Goal: Information Seeking & Learning: Learn about a topic

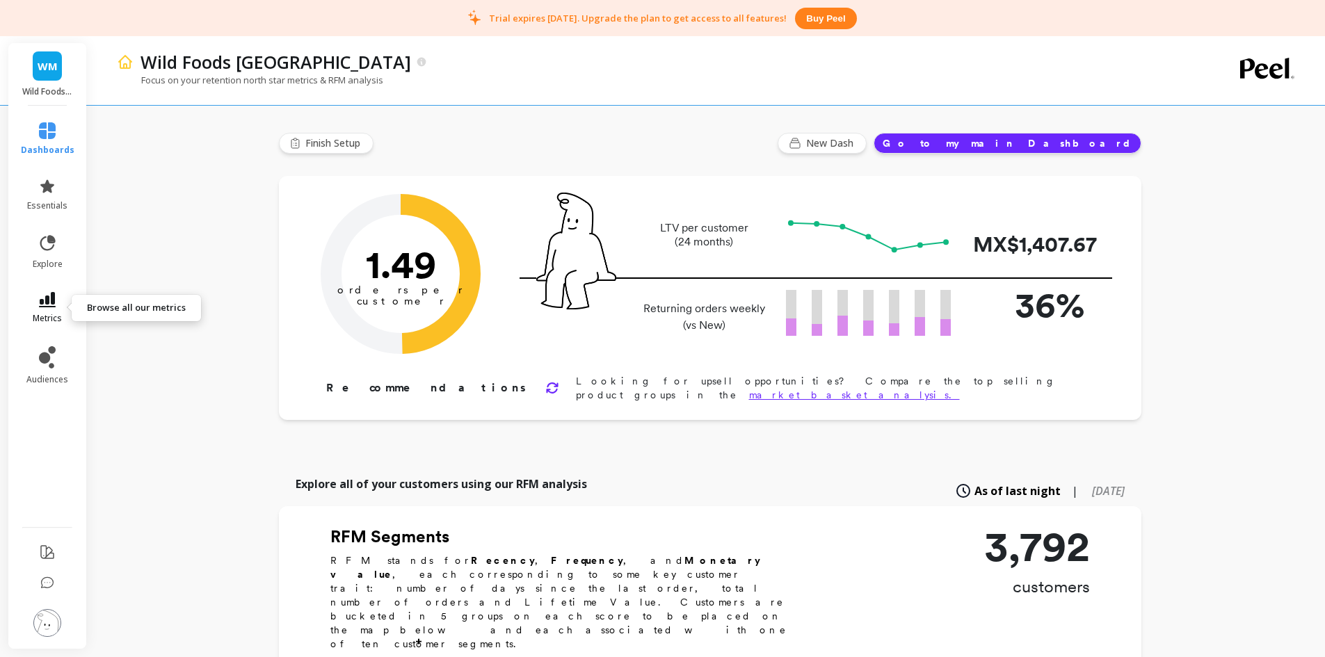
click at [46, 294] on icon at bounding box center [47, 299] width 17 height 15
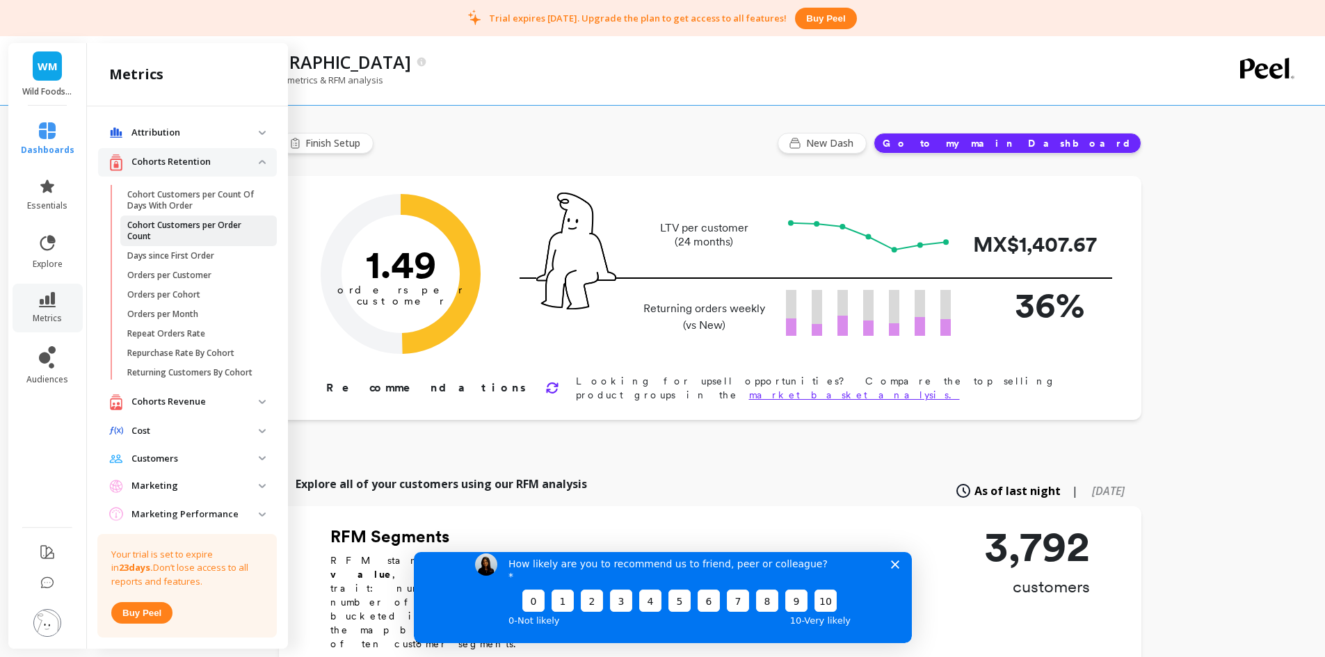
click at [182, 233] on p "Cohort Customers per Order Count" at bounding box center [193, 231] width 133 height 22
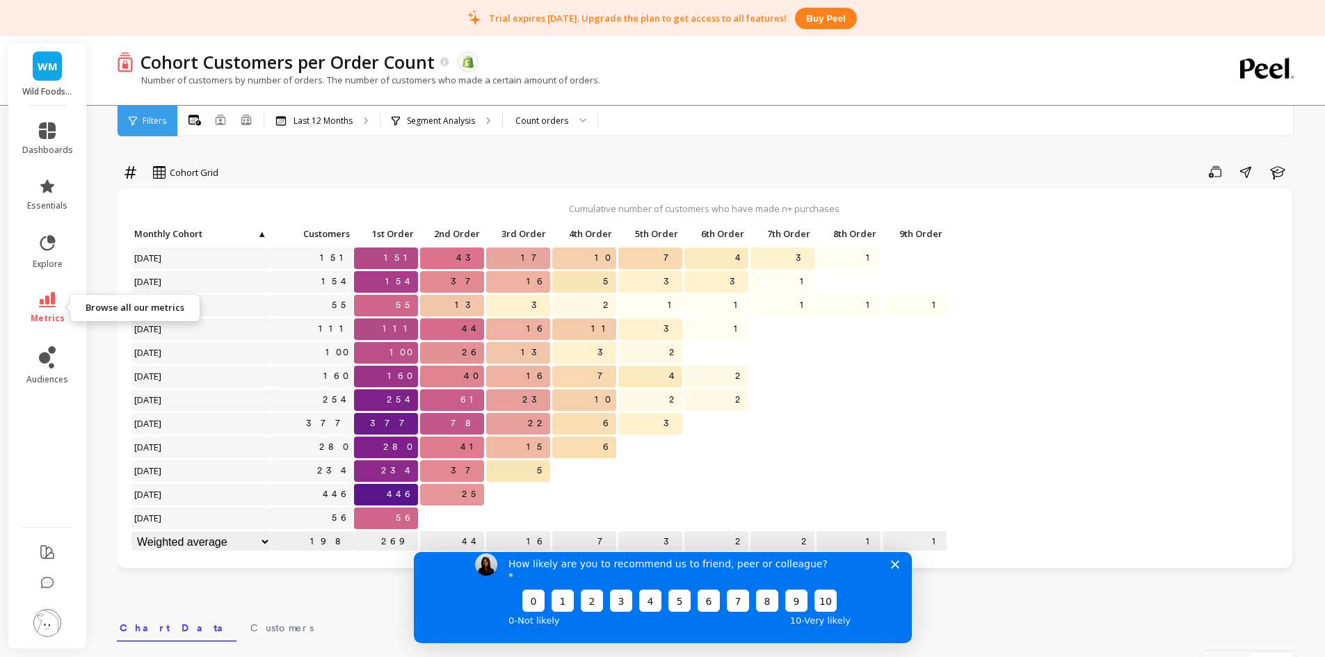
click at [44, 292] on icon at bounding box center [47, 299] width 17 height 15
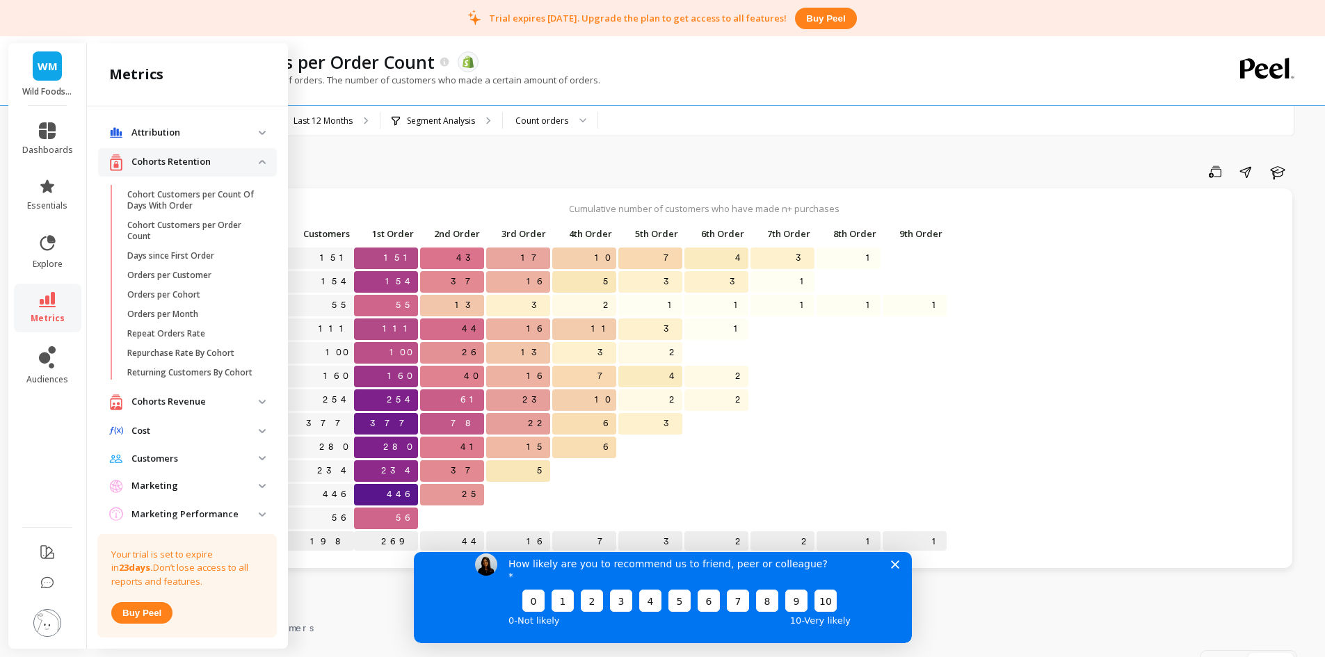
click at [890, 568] on icon "Close survey" at bounding box center [894, 564] width 8 height 8
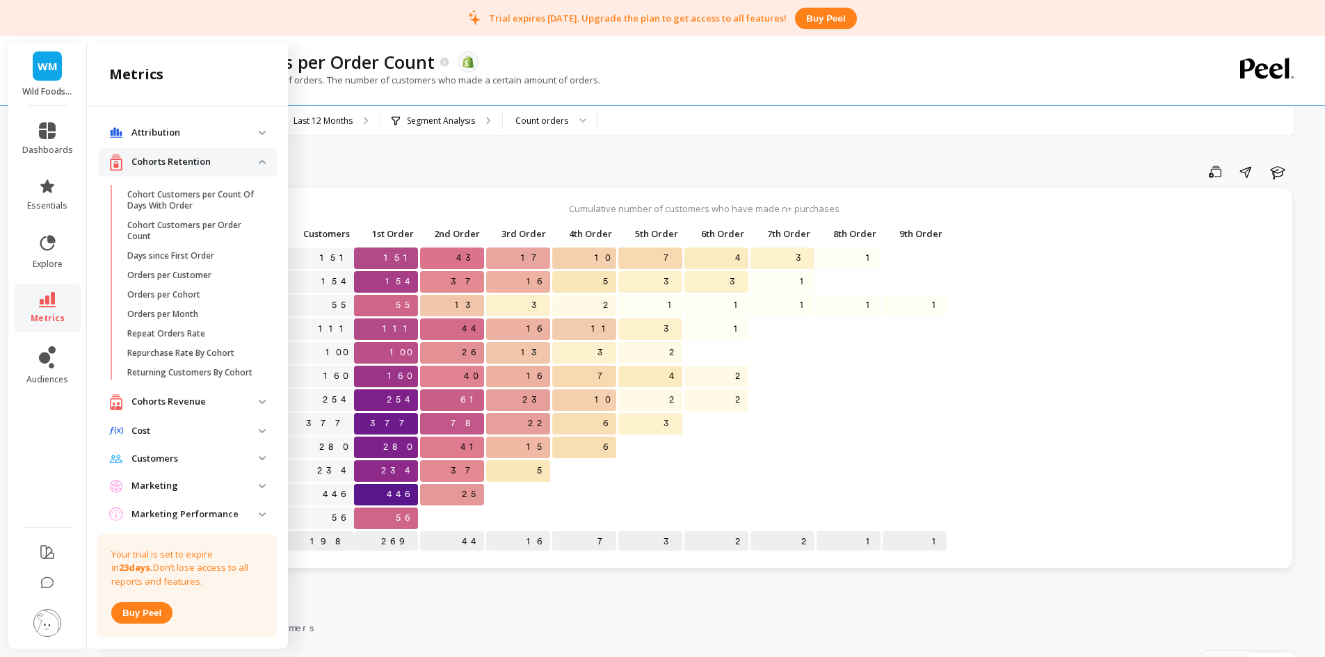
click at [417, 597] on div "Cohort Grid Save Share Learn Cumulative number of customers who have made n+ pu…" at bounding box center [707, 611] width 1180 height 1111
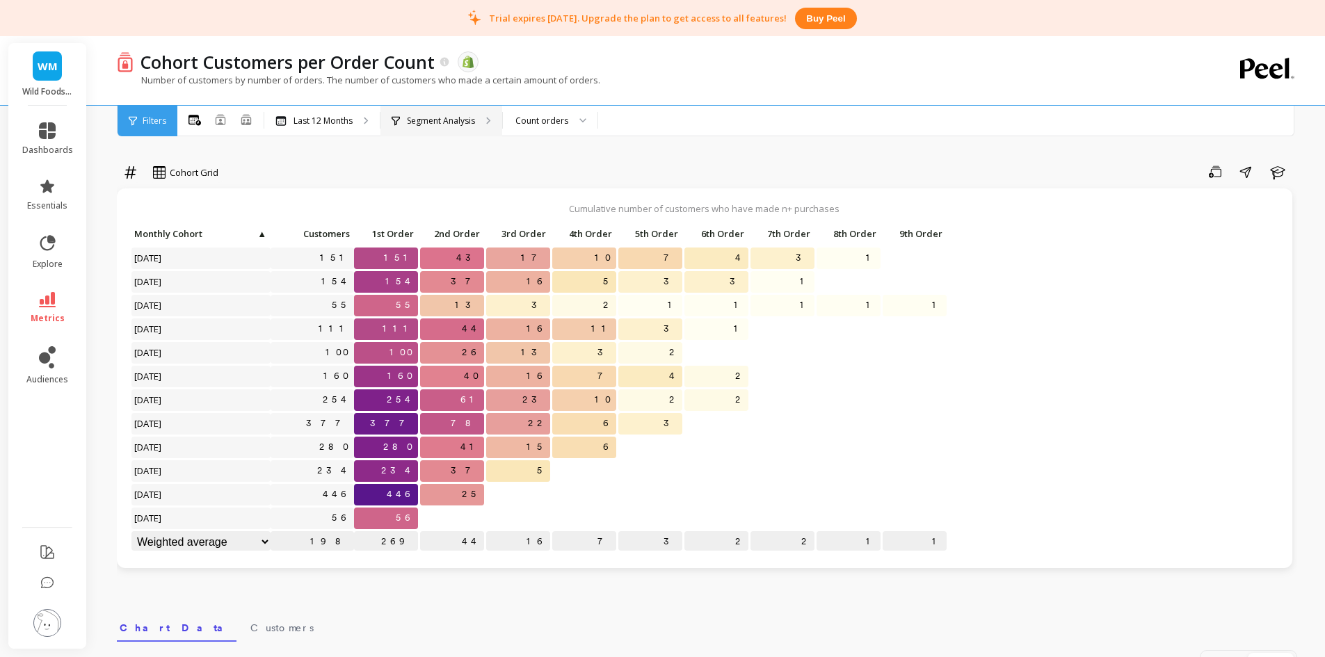
click at [427, 121] on p "Segment Analysis" at bounding box center [441, 120] width 68 height 11
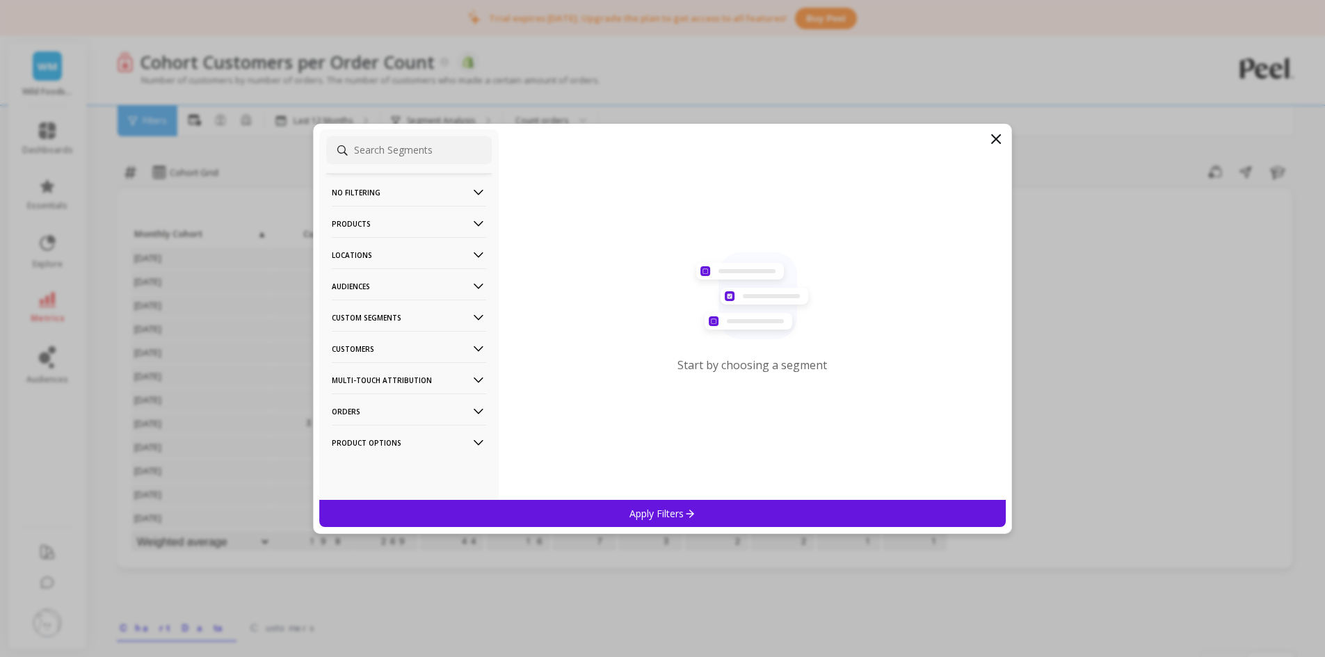
drag, startPoint x: 419, startPoint y: 212, endPoint x: 422, endPoint y: 220, distance: 8.8
click at [422, 220] on p "Products" at bounding box center [409, 223] width 154 height 35
click at [370, 278] on p "Product Tags" at bounding box center [361, 274] width 55 height 13
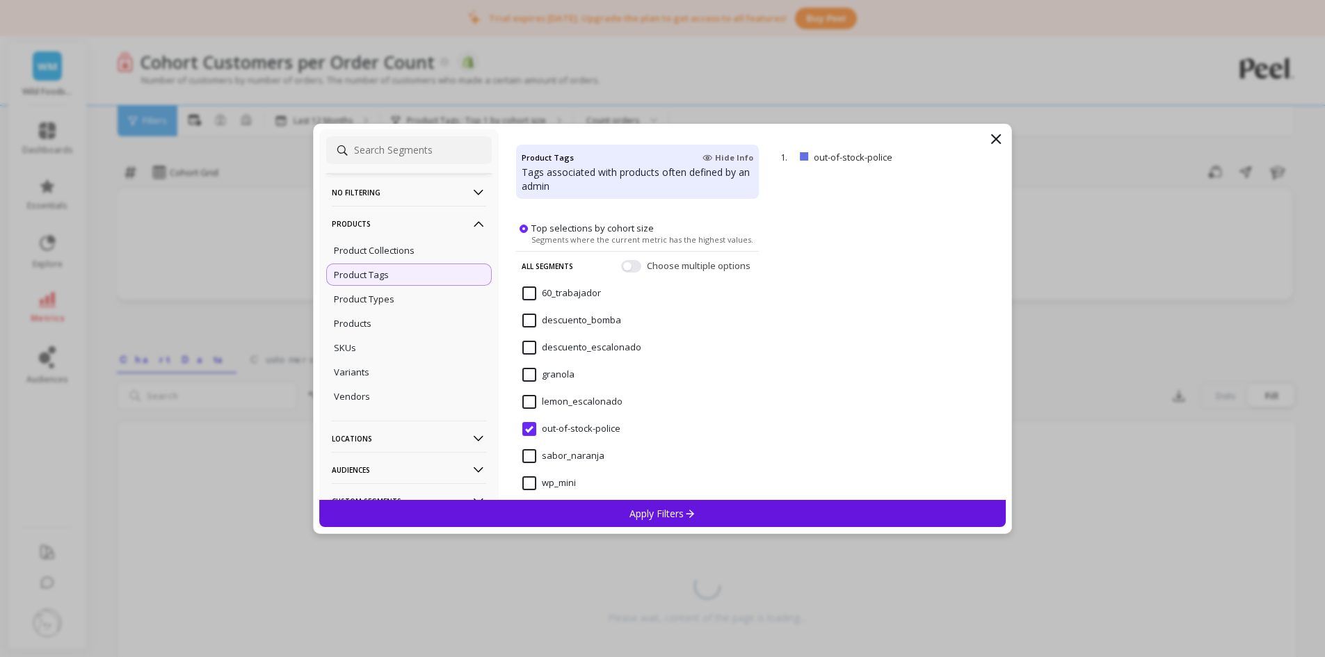
scroll to position [33, 0]
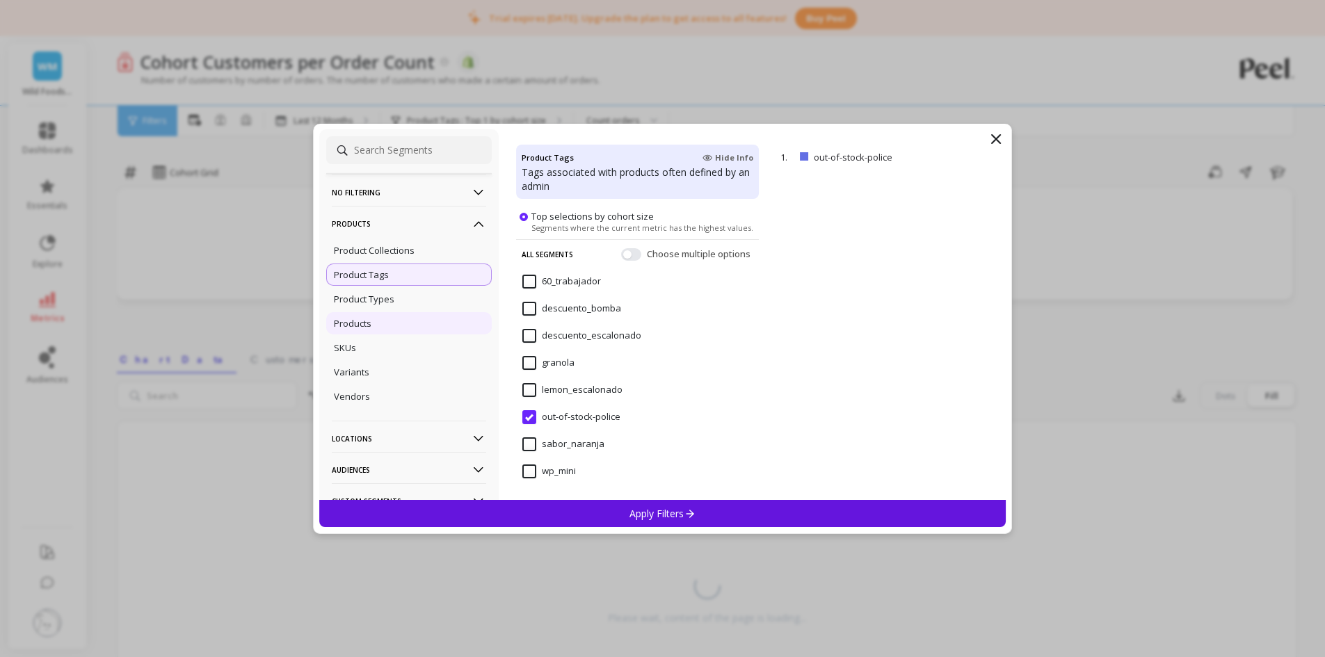
click at [374, 330] on div "Products" at bounding box center [409, 323] width 166 height 22
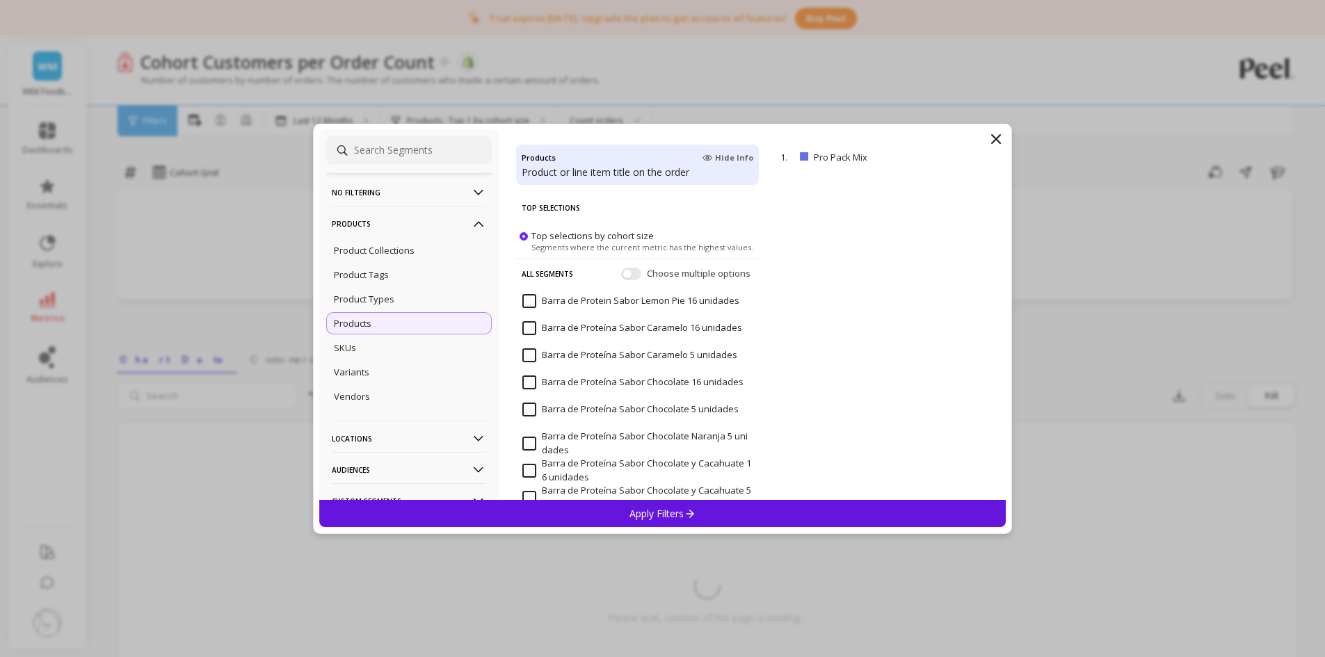
click at [632, 276] on div "Choose multiple options" at bounding box center [687, 273] width 132 height 14
click at [625, 277] on button "button" at bounding box center [631, 273] width 20 height 13
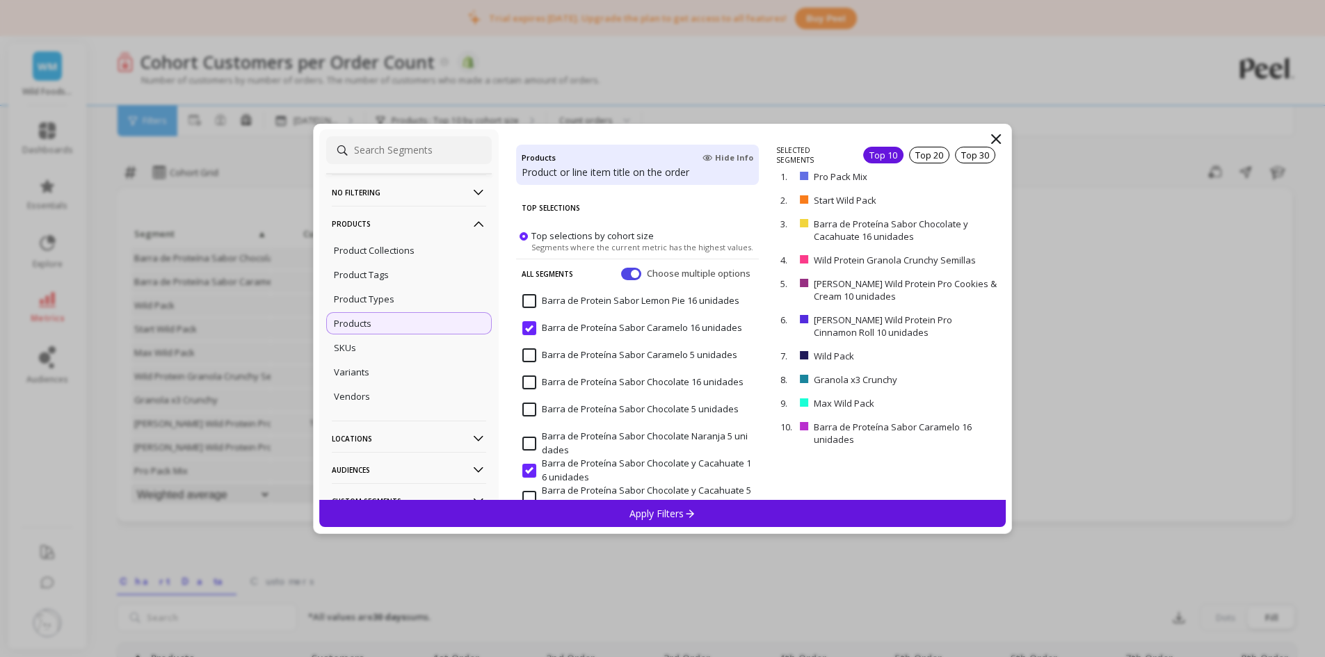
click at [531, 327] on input "Barra de Proteína Sabor Caramelo 16 unidades" at bounding box center [632, 328] width 220 height 14
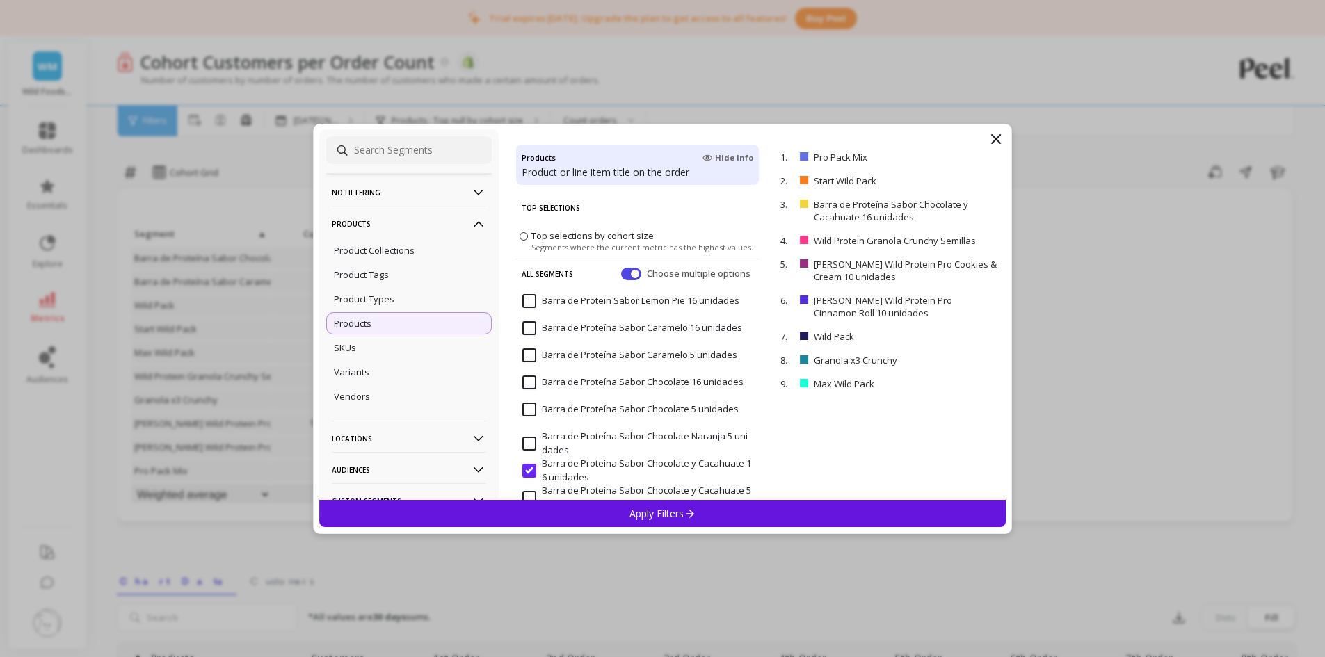
click at [531, 469] on input "Barra de Proteína Sabor Chocolate y Cacahuate 16 unidades" at bounding box center [637, 470] width 230 height 27
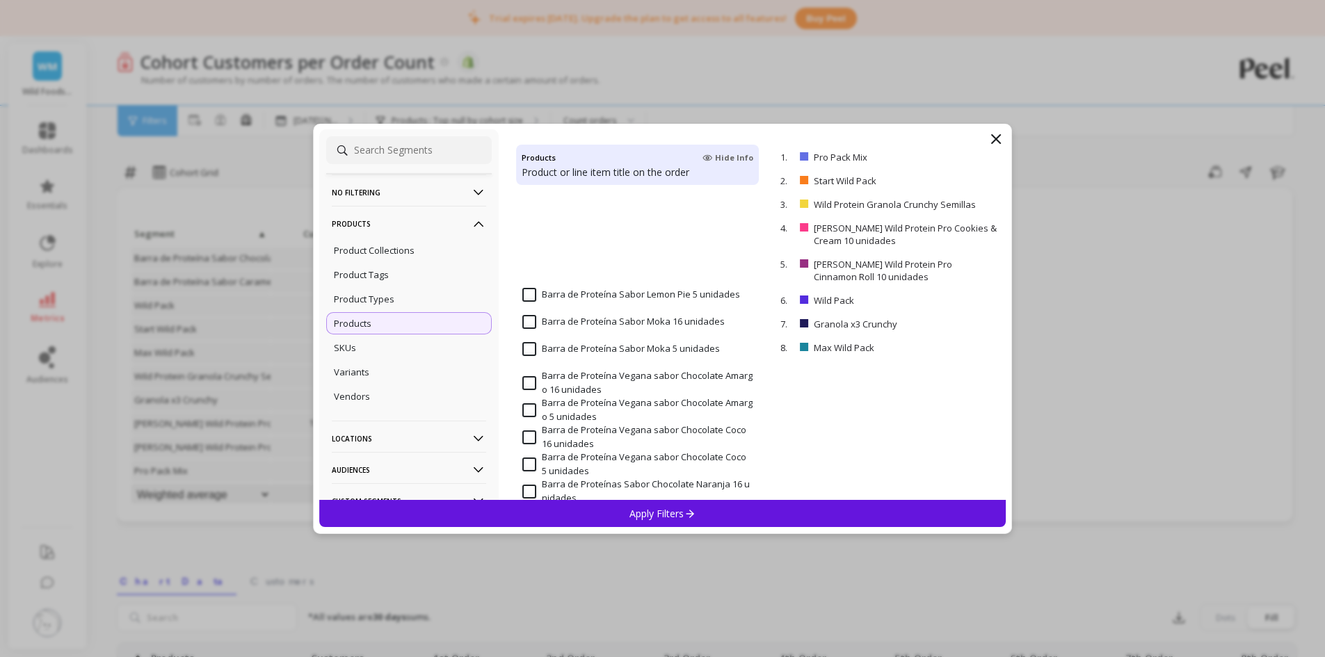
scroll to position [348, 0]
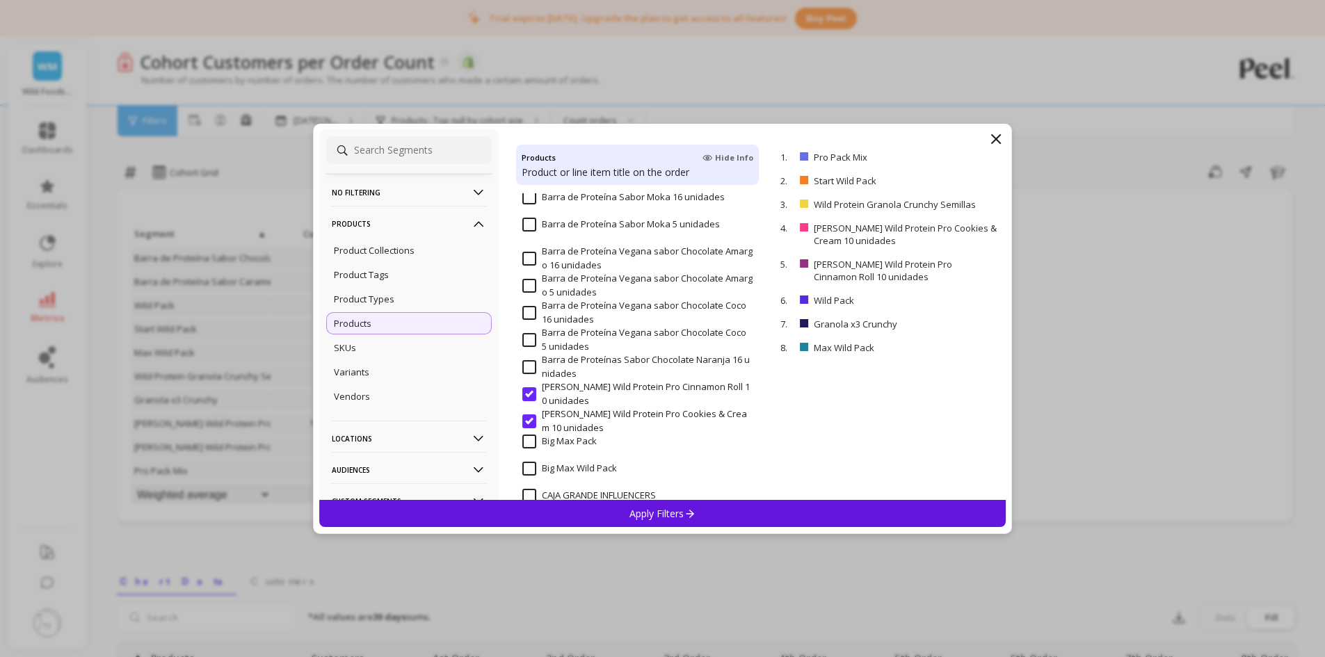
click at [531, 394] on input "[PERSON_NAME] Wild Protein Pro Cinnamon Roll 10 unidades" at bounding box center [637, 393] width 230 height 27
click at [529, 417] on input "[PERSON_NAME] Wild Protein Pro Cookies & Cream 10 unidades" at bounding box center [637, 421] width 230 height 27
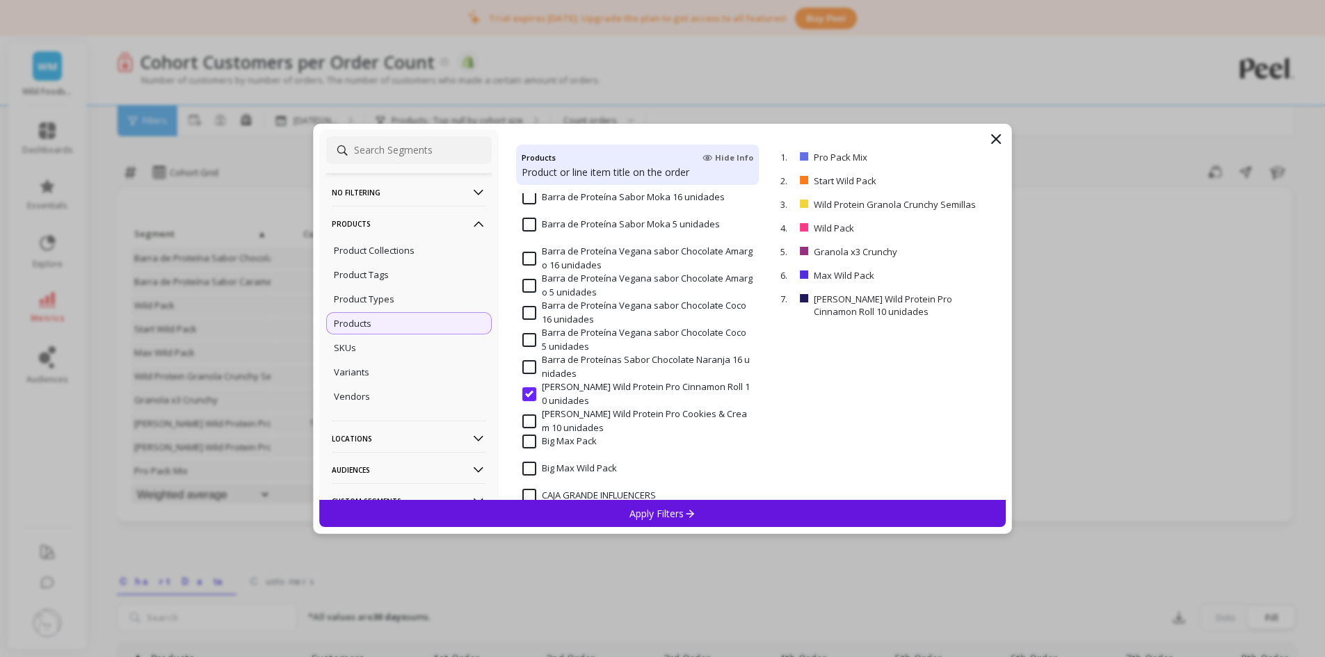
click at [528, 397] on input "[PERSON_NAME] Wild Protein Pro Cinnamon Roll 10 unidades" at bounding box center [637, 393] width 230 height 27
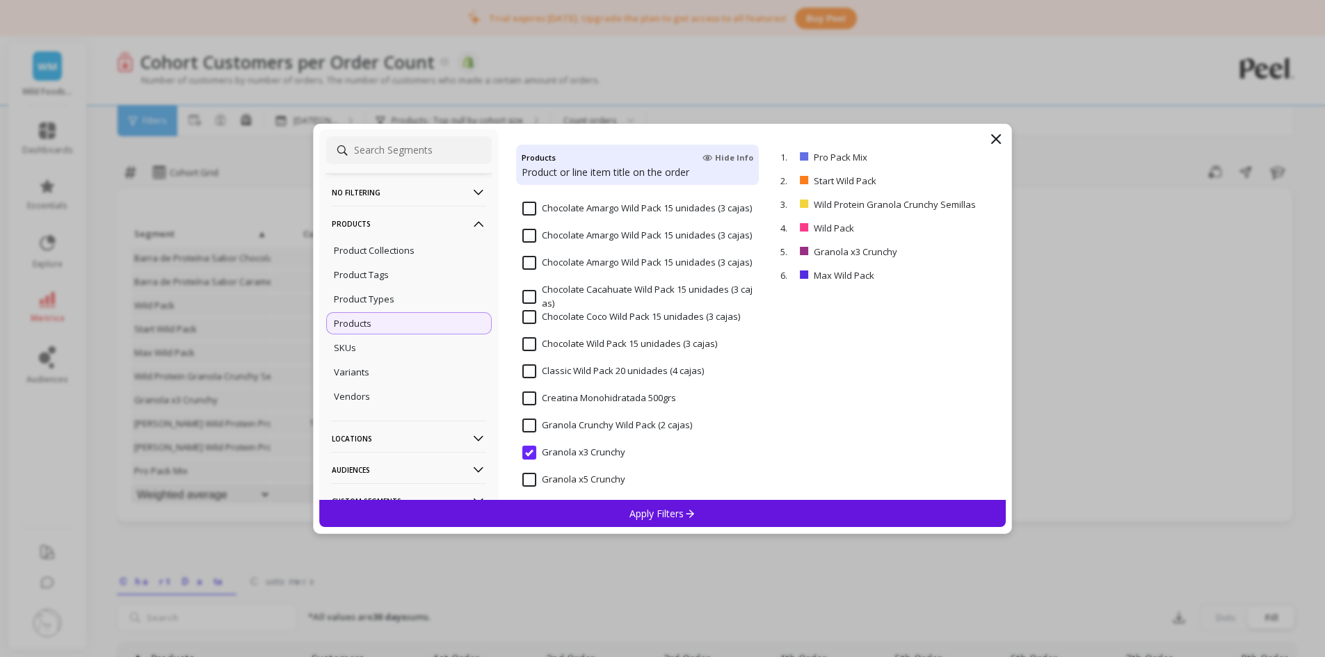
scroll to position [765, 0]
click at [528, 373] on input "Creatina Monohidratada 500grs" at bounding box center [599, 377] width 154 height 14
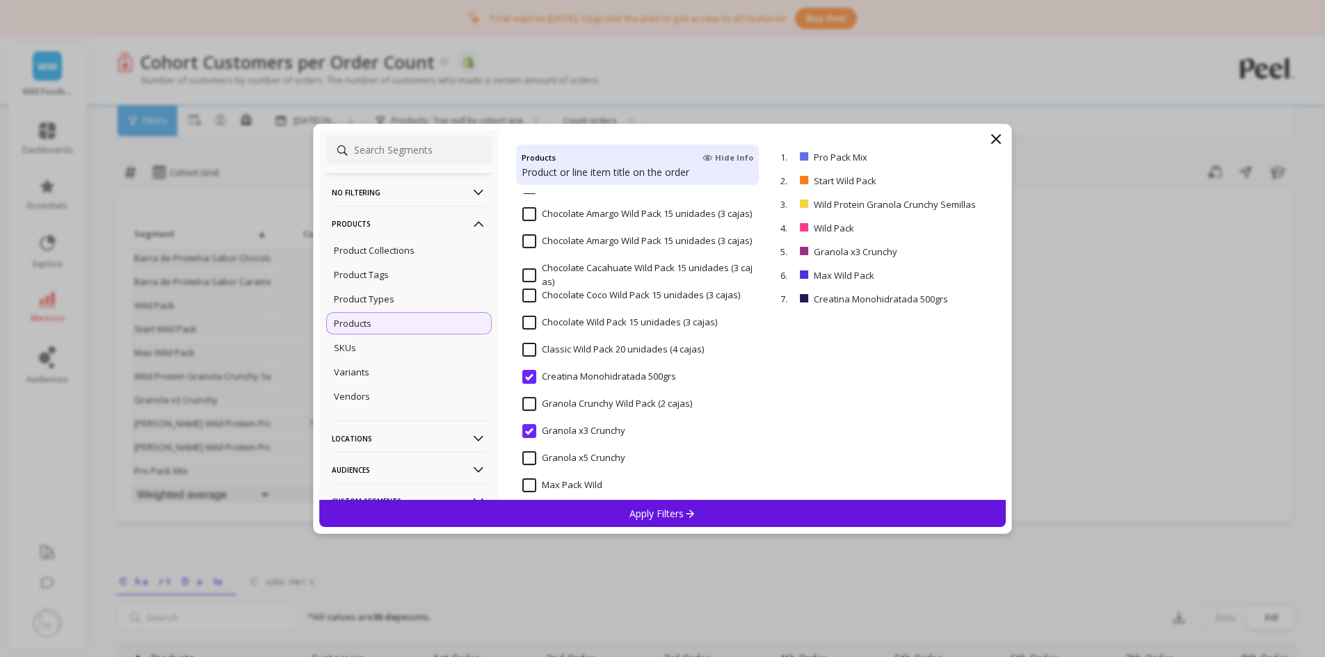
click at [529, 426] on input "Granola x3 Crunchy" at bounding box center [573, 431] width 103 height 14
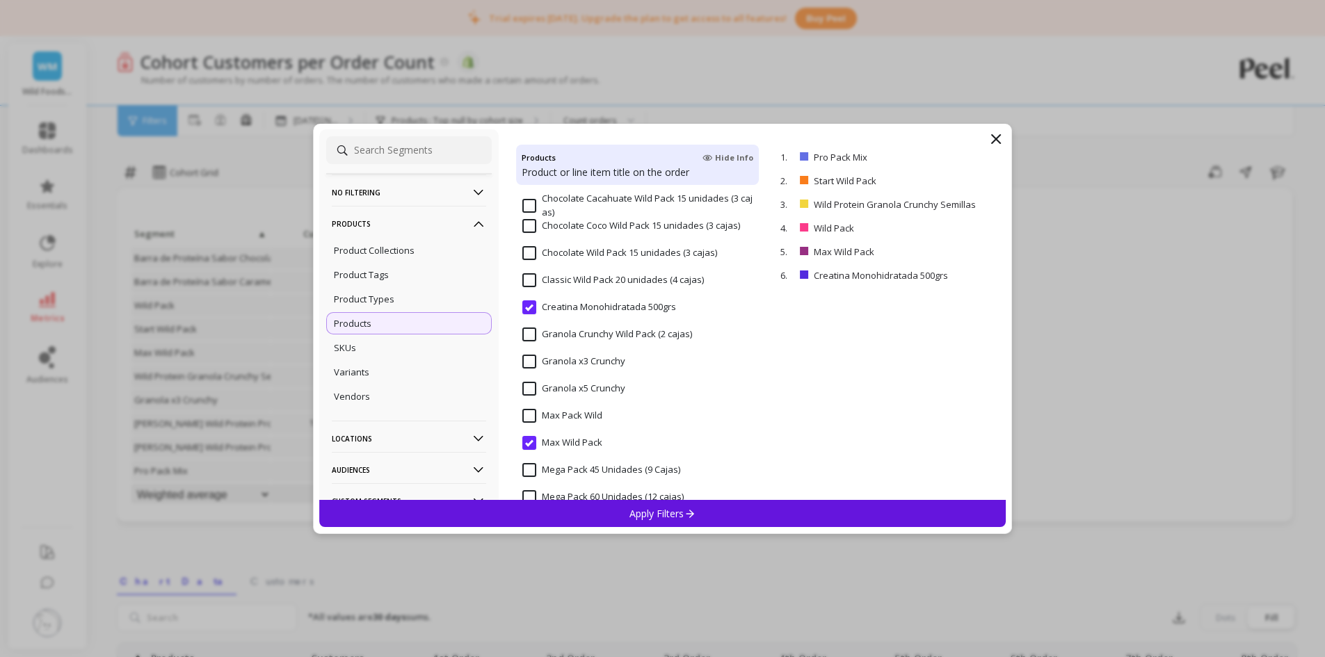
scroll to position [974, 0]
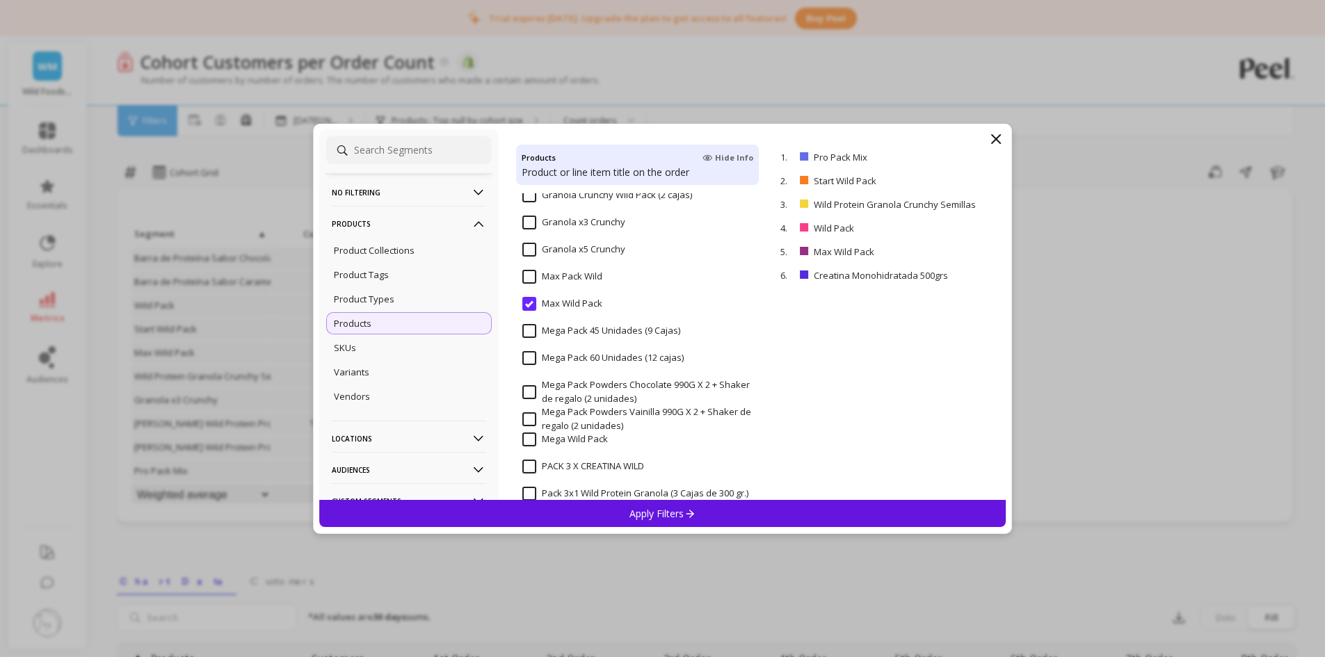
click at [529, 307] on input "Max Wild Pack" at bounding box center [562, 304] width 80 height 14
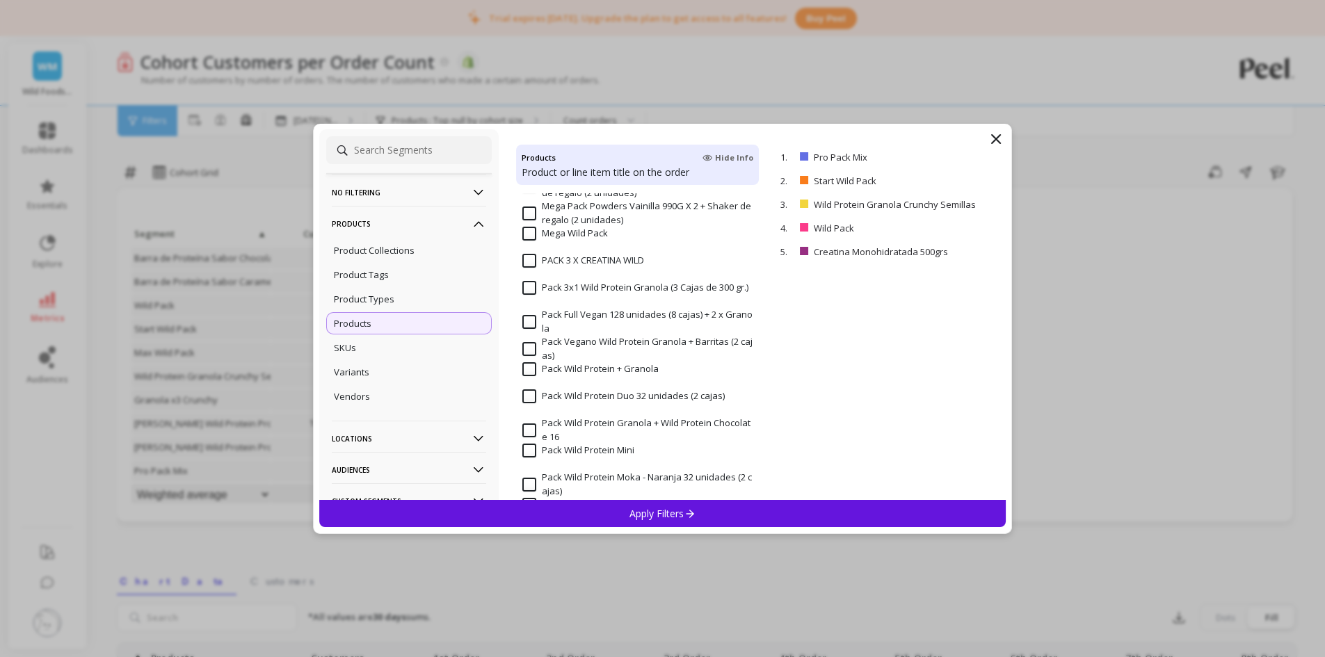
scroll to position [1182, 0]
click at [529, 259] on input "PACK 3 X CREATINA WILD" at bounding box center [583, 258] width 122 height 14
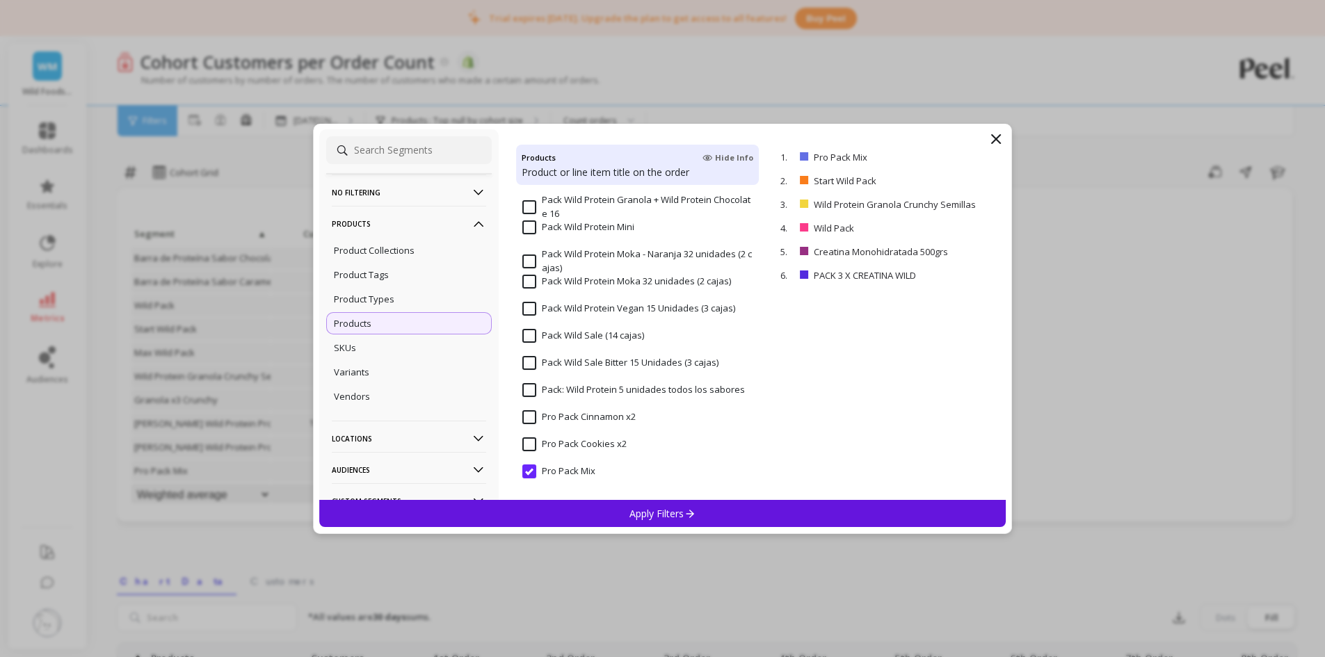
scroll to position [1460, 0]
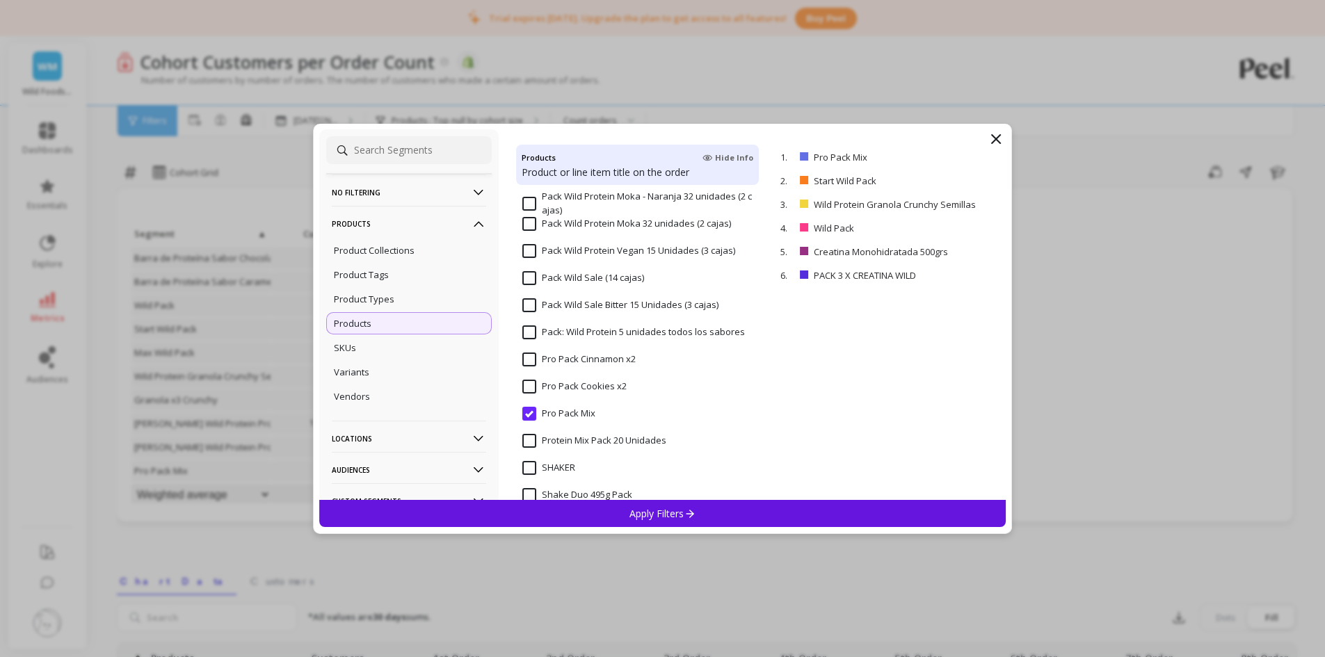
click at [526, 410] on input "Pro Pack Mix" at bounding box center [558, 414] width 73 height 14
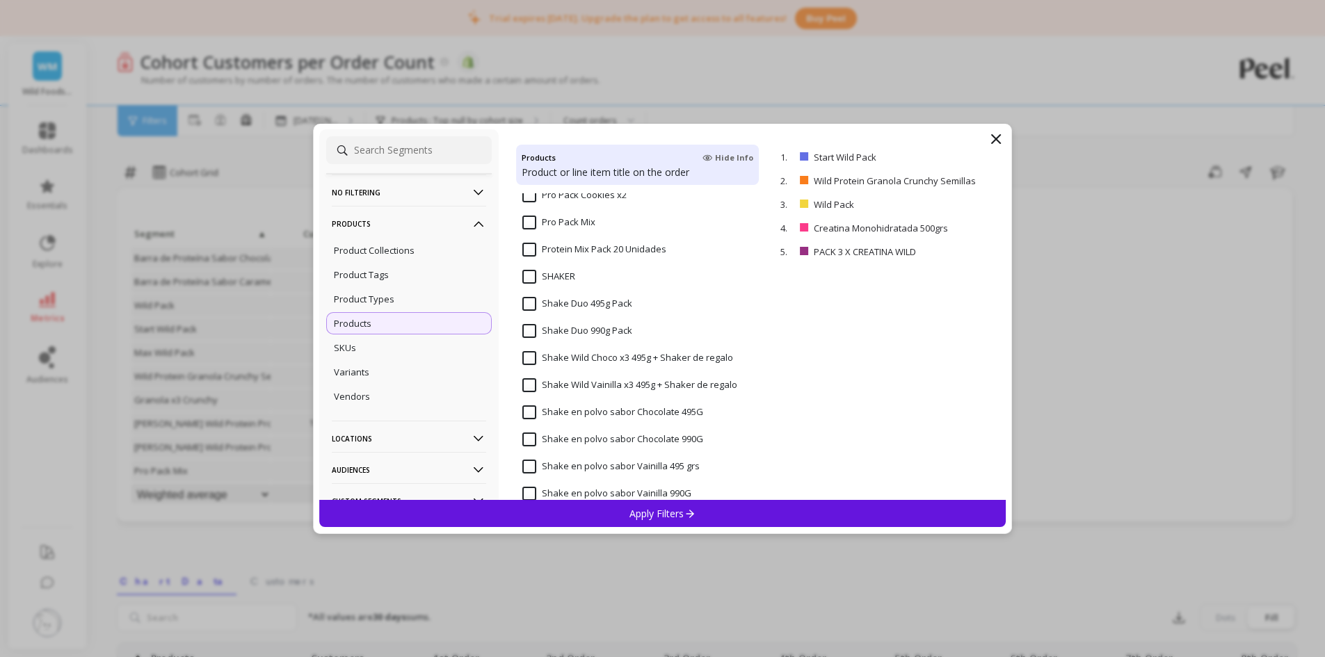
scroll to position [1878, 0]
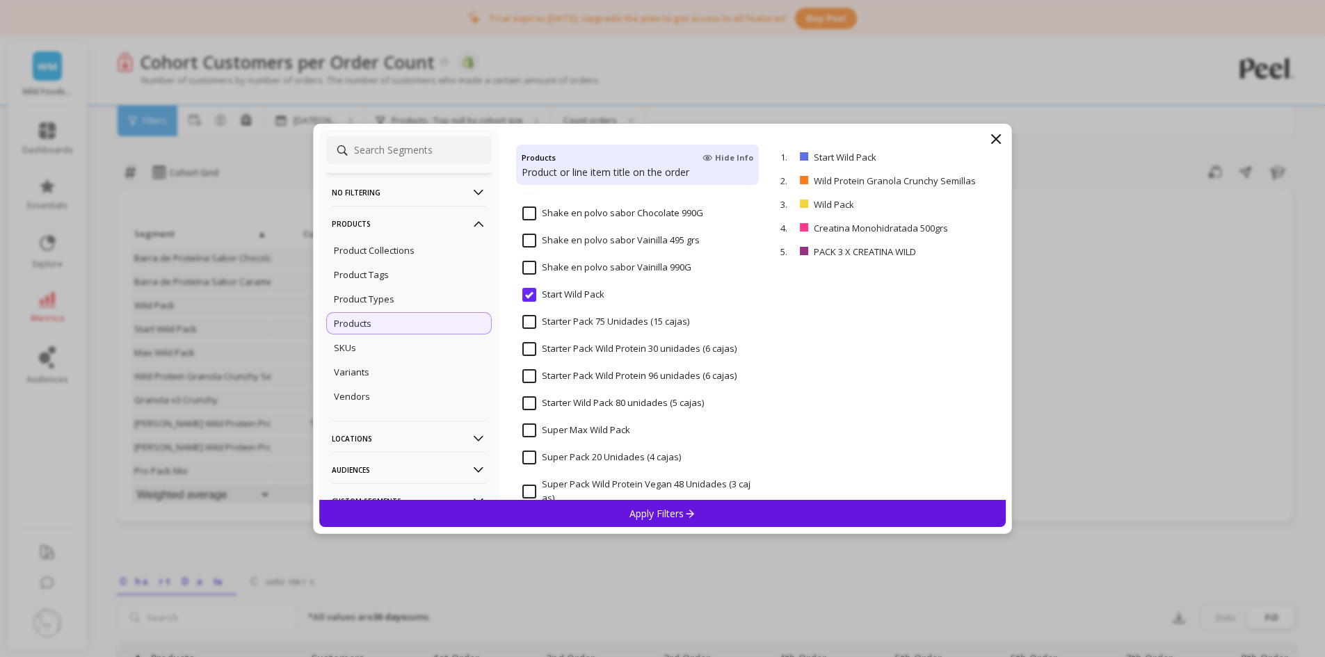
click at [532, 298] on input "Start Wild Pack" at bounding box center [563, 295] width 82 height 14
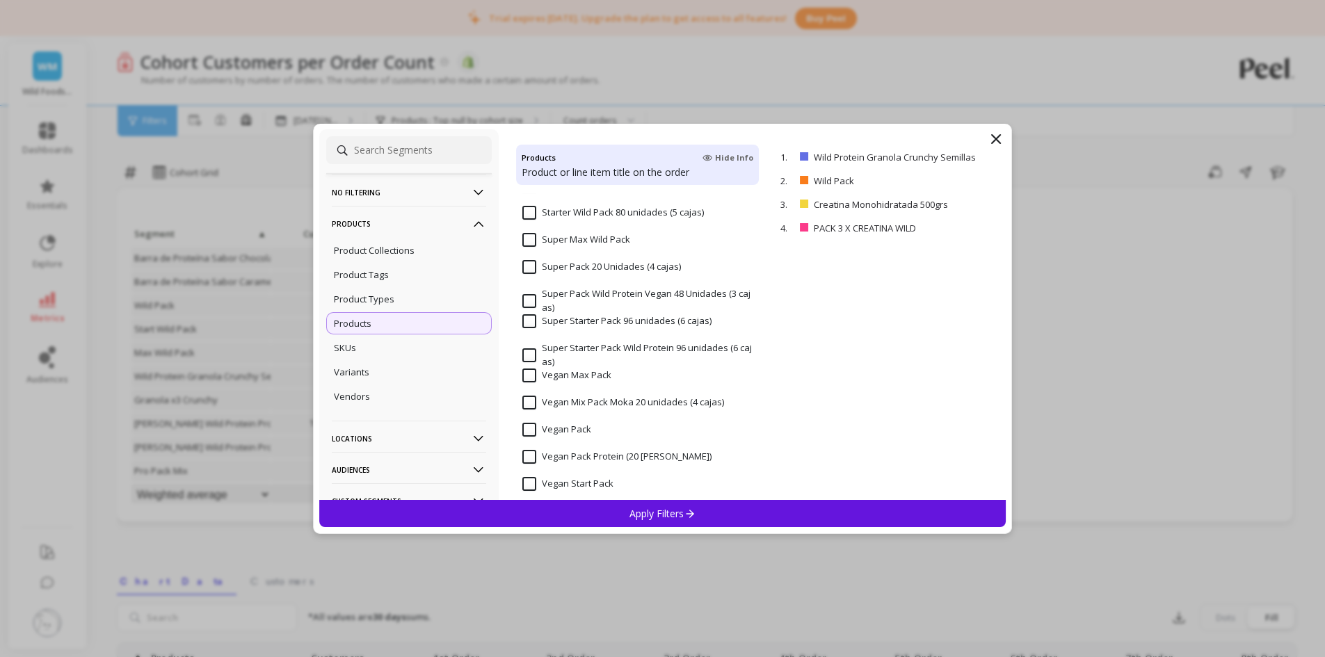
scroll to position [2156, 0]
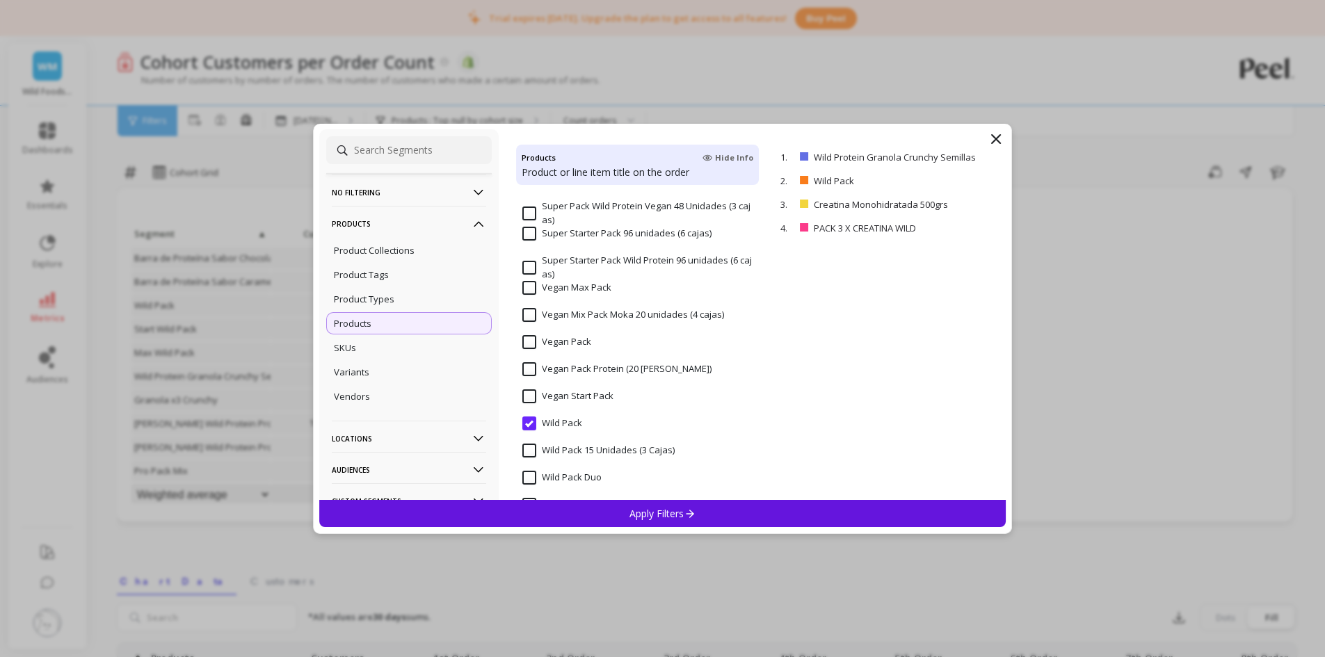
click at [526, 420] on input "Wild Pack" at bounding box center [552, 424] width 60 height 14
click at [524, 480] on input "Wild Pack Duo" at bounding box center [561, 478] width 79 height 14
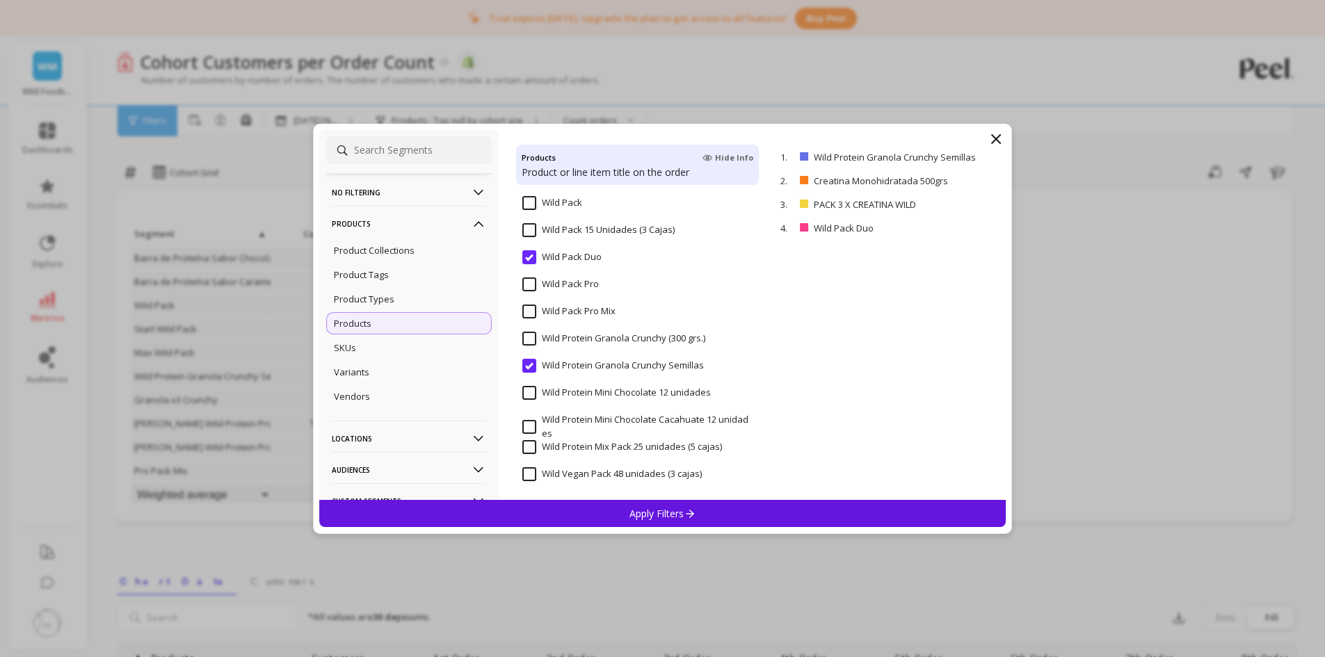
scroll to position [2379, 0]
click at [533, 366] on input "Wild Protein Granola Crunchy Semillas" at bounding box center [613, 363] width 182 height 14
click at [674, 516] on p "Apply Filters" at bounding box center [662, 513] width 66 height 13
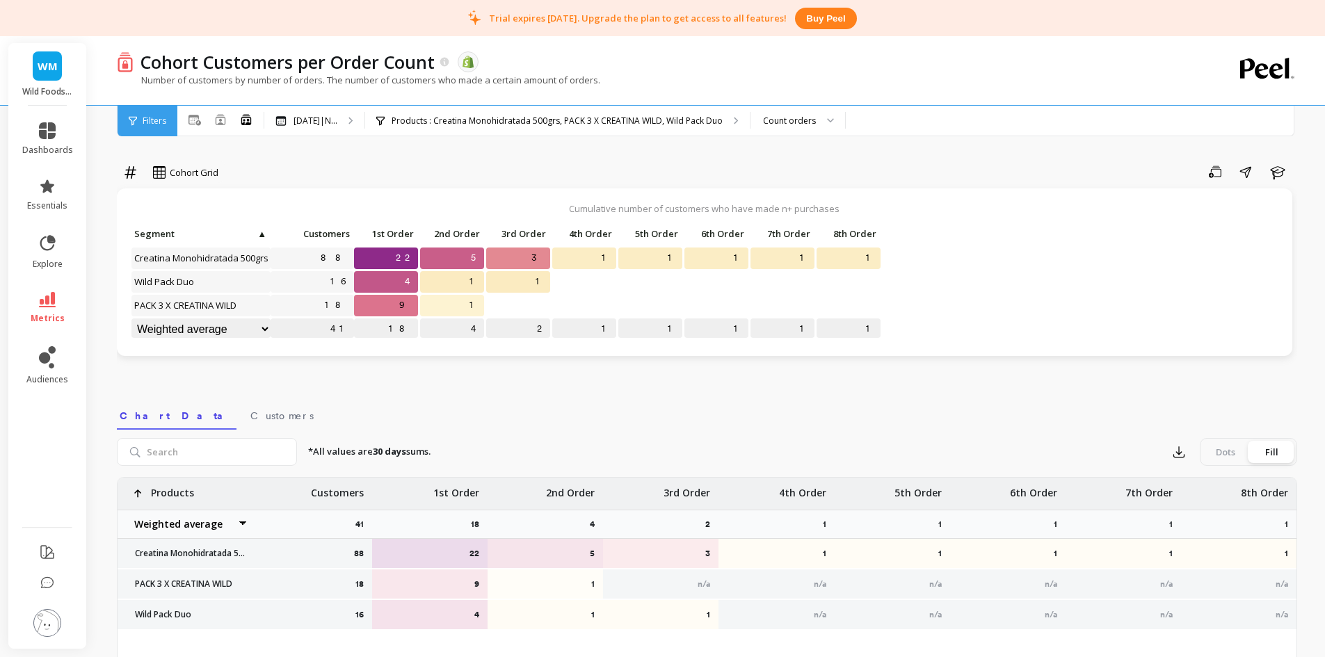
click at [245, 328] on select "Weighted average Weighted average excl. current month Sum [PERSON_NAME]" at bounding box center [200, 330] width 139 height 22
select select "weighted_average_excluding_current_month"
click at [54, 309] on link "metrics" at bounding box center [47, 308] width 51 height 32
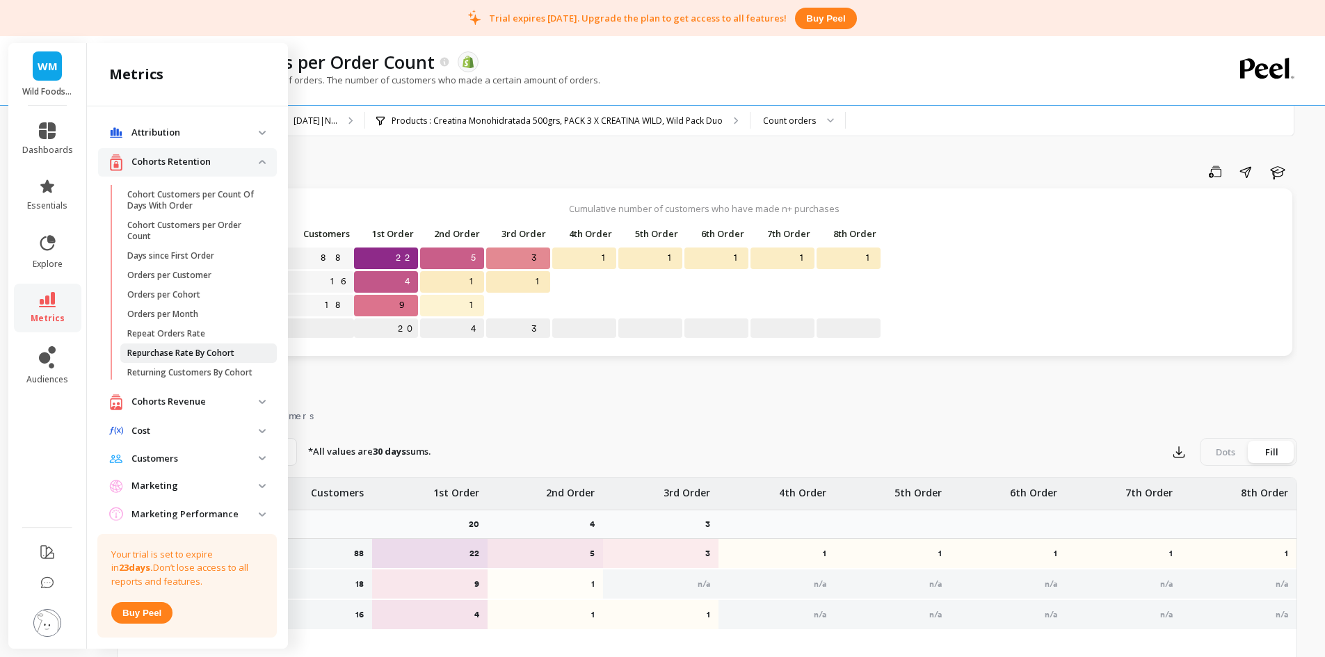
click at [182, 356] on p "Repurchase Rate By Cohort" at bounding box center [180, 353] width 107 height 11
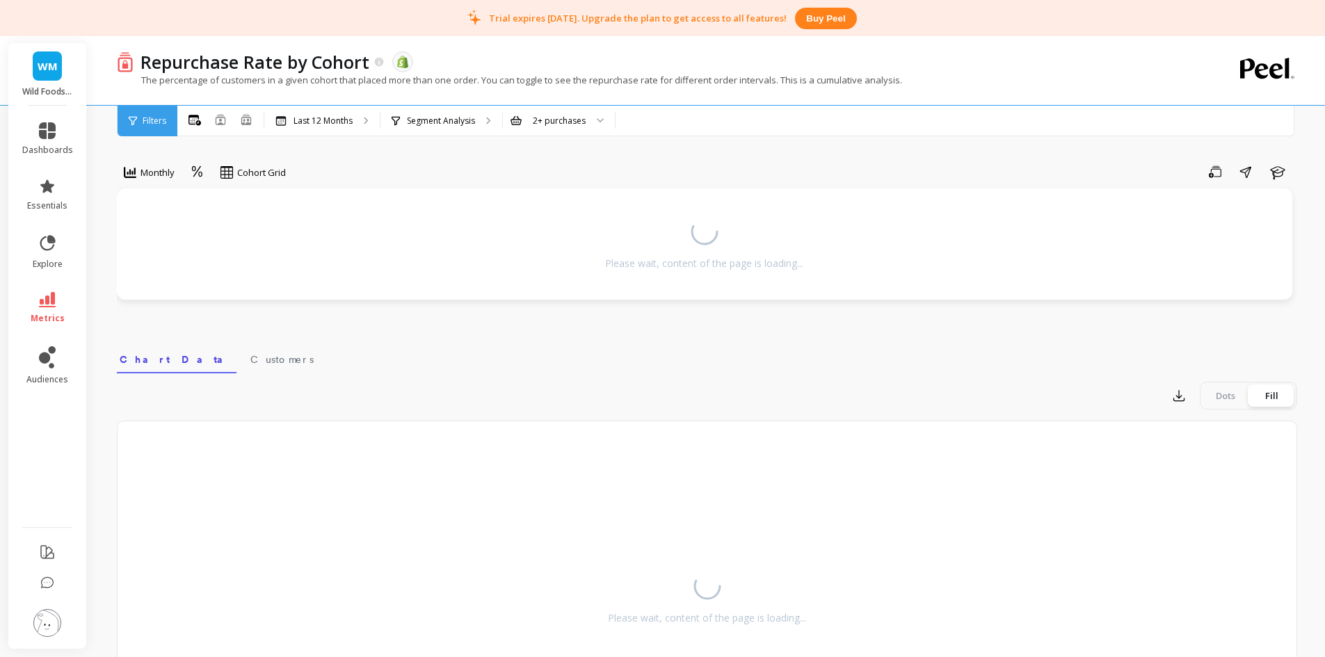
select select "weighted_average_excluding_current_month"
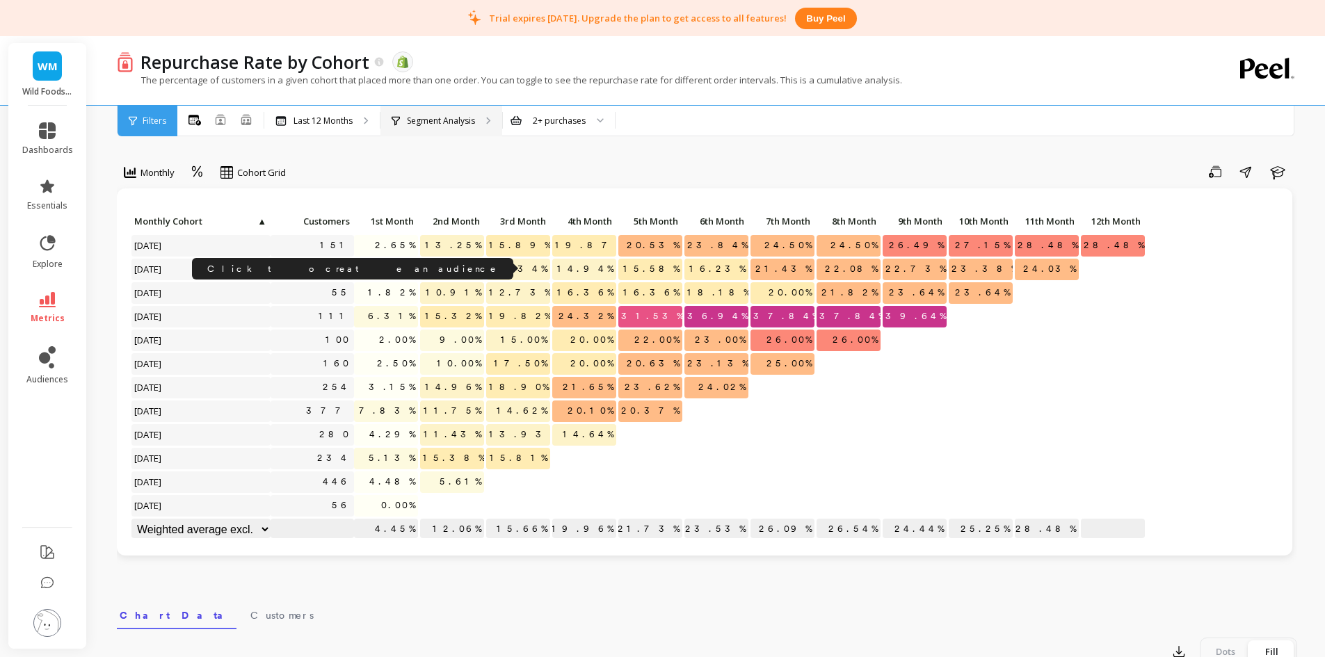
click at [399, 124] on icon at bounding box center [396, 121] width 8 height 10
select select "weighted_average_excluding_current_month"
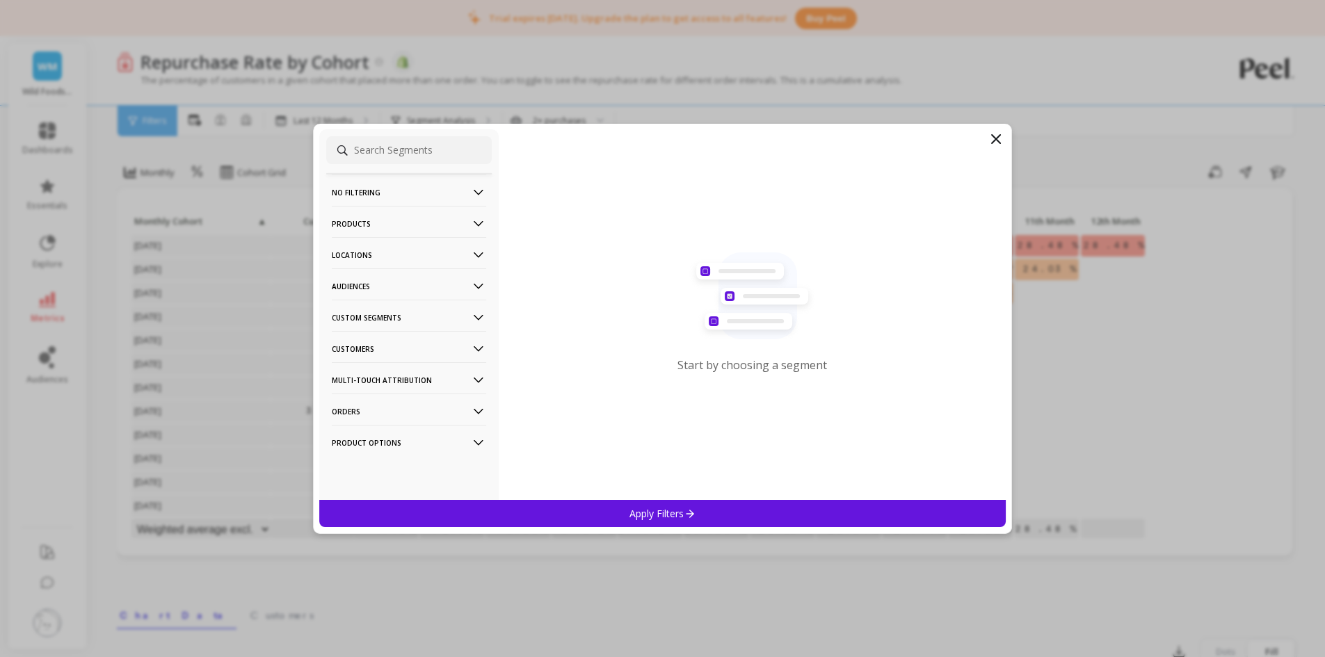
click at [375, 233] on p "Products" at bounding box center [409, 223] width 154 height 35
click at [354, 323] on p "Products" at bounding box center [353, 323] width 38 height 13
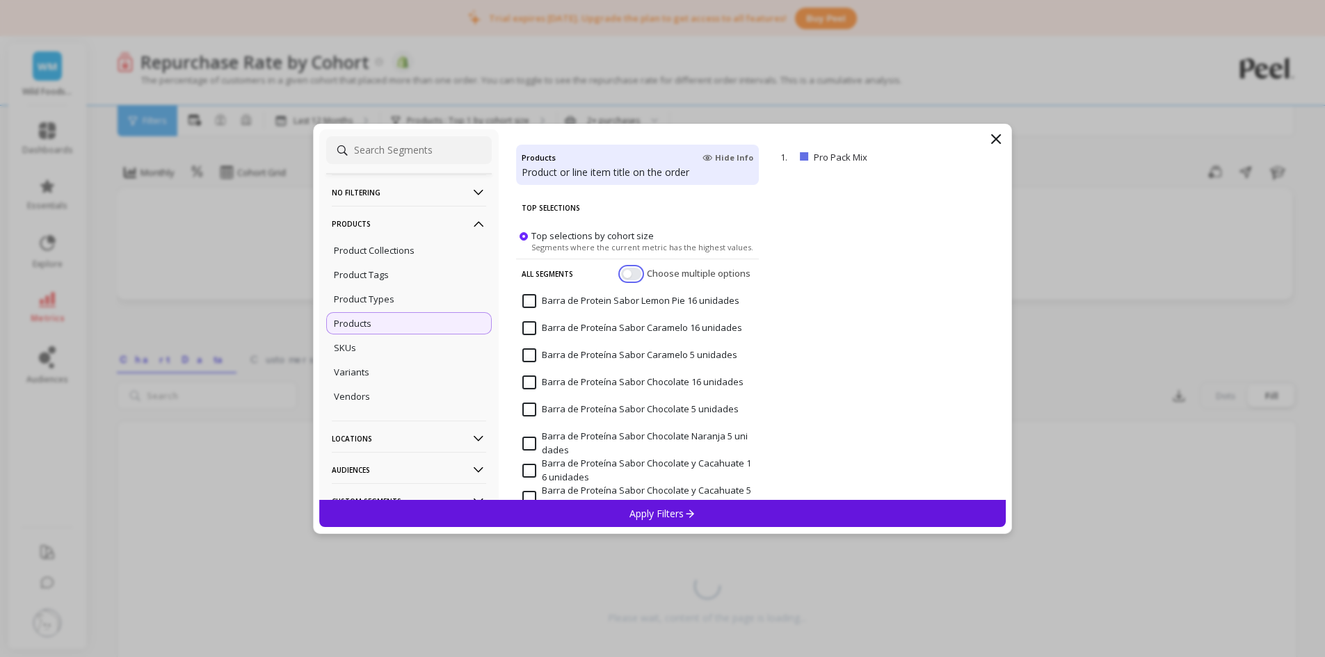
click at [621, 273] on button "button" at bounding box center [631, 273] width 20 height 13
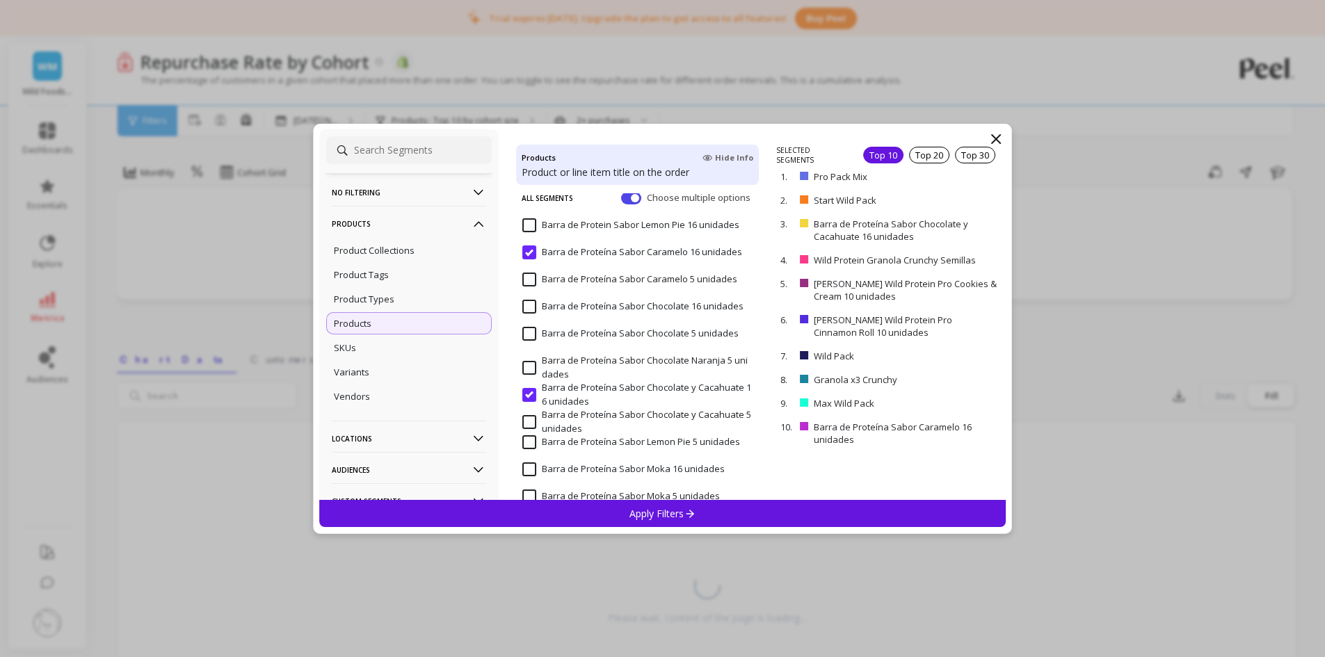
scroll to position [209, 0]
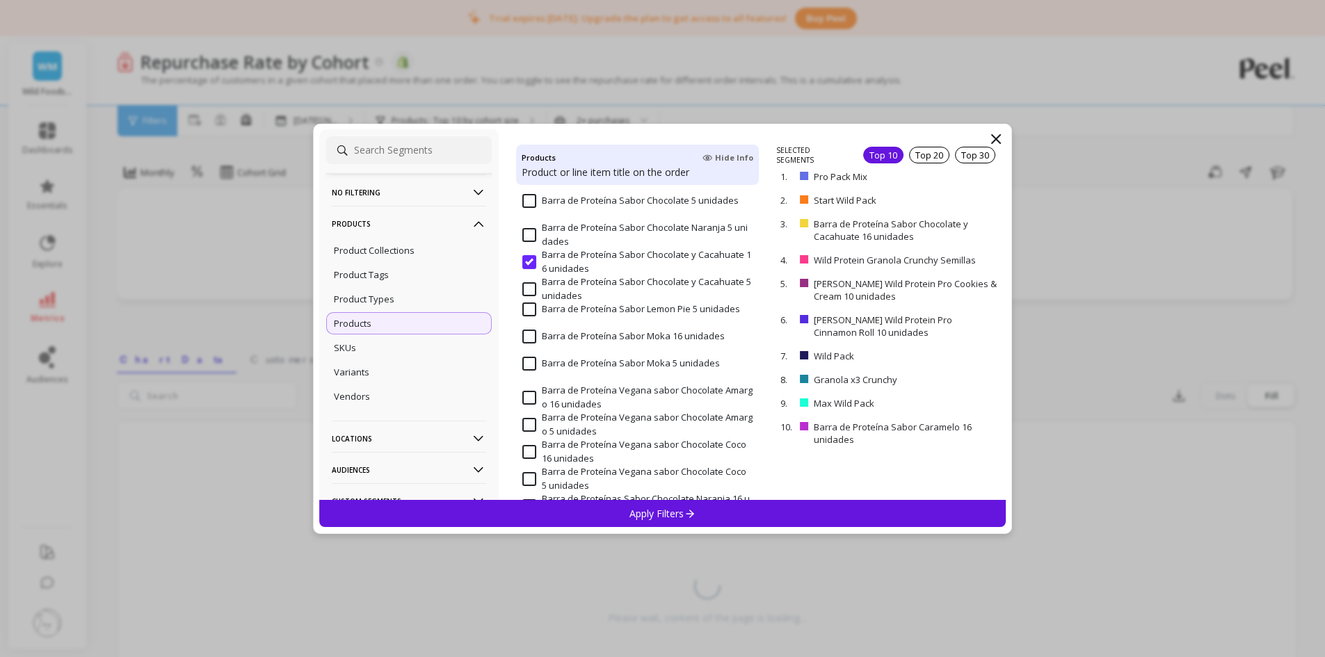
select select "weighted_average_excluding_current_month"
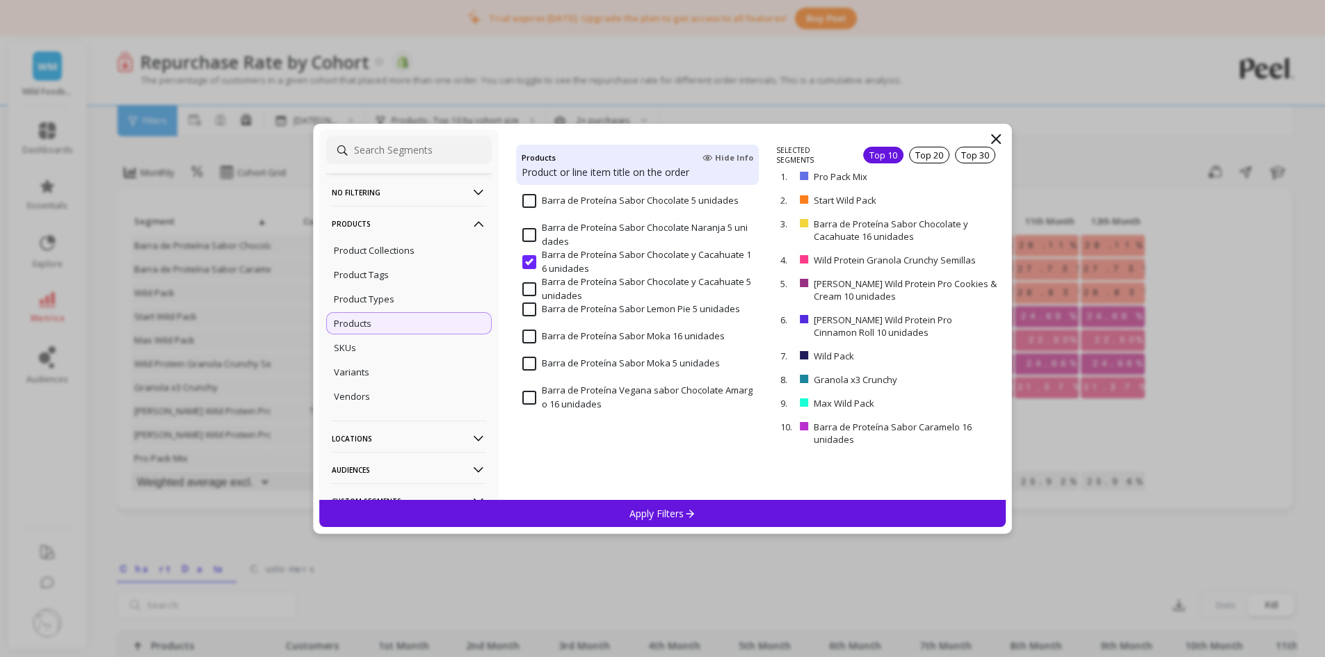
scroll to position [70, 0]
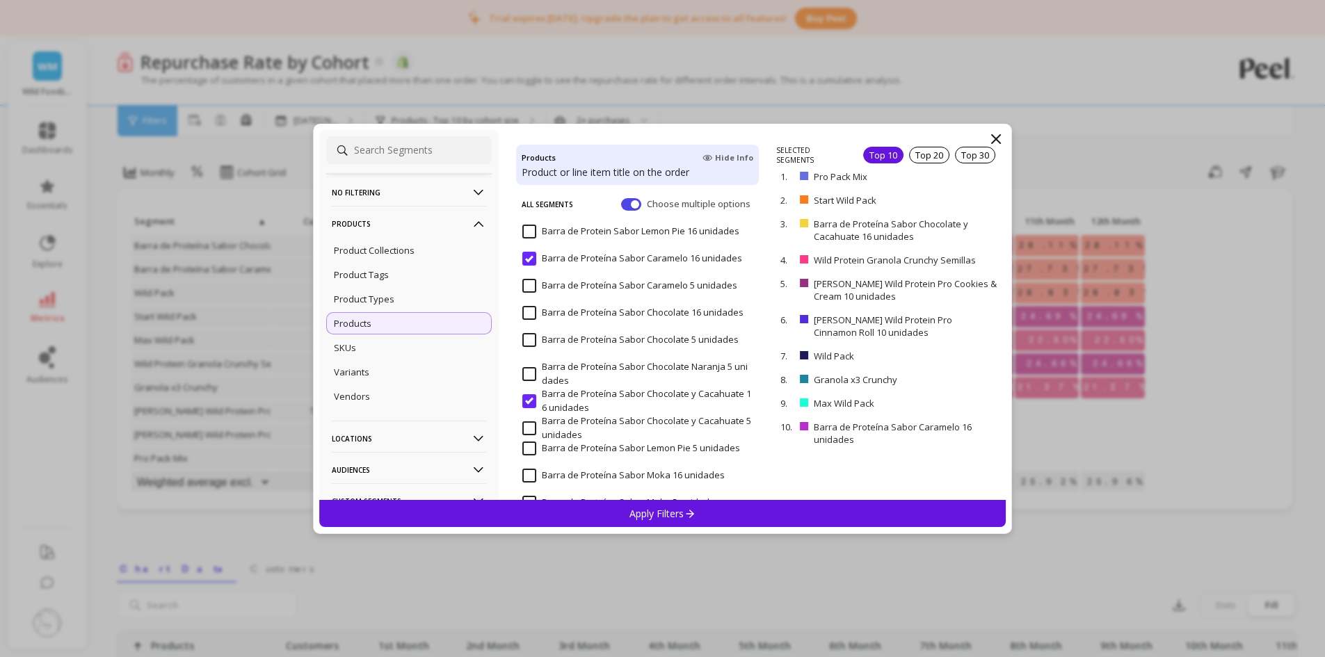
click at [529, 400] on input "Barra de Proteína Sabor Chocolate y Cacahuate 16 unidades" at bounding box center [637, 400] width 230 height 27
select select "weighted_average_excluding_current_month"
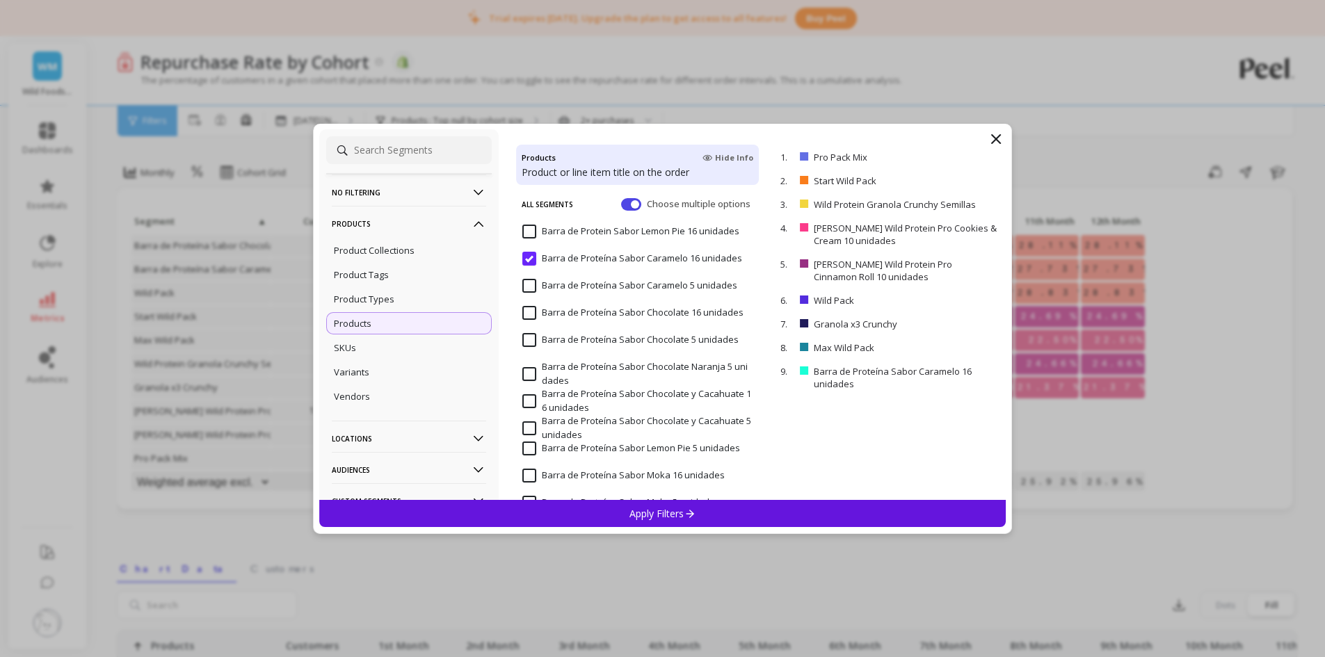
click at [532, 259] on input "Barra de Proteína Sabor Caramelo 16 unidades" at bounding box center [632, 259] width 220 height 14
select select "weighted_average_excluding_current_month"
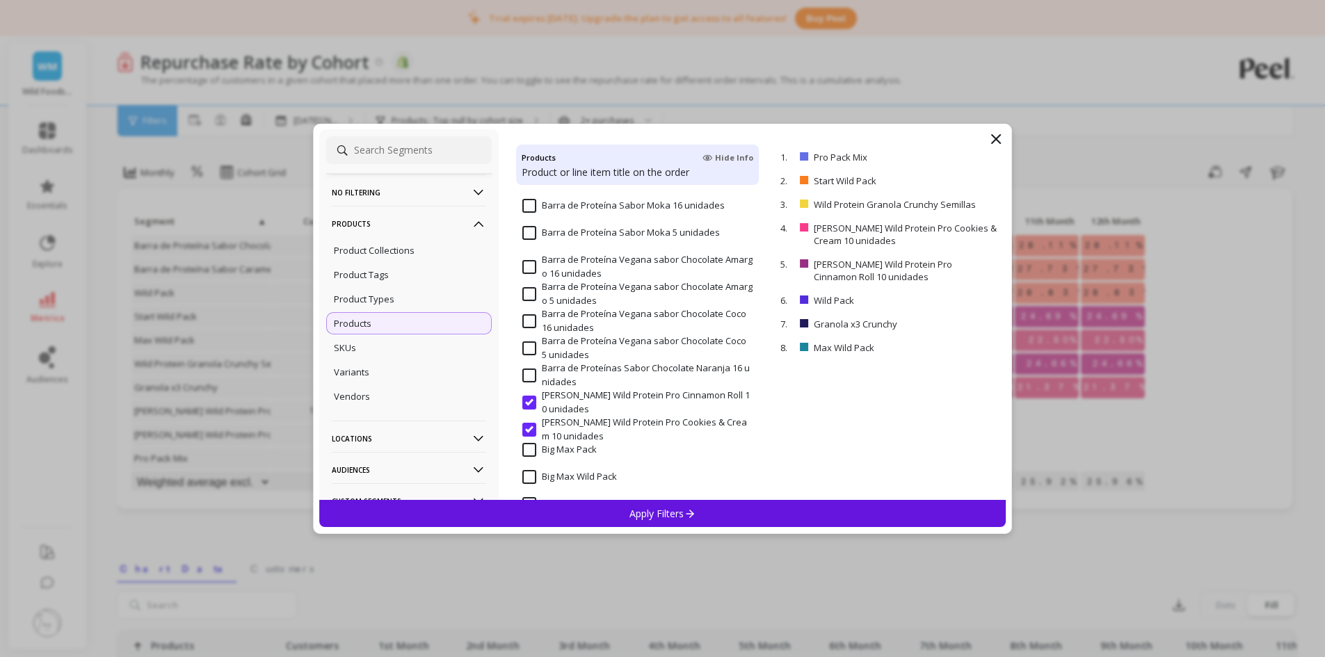
scroll to position [417, 0]
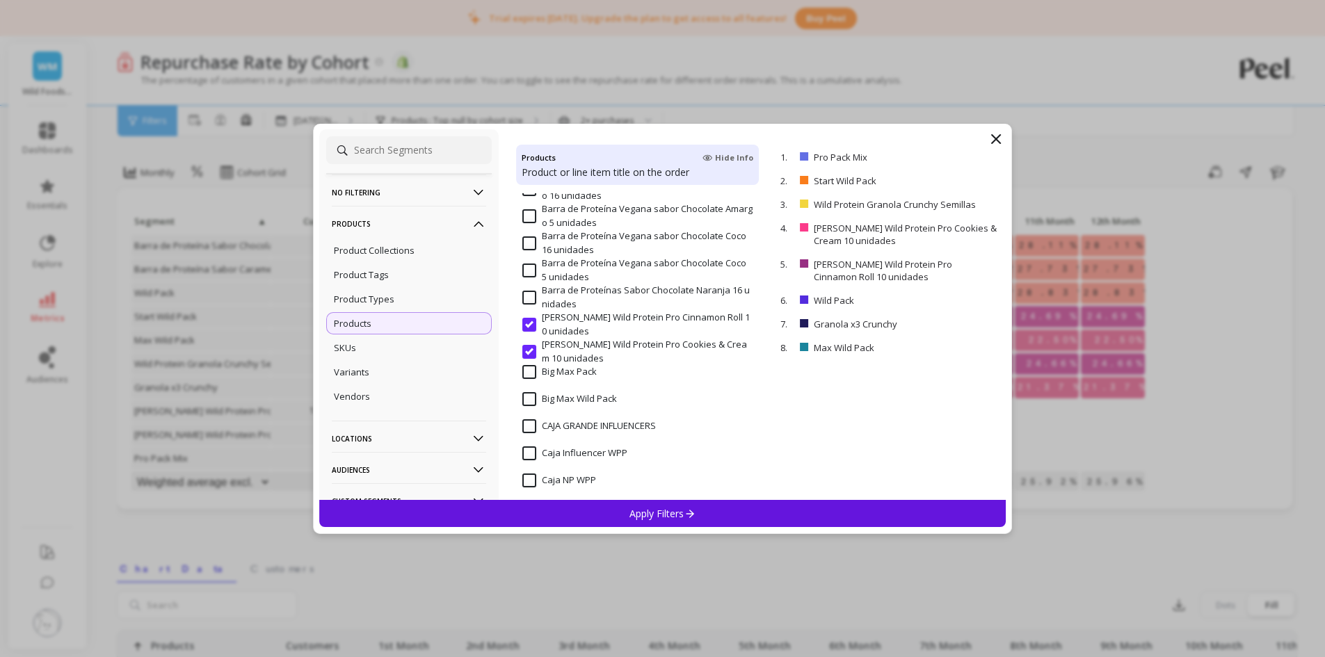
click at [526, 327] on input "[PERSON_NAME] Wild Protein Pro Cinnamon Roll 10 unidades" at bounding box center [637, 324] width 230 height 27
select select "weighted_average_excluding_current_month"
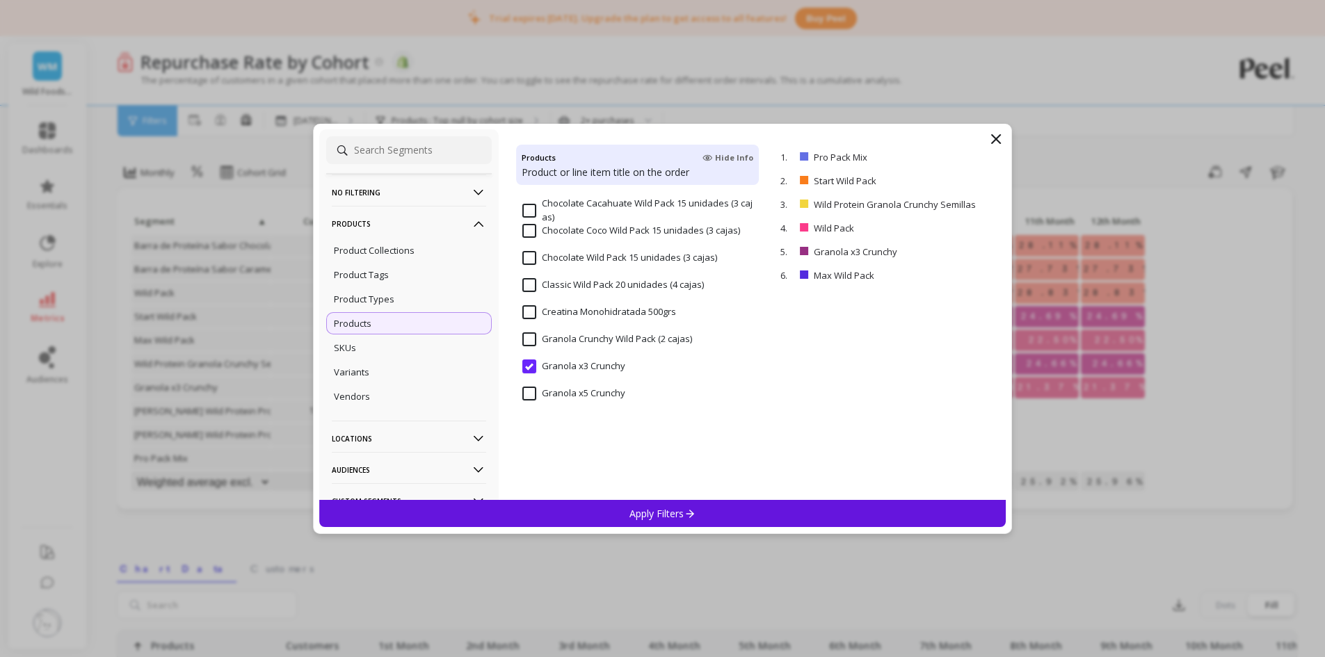
scroll to position [835, 0]
click at [529, 362] on input "Granola x3 Crunchy" at bounding box center [573, 362] width 103 height 14
select select "weighted_average_excluding_current_month"
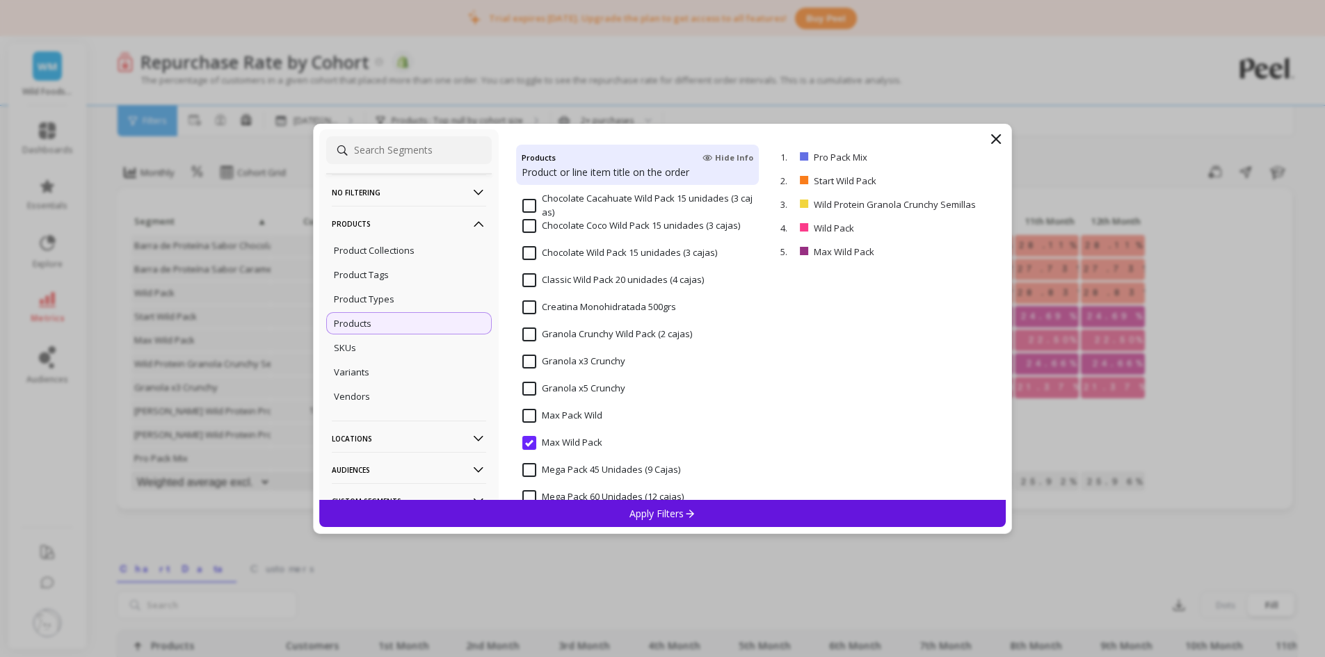
click at [529, 440] on input "Max Wild Pack" at bounding box center [562, 443] width 80 height 14
select select "weighted_average_excluding_current_month"
click at [535, 307] on input "Creatina Monohidratada 500grs" at bounding box center [599, 307] width 154 height 14
select select "weighted_average_excluding_current_month"
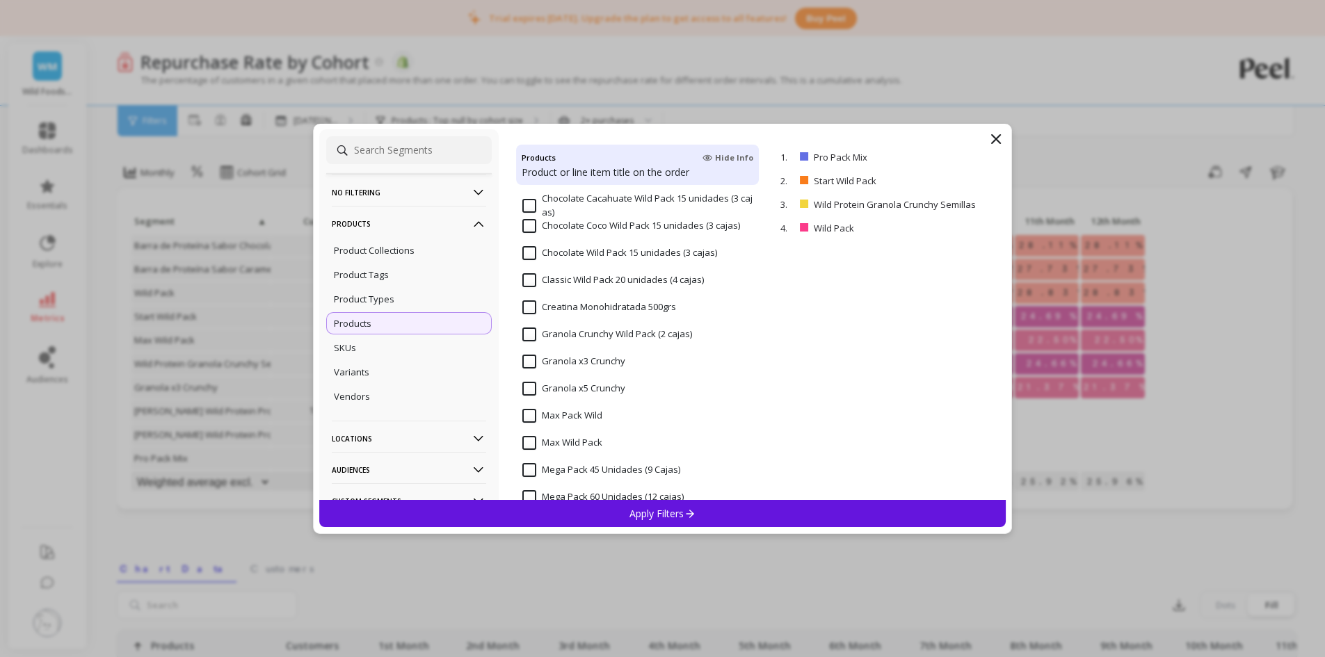
select select "weighted_average_excluding_current_month"
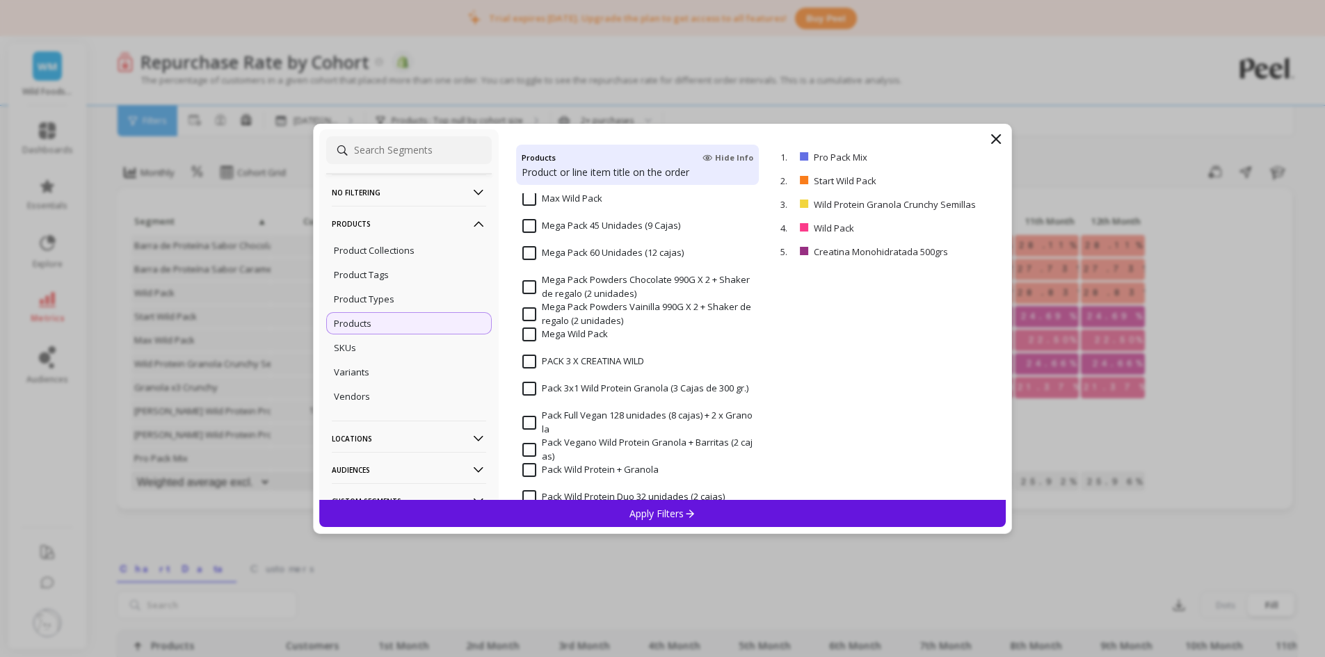
scroll to position [1113, 0]
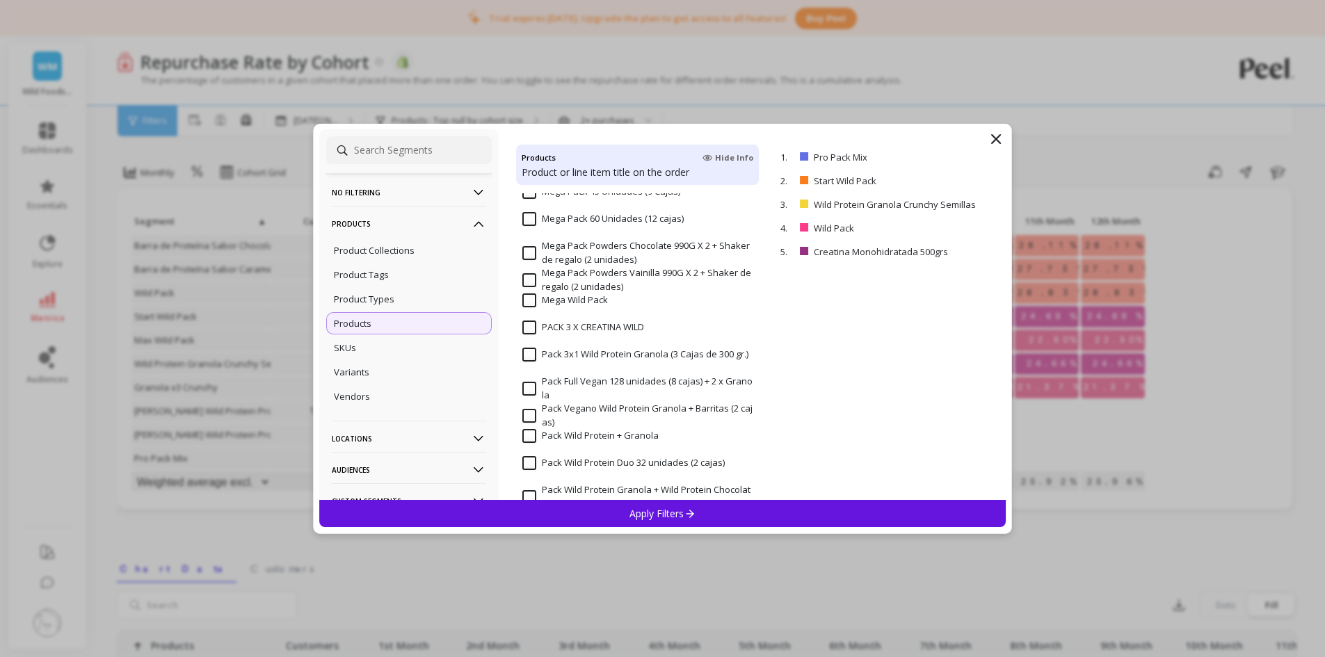
click at [529, 330] on input "PACK 3 X CREATINA WILD" at bounding box center [583, 328] width 122 height 14
select select "weighted_average_excluding_current_month"
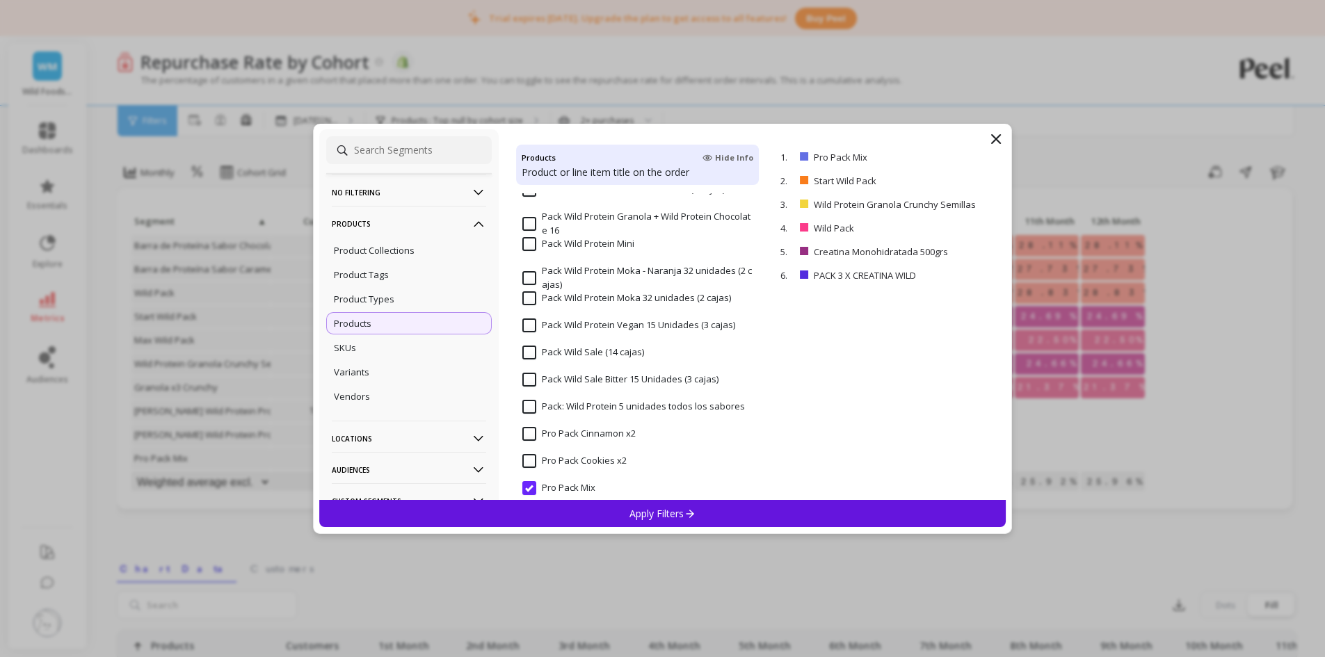
scroll to position [1530, 0]
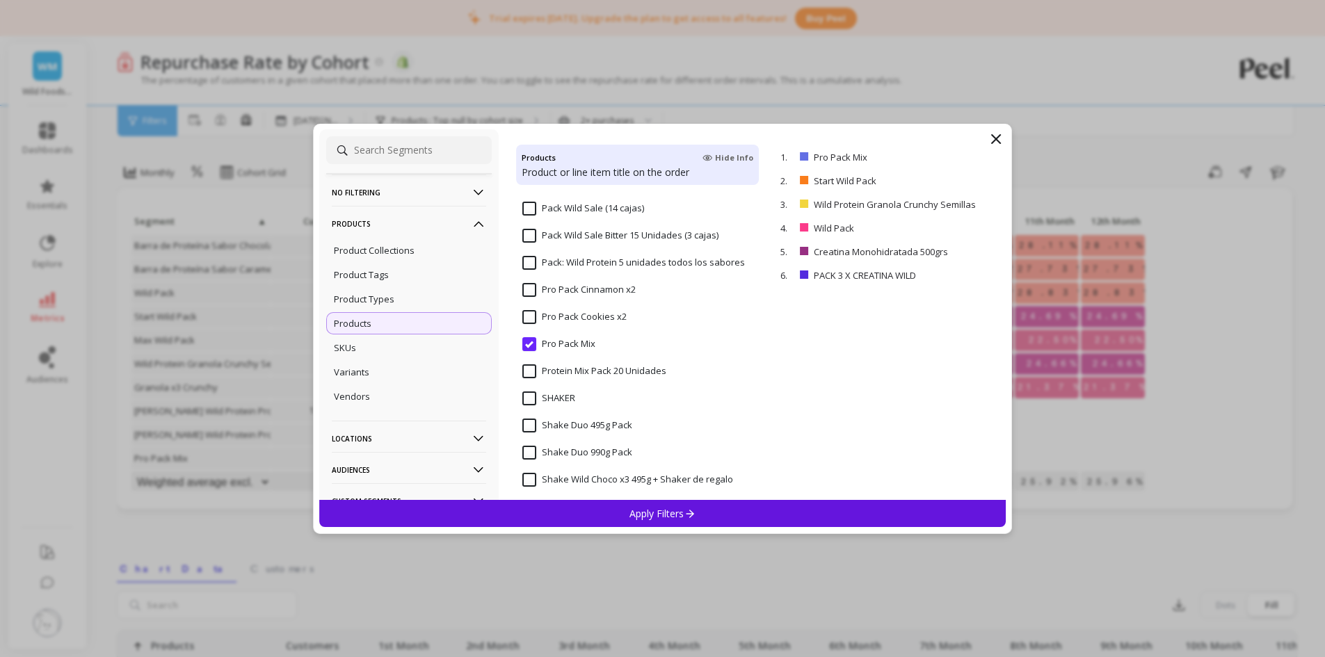
click at [535, 348] on input "Pro Pack Mix" at bounding box center [558, 344] width 73 height 14
select select "weighted_average_excluding_current_month"
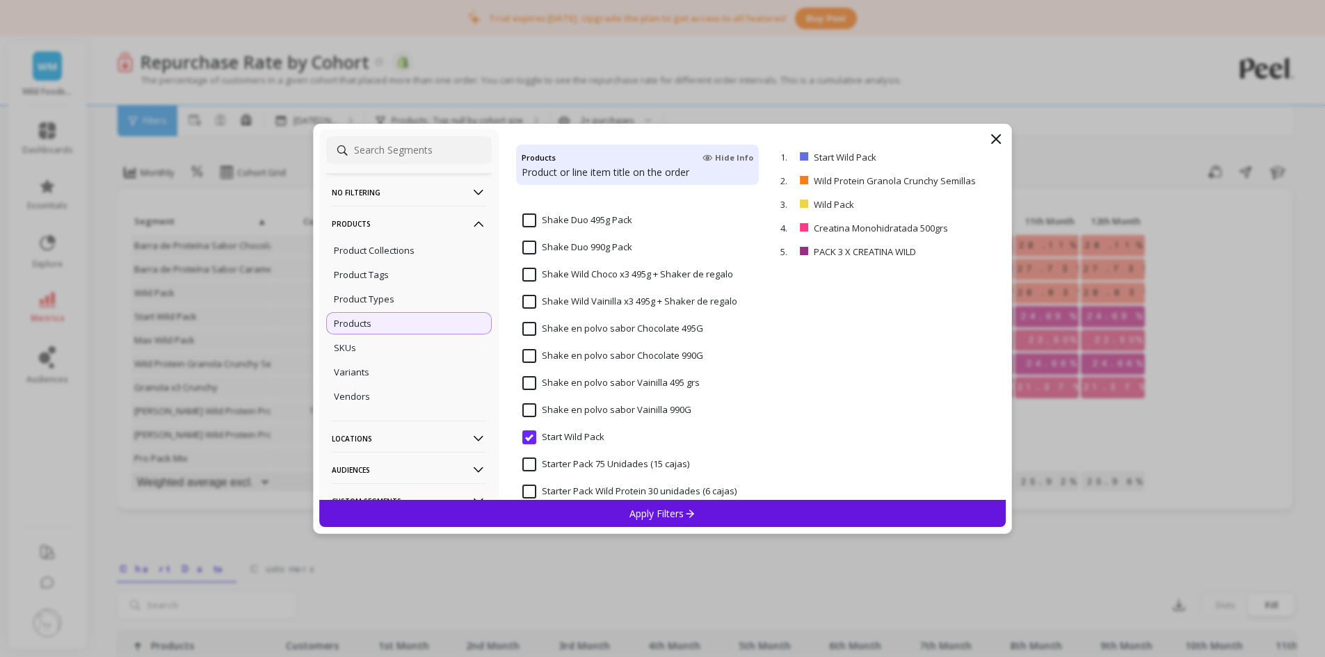
scroll to position [1878, 0]
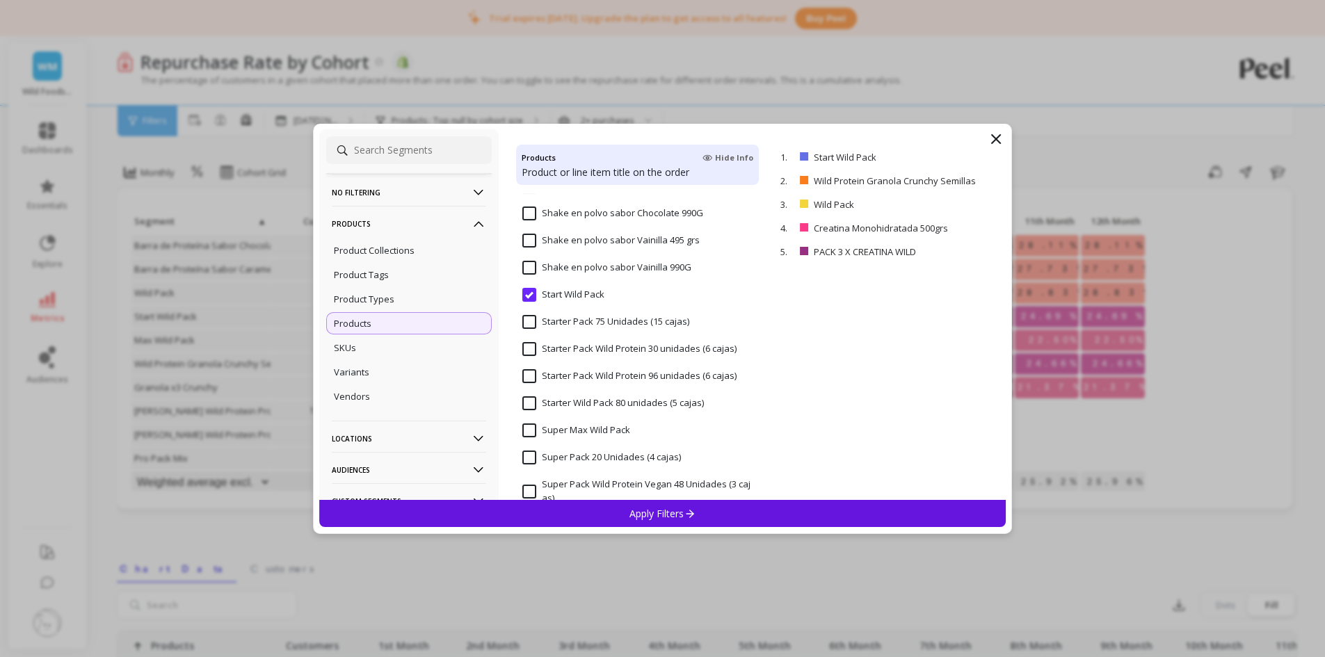
click at [530, 296] on input "Start Wild Pack" at bounding box center [563, 295] width 82 height 14
select select "weighted_average_excluding_current_month"
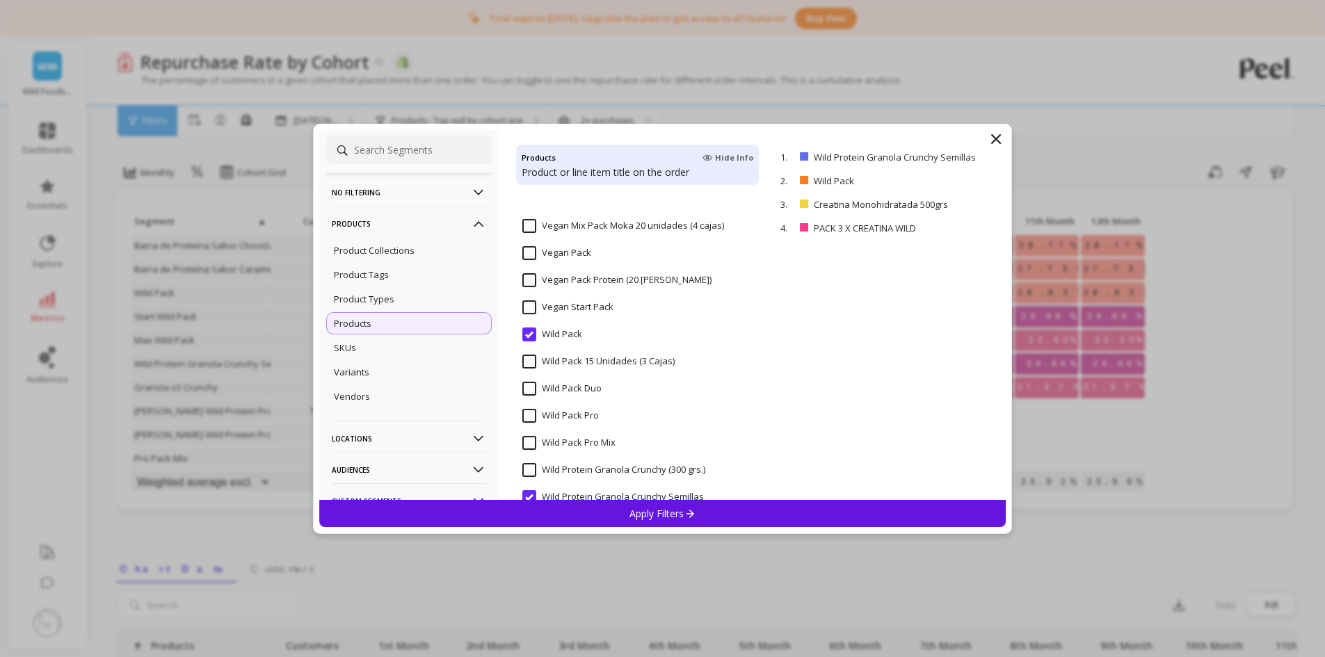
scroll to position [2295, 0]
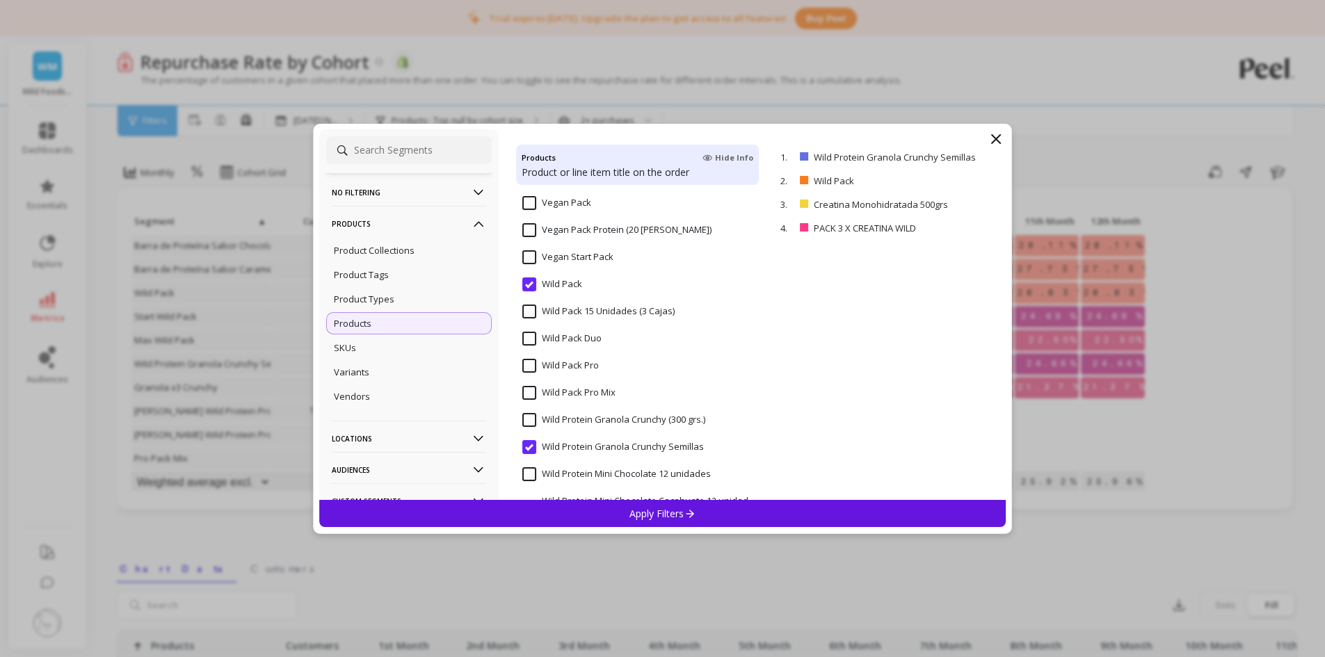
click at [528, 285] on input "Wild Pack" at bounding box center [552, 284] width 60 height 14
select select "weighted_average_excluding_current_month"
click at [529, 340] on input "Wild Pack Duo" at bounding box center [561, 339] width 79 height 14
select select "weighted_average_excluding_current_month"
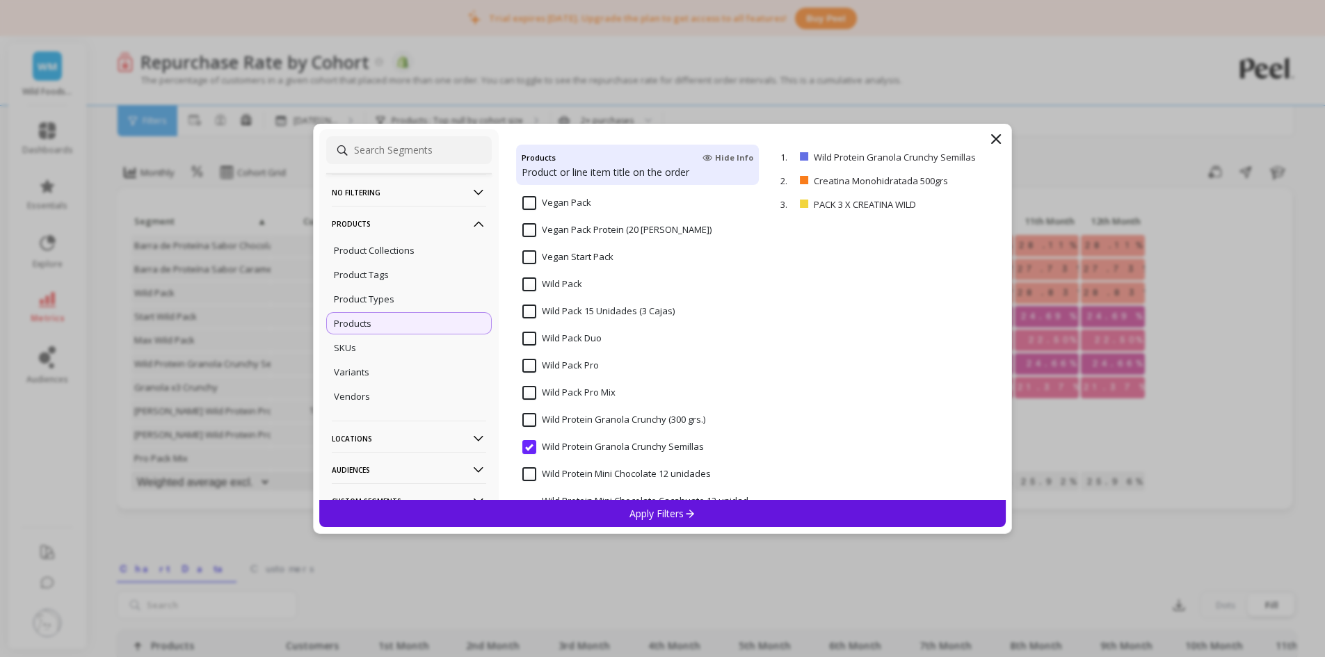
select select "weighted_average_excluding_current_month"
click at [529, 447] on input "Wild Protein Granola Crunchy Semillas" at bounding box center [613, 447] width 182 height 14
select select "weighted_average_excluding_current_month"
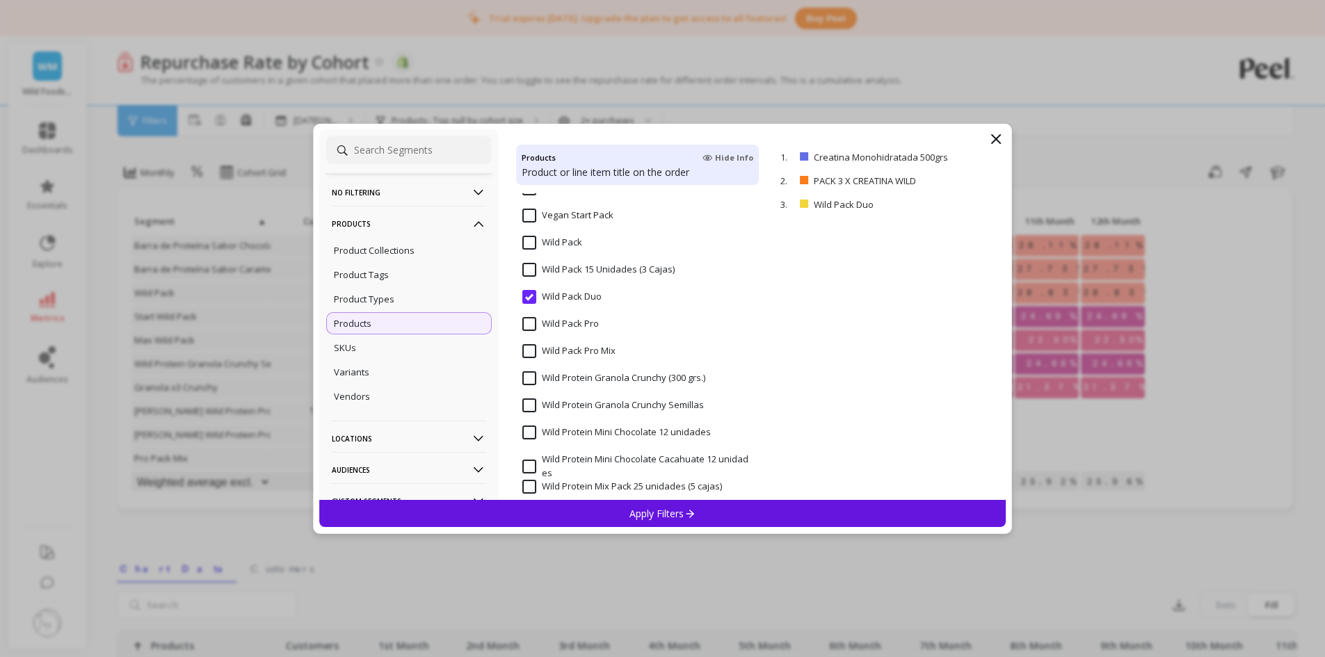
scroll to position [2379, 0]
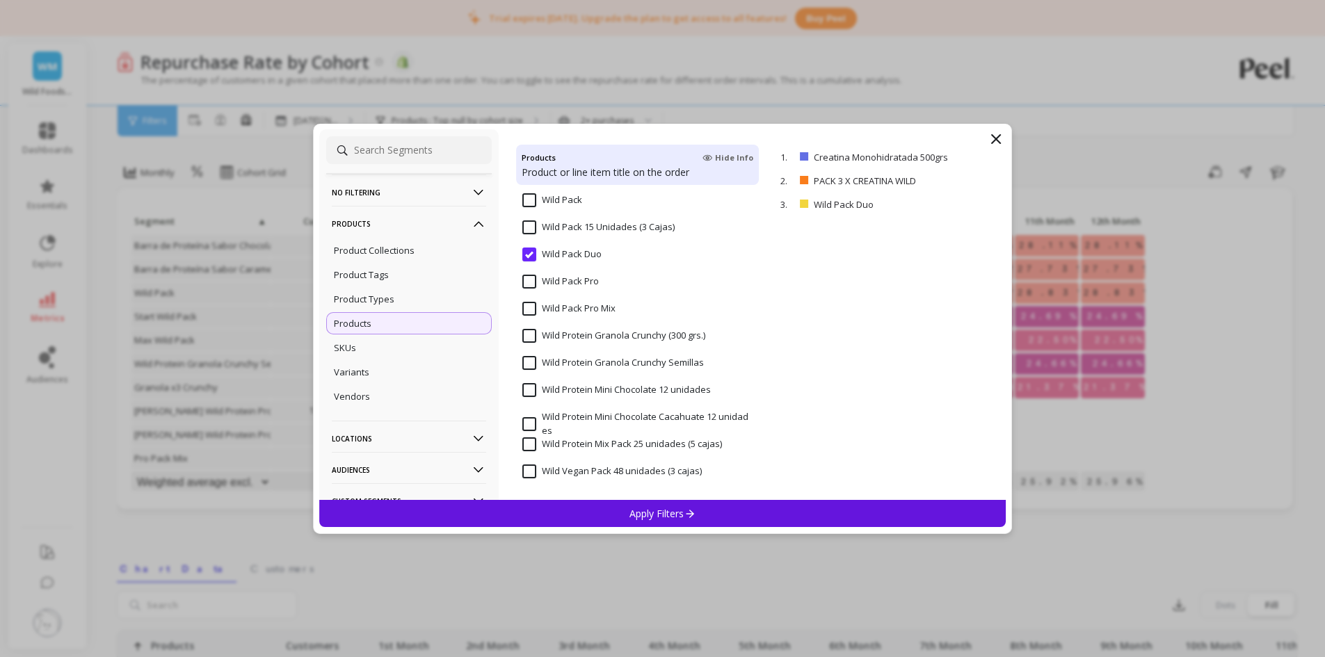
click at [632, 524] on div "No filtering Overall Products Product Collections Product Tags Product Types Pr…" at bounding box center [663, 329] width 700 height 410
click at [630, 518] on p "Apply Filters" at bounding box center [662, 513] width 66 height 13
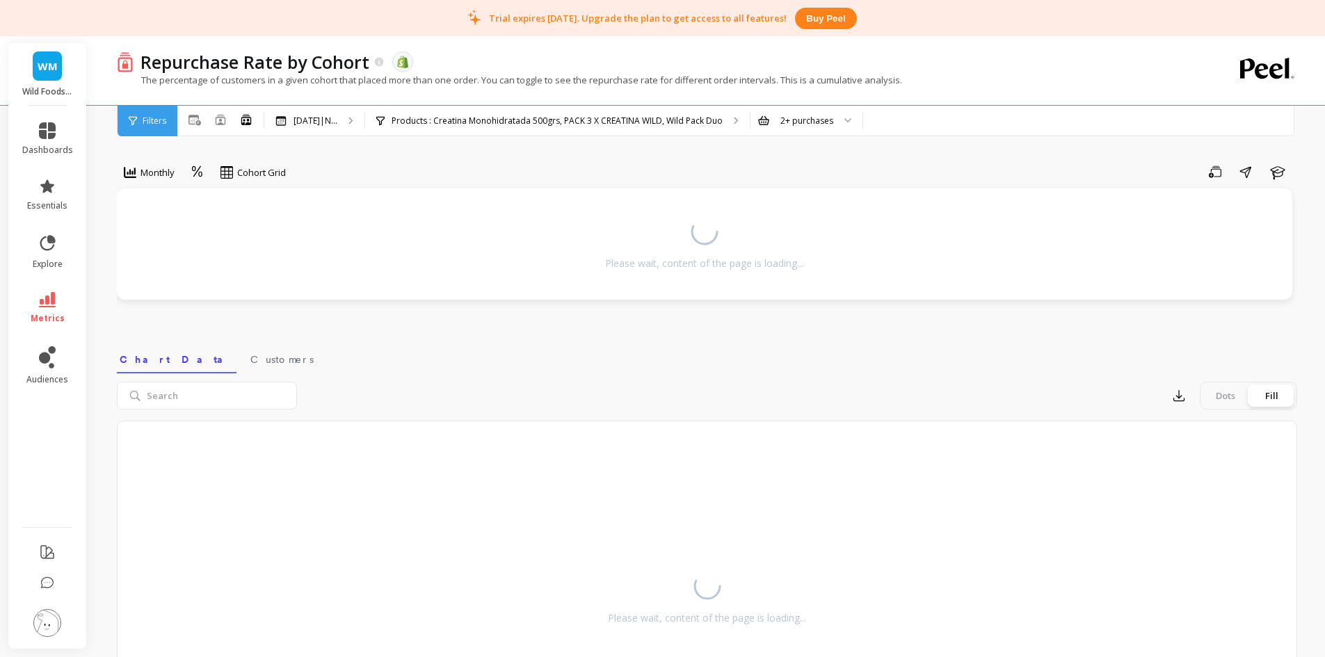
select select "weighted_average_excluding_current_month"
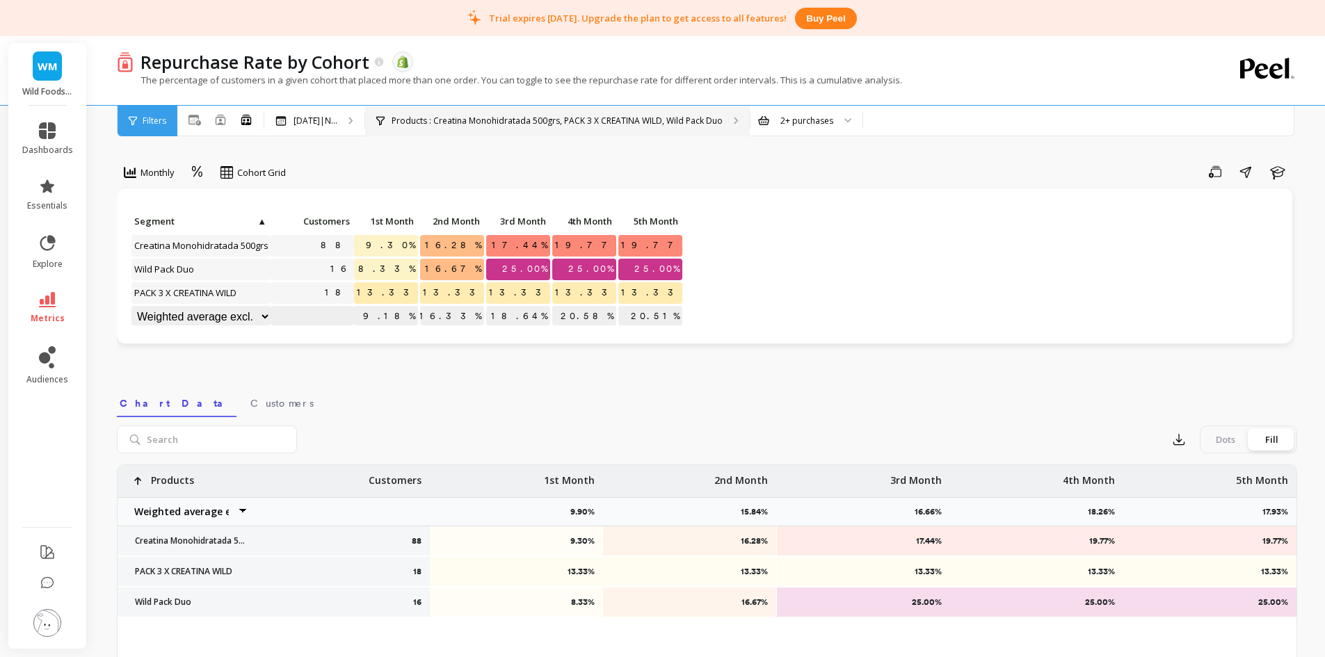
click at [430, 124] on p "Products : Creatina Monohidratada 500grs, PACK 3 X CREATINA WILD, Wild Pack Duo" at bounding box center [557, 120] width 331 height 11
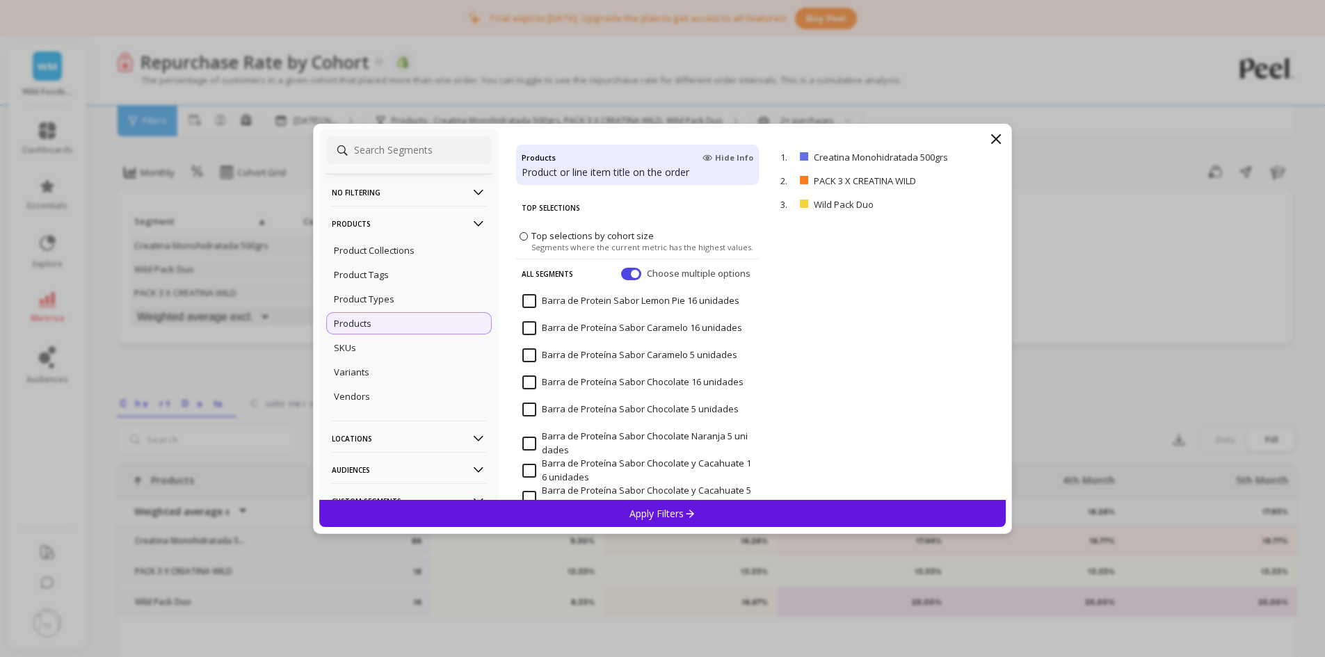
click at [526, 299] on input "Barra de Protein Sabor Lemon Pie 16 unidades" at bounding box center [630, 301] width 217 height 14
select select "weighted_average_excluding_current_month"
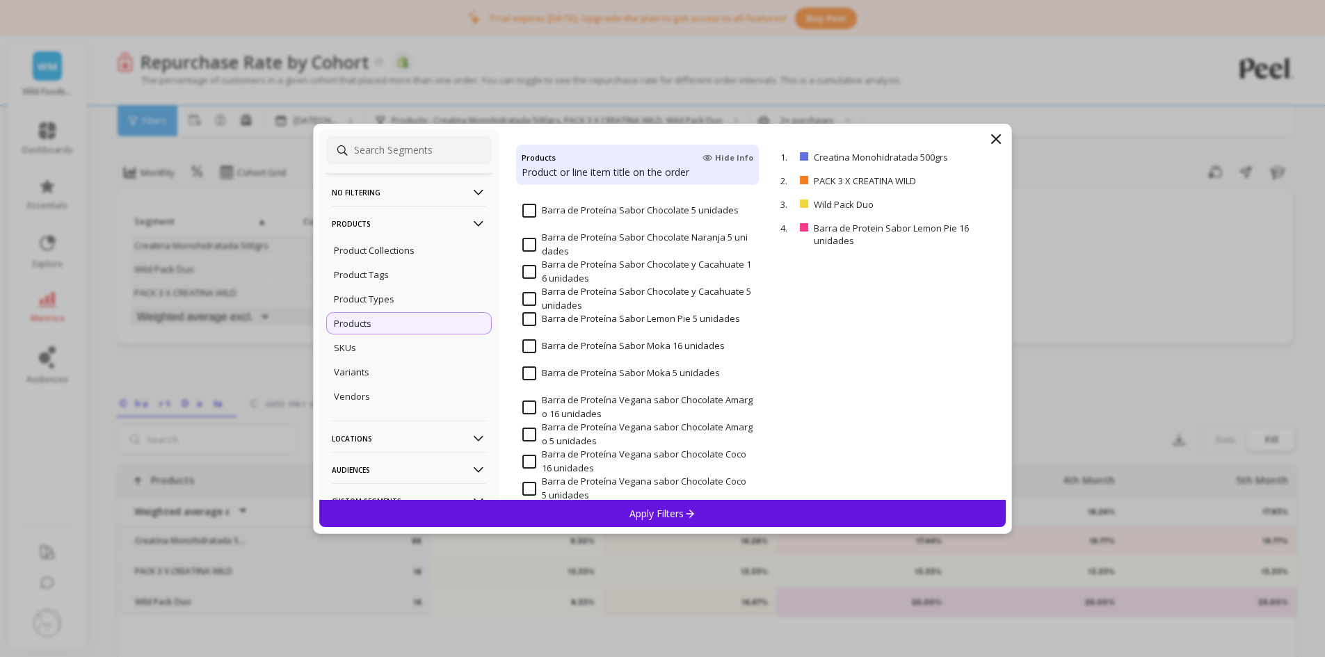
scroll to position [209, 0]
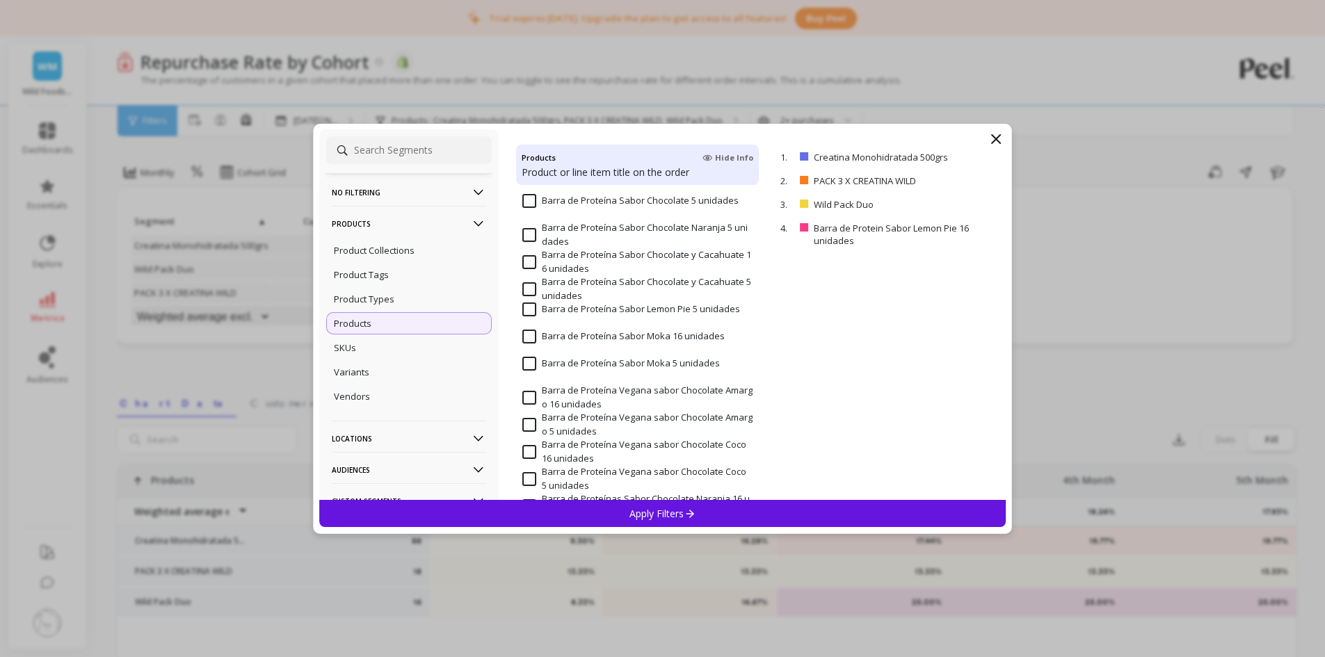
click at [526, 308] on input "Barra de Proteína Sabor Lemon Pie 5 unidades" at bounding box center [631, 310] width 218 height 14
select select "weighted_average_excluding_current_month"
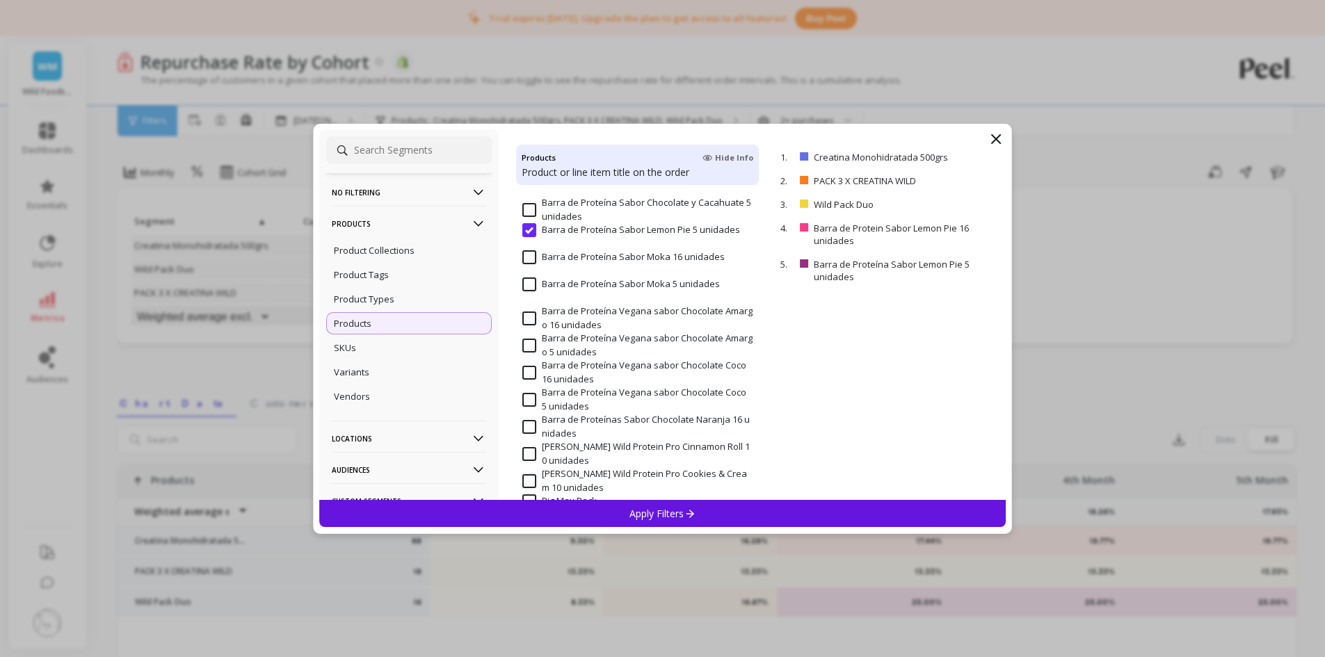
scroll to position [348, 0]
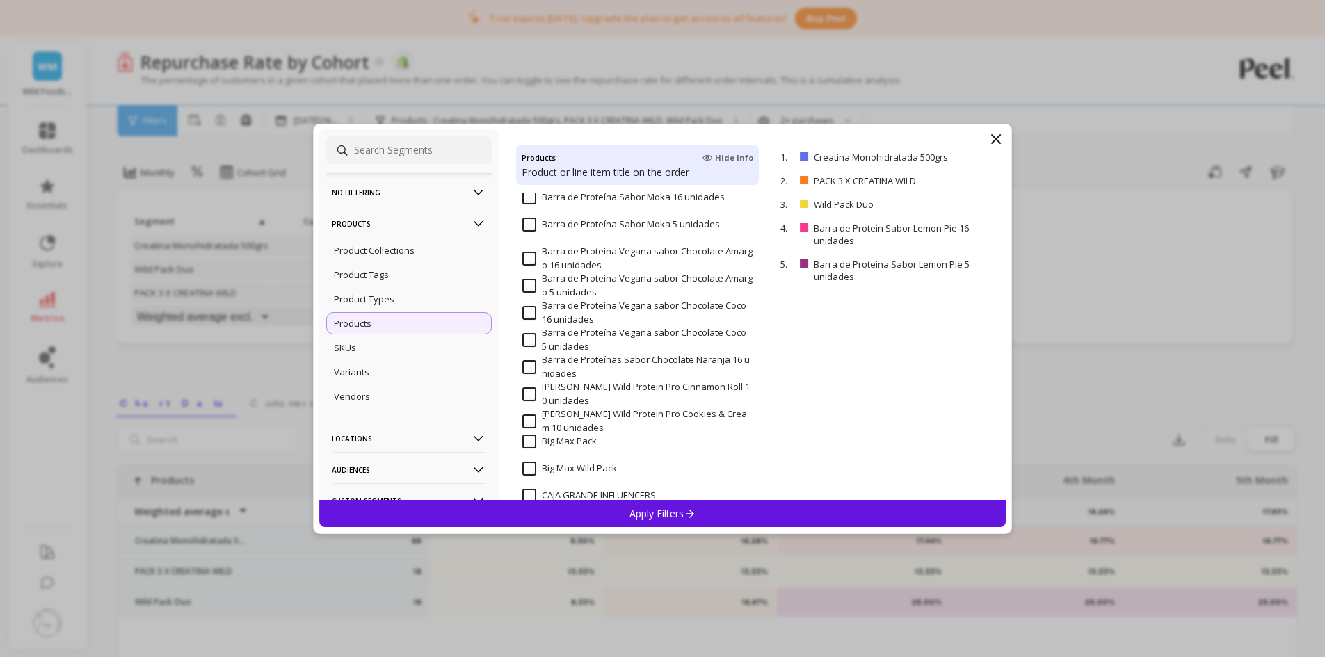
click at [697, 519] on div "Apply Filters" at bounding box center [662, 513] width 687 height 27
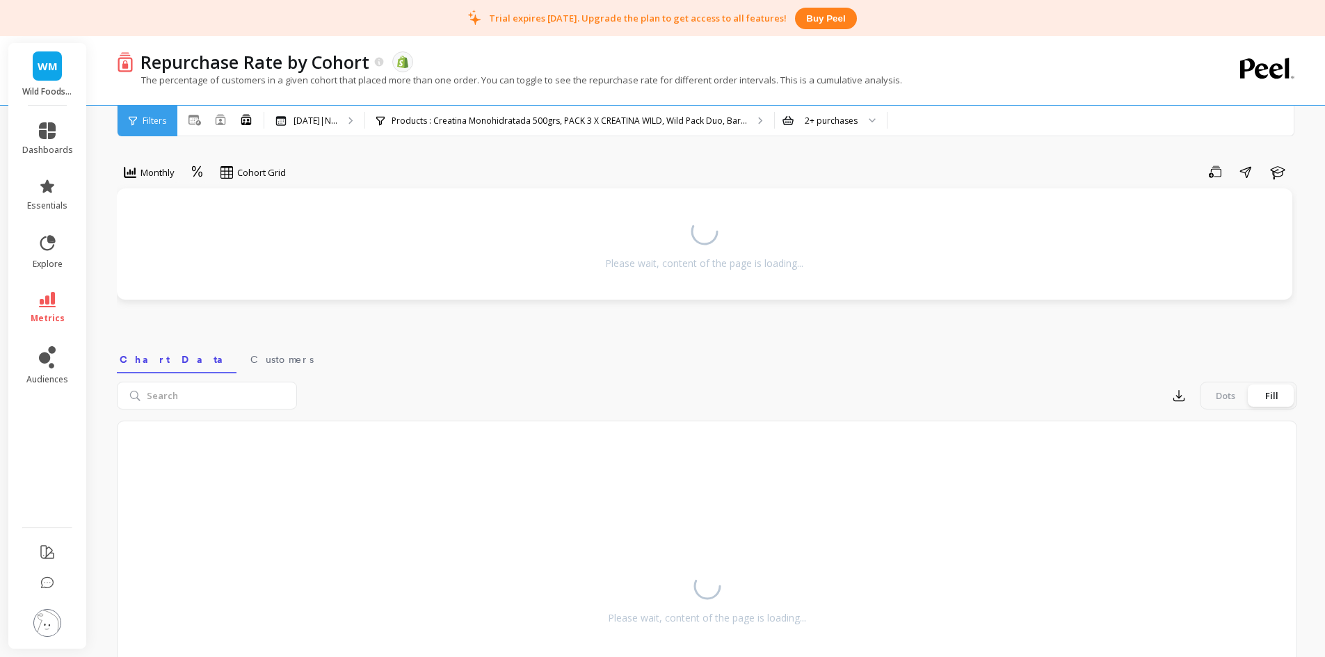
select select "weighted_average_excluding_current_month"
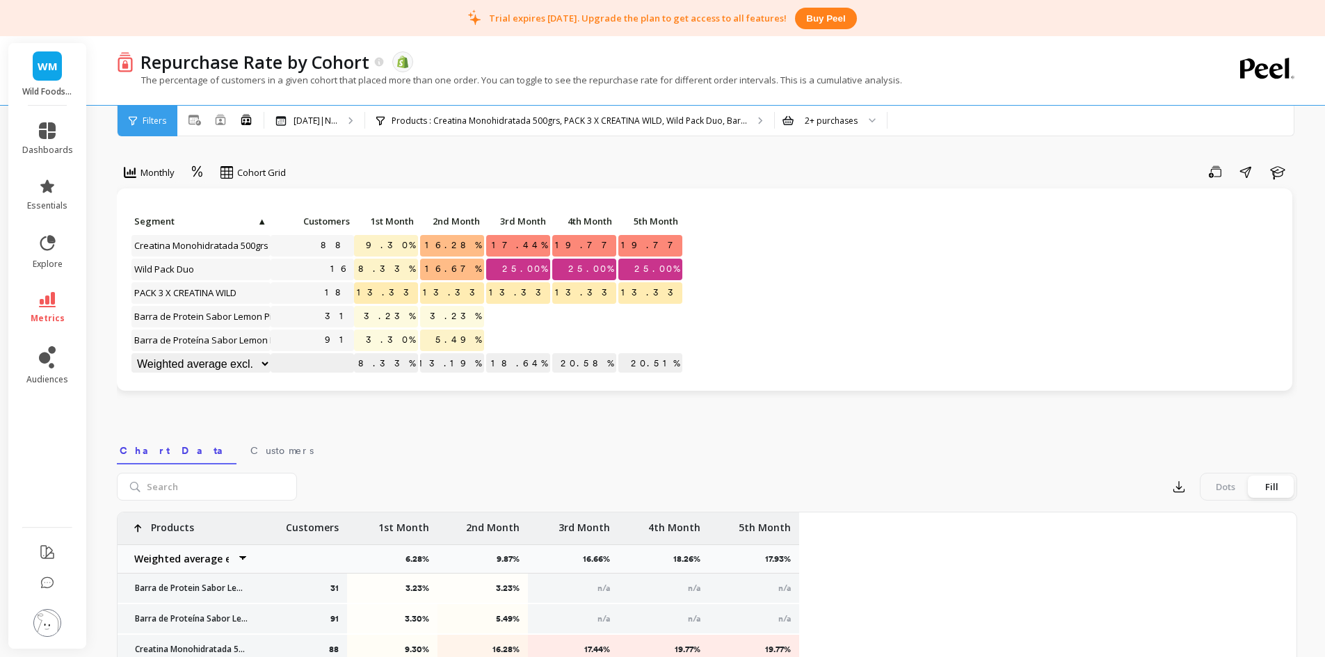
select select "weighted_average_excluding_current_month"
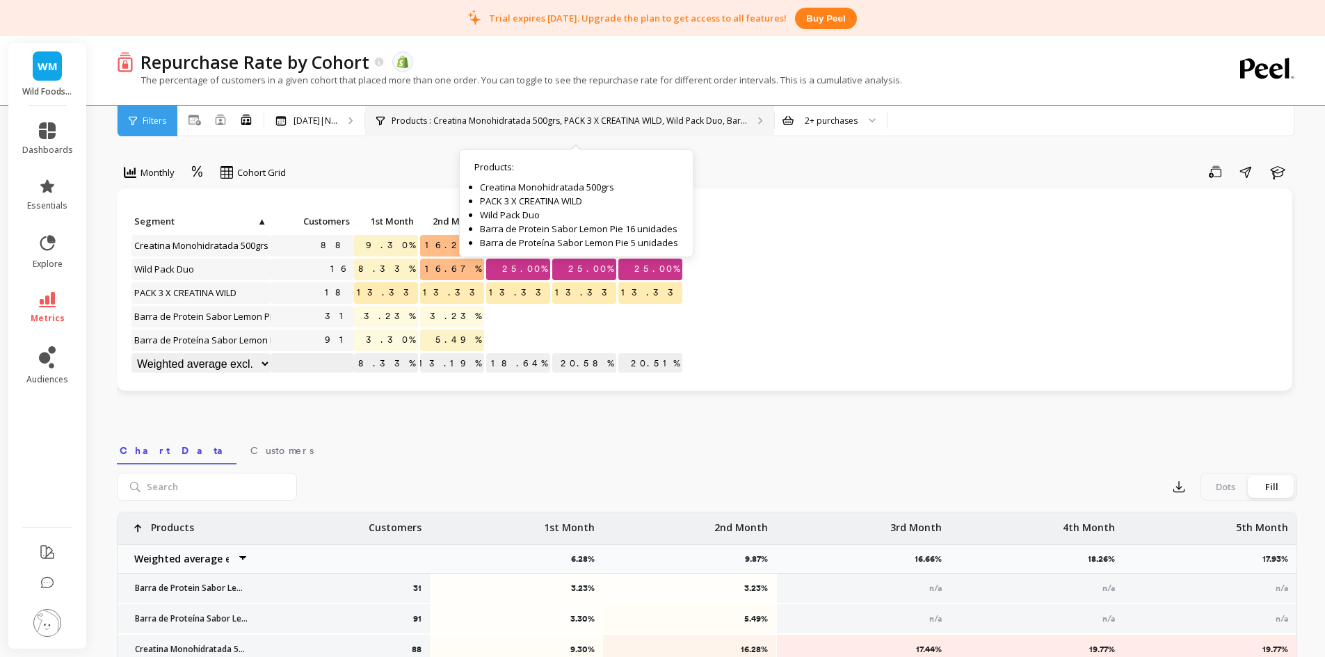
click at [410, 120] on p "Products : Creatina Monohidratada 500grs, PACK 3 X CREATINA WILD, Wild Pack Duo…" at bounding box center [569, 120] width 355 height 11
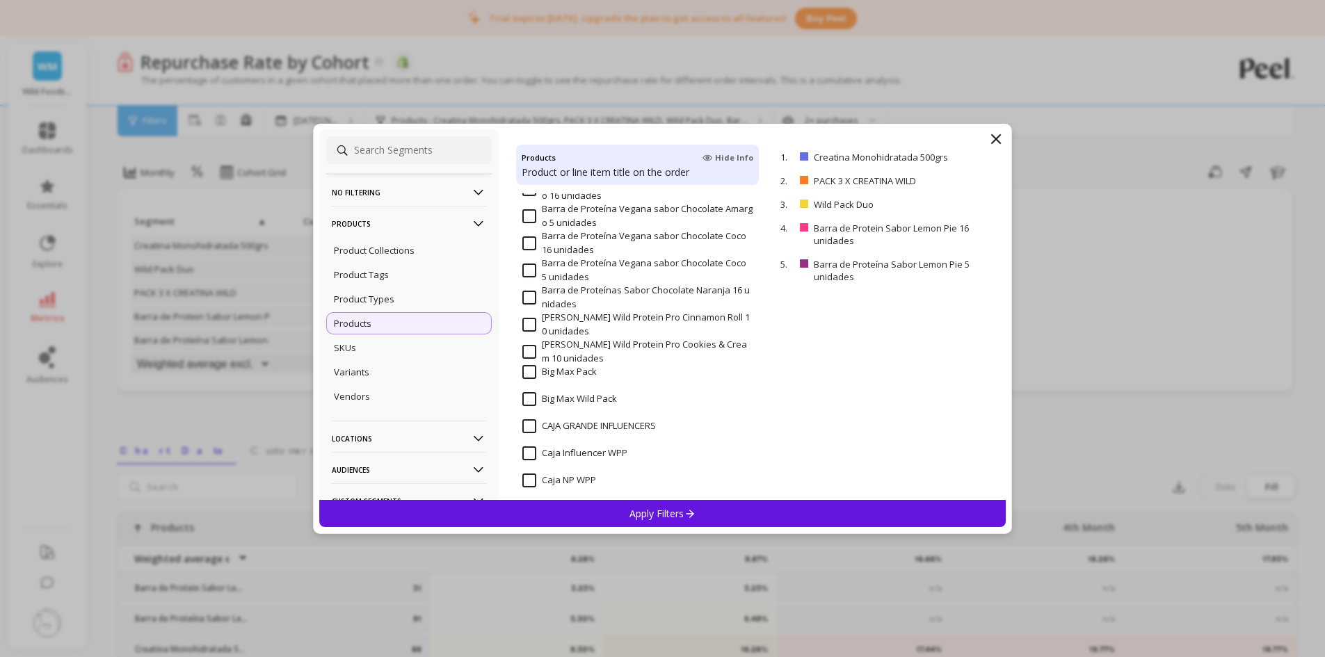
scroll to position [487, 0]
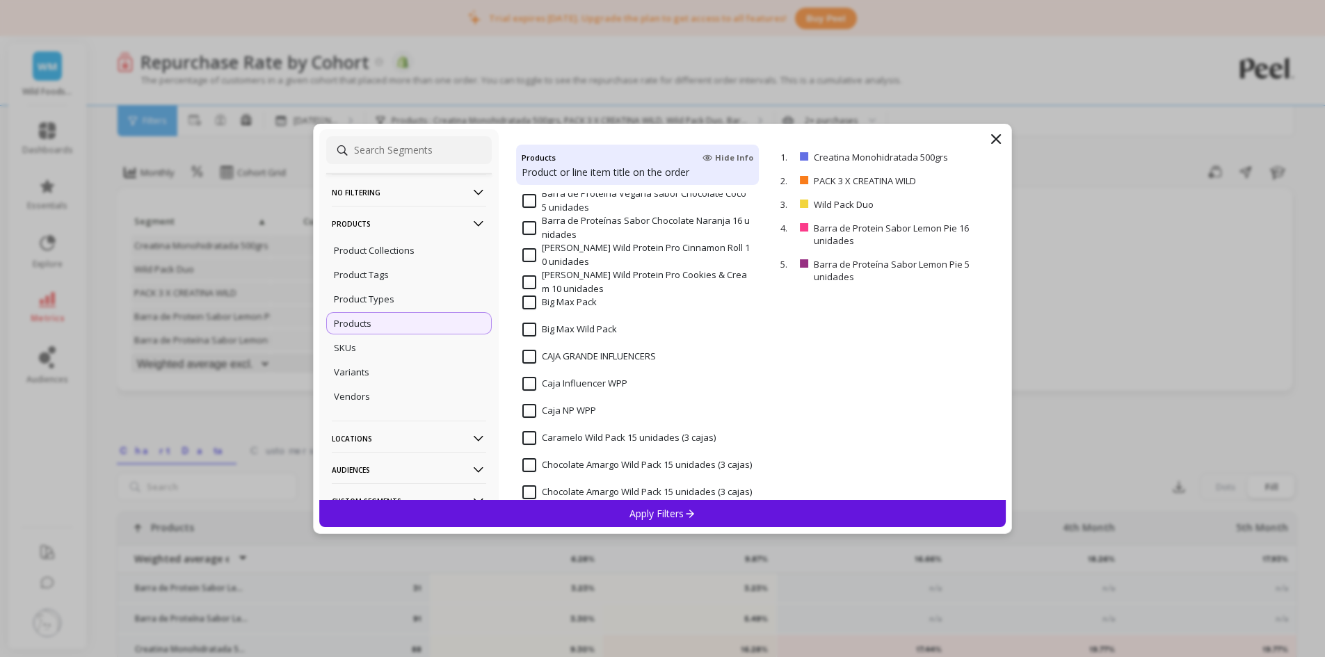
click at [527, 305] on input "Big Max Pack" at bounding box center [559, 303] width 74 height 14
select select "weighted_average_excluding_current_month"
click at [529, 325] on input "Big Max Wild Pack" at bounding box center [569, 330] width 95 height 14
select select "weighted_average_excluding_current_month"
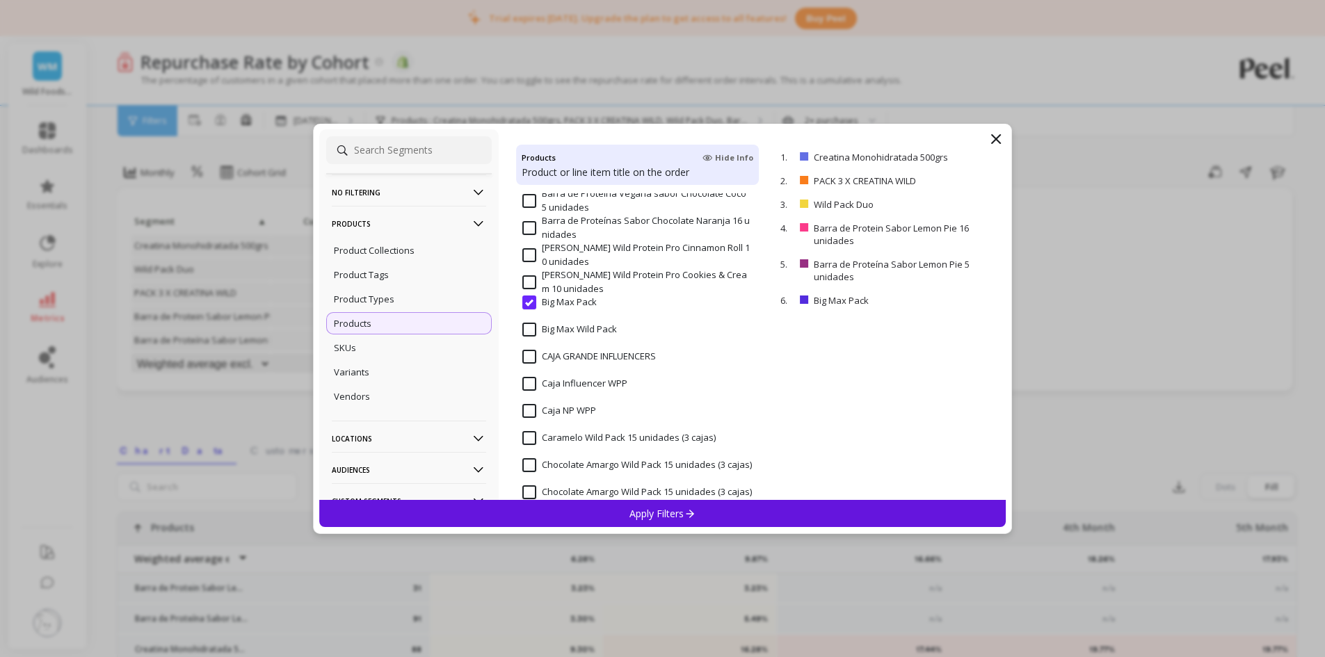
select select "weighted_average_excluding_current_month"
click at [677, 515] on p "Apply Filters" at bounding box center [662, 513] width 66 height 13
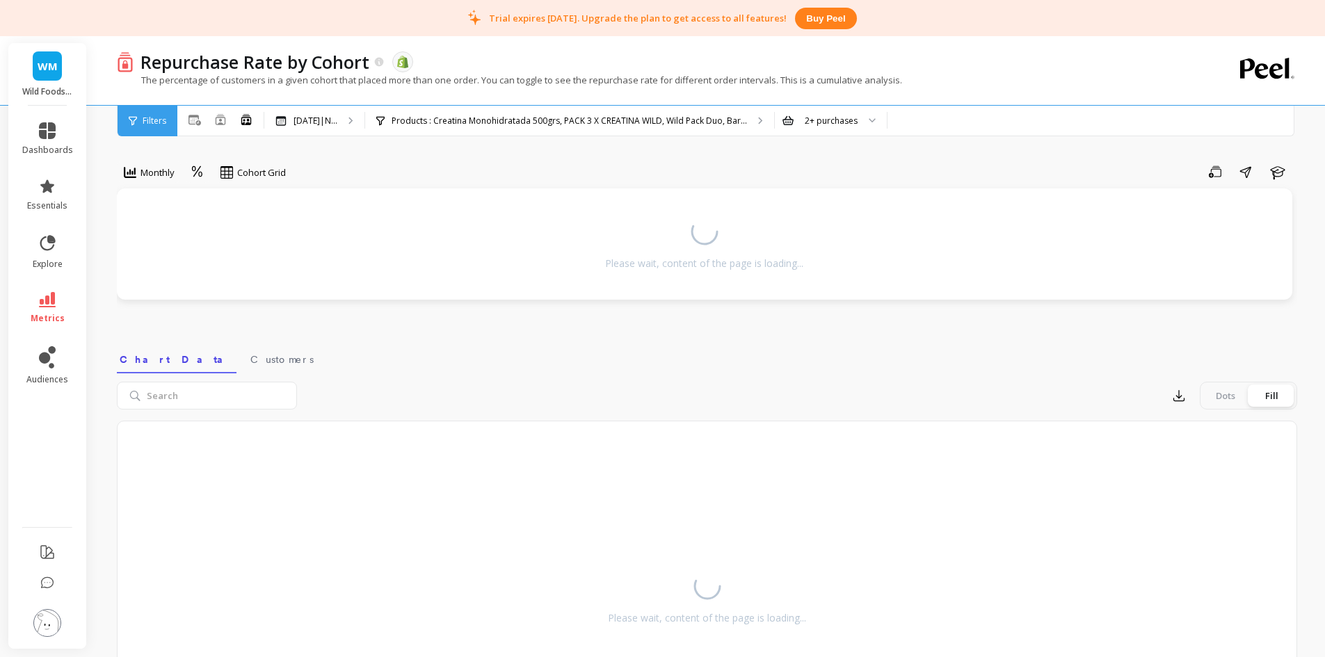
select select "weighted_average_excluding_current_month"
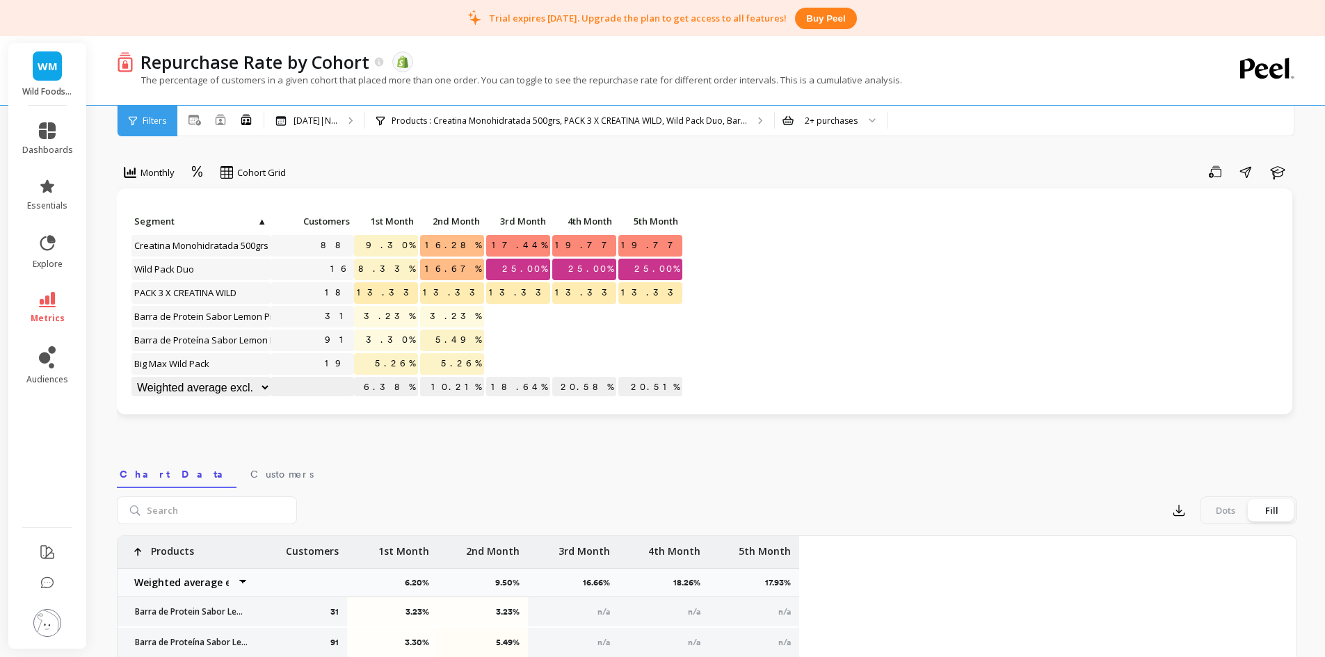
select select "weighted_average_excluding_current_month"
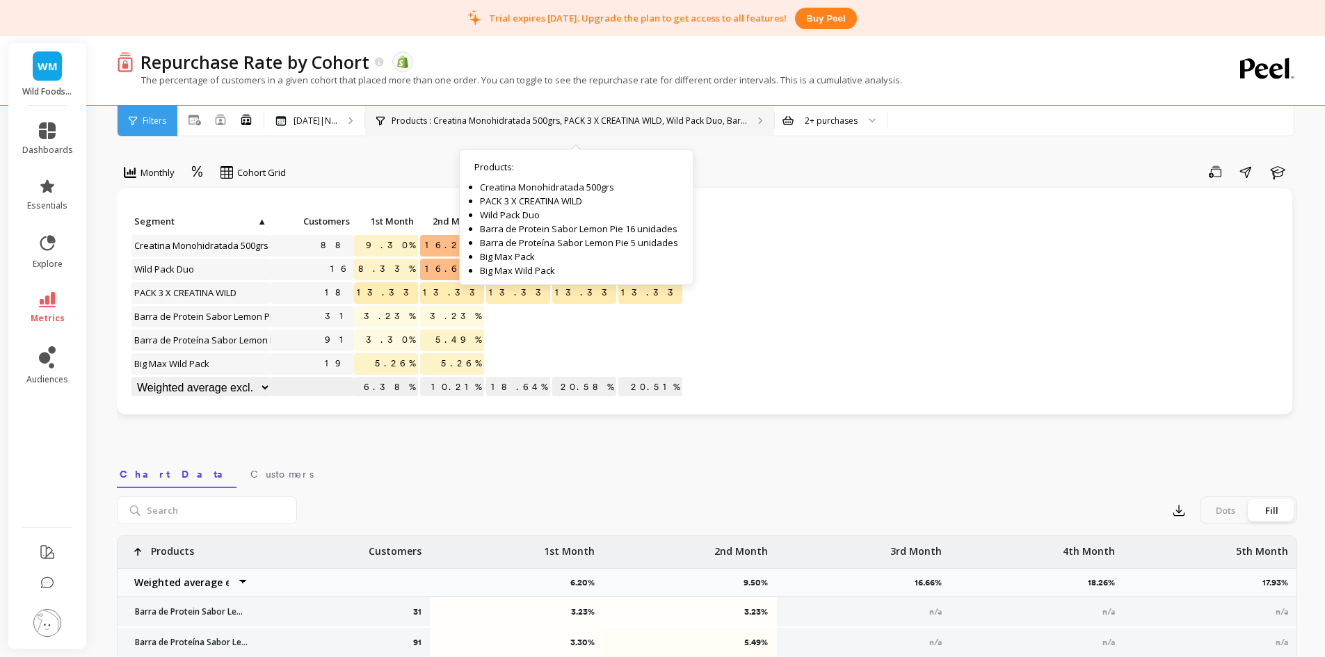
click at [437, 120] on p "Products : Creatina Monohidratada 500grs, PACK 3 X CREATINA WILD, Wild Pack Duo…" at bounding box center [569, 120] width 355 height 11
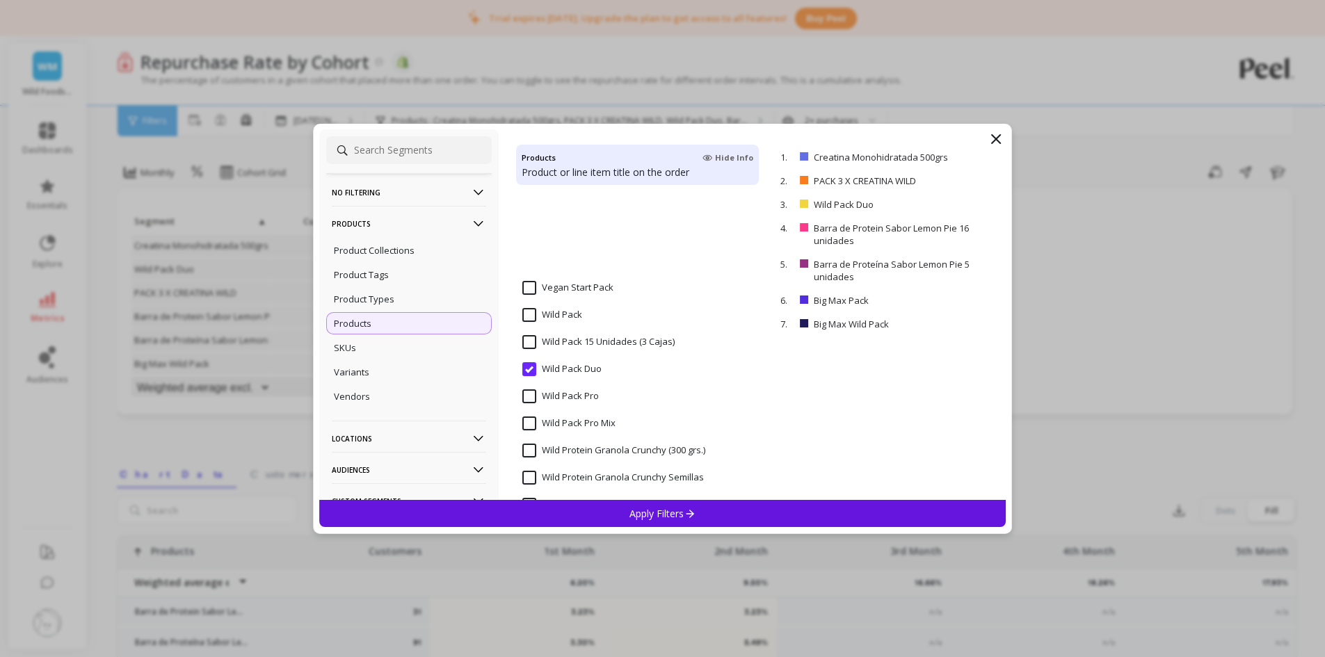
scroll to position [2379, 0]
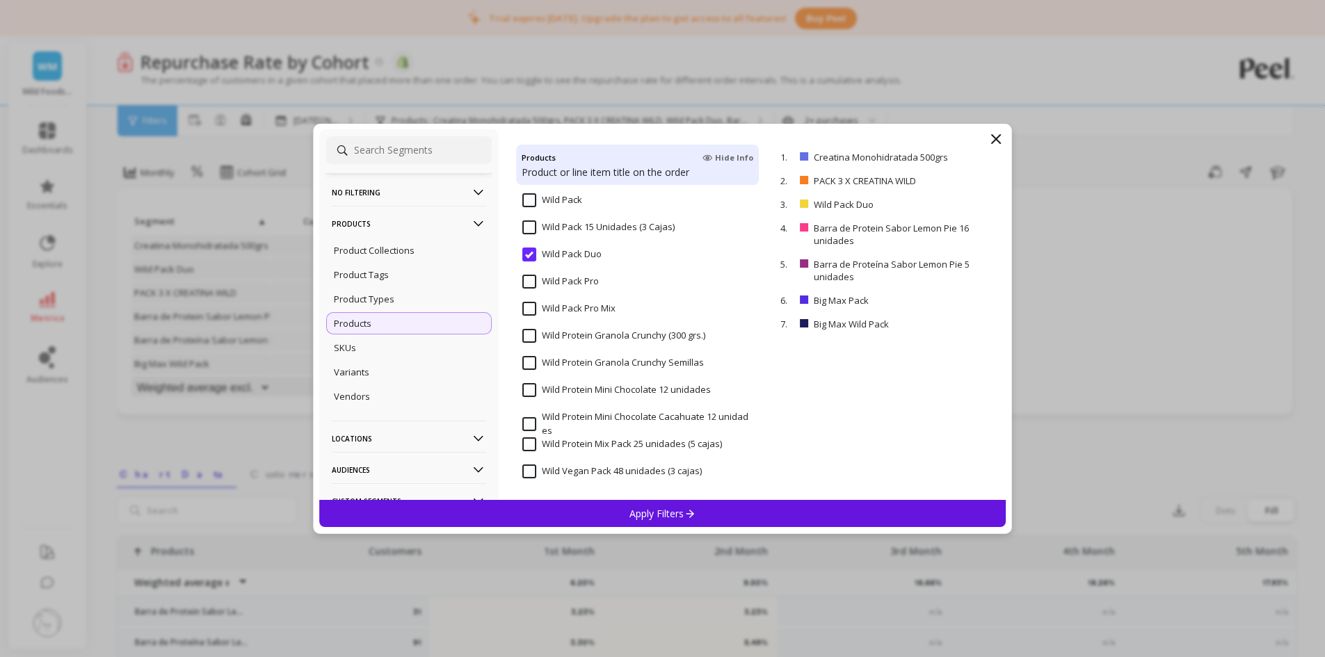
click at [535, 398] on span "Wild Protein Mini Chocolate 12 unidades" at bounding box center [616, 397] width 188 height 29
select select "weighted_average_excluding_current_month"
click at [534, 418] on input "Wild Protein Mini Chocolate Cacahuate 12 unidades" at bounding box center [637, 423] width 230 height 27
select select "weighted_average_excluding_current_month"
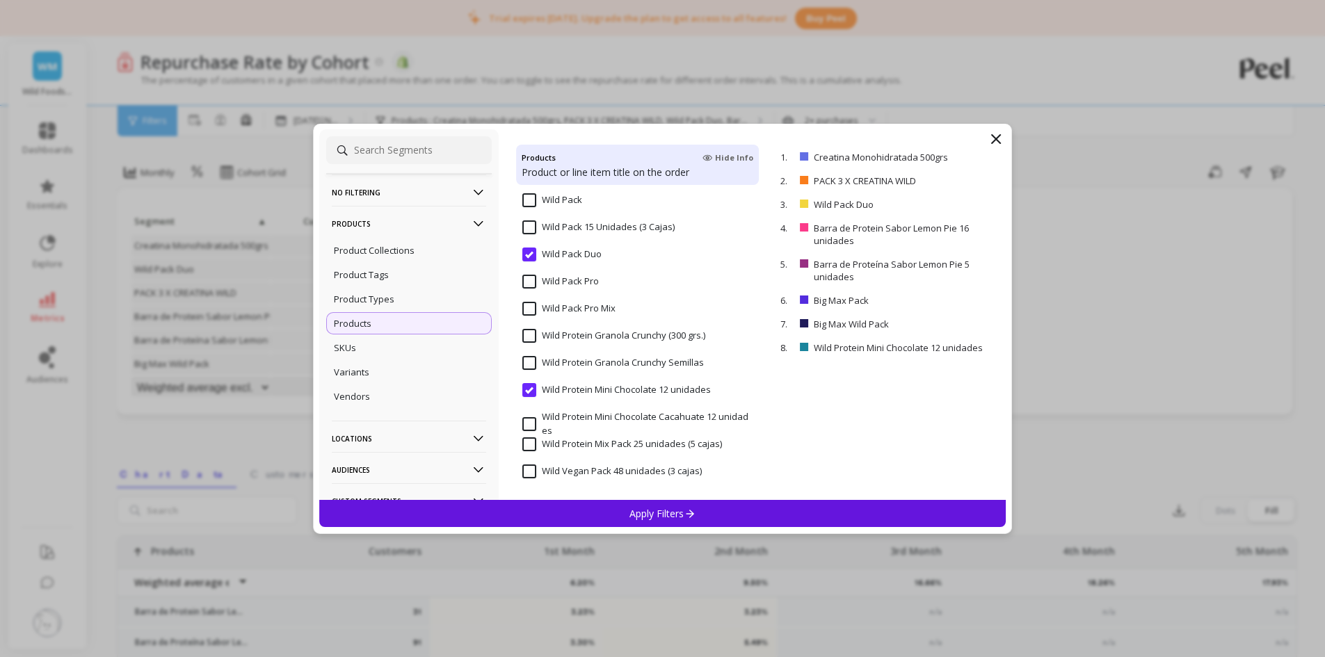
select select "weighted_average_excluding_current_month"
click at [695, 514] on icon at bounding box center [690, 514] width 12 height 12
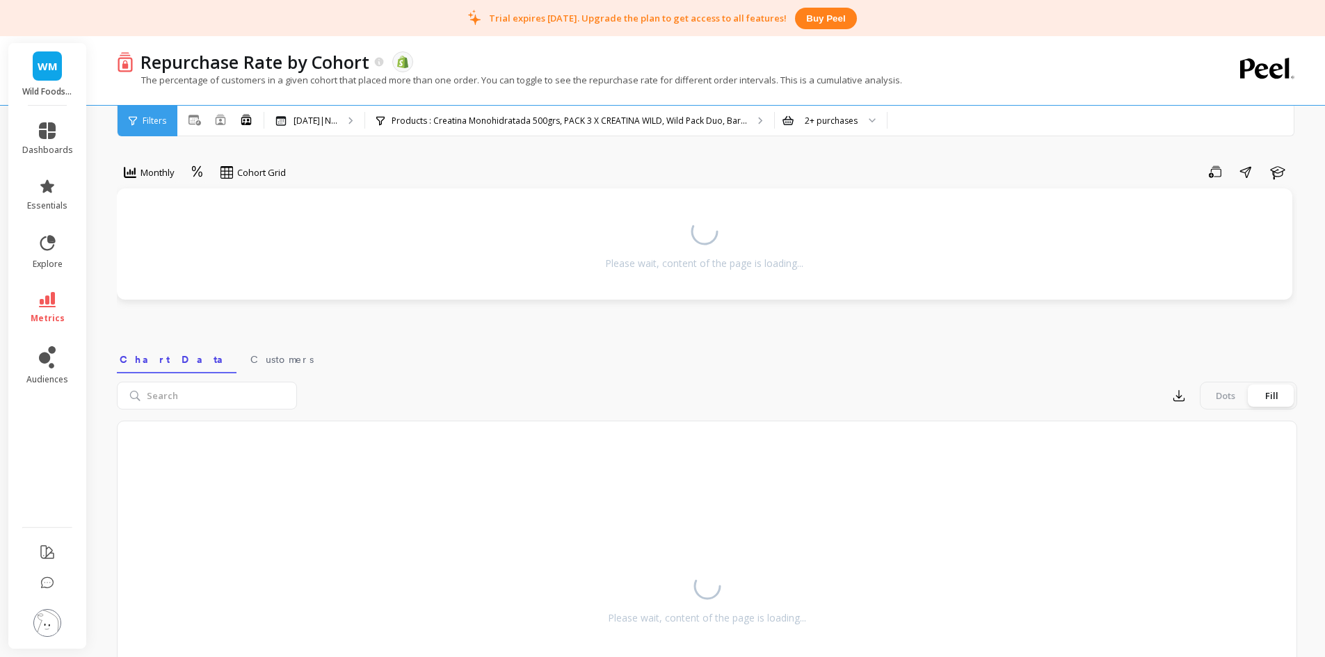
select select "weighted_average_excluding_current_month"
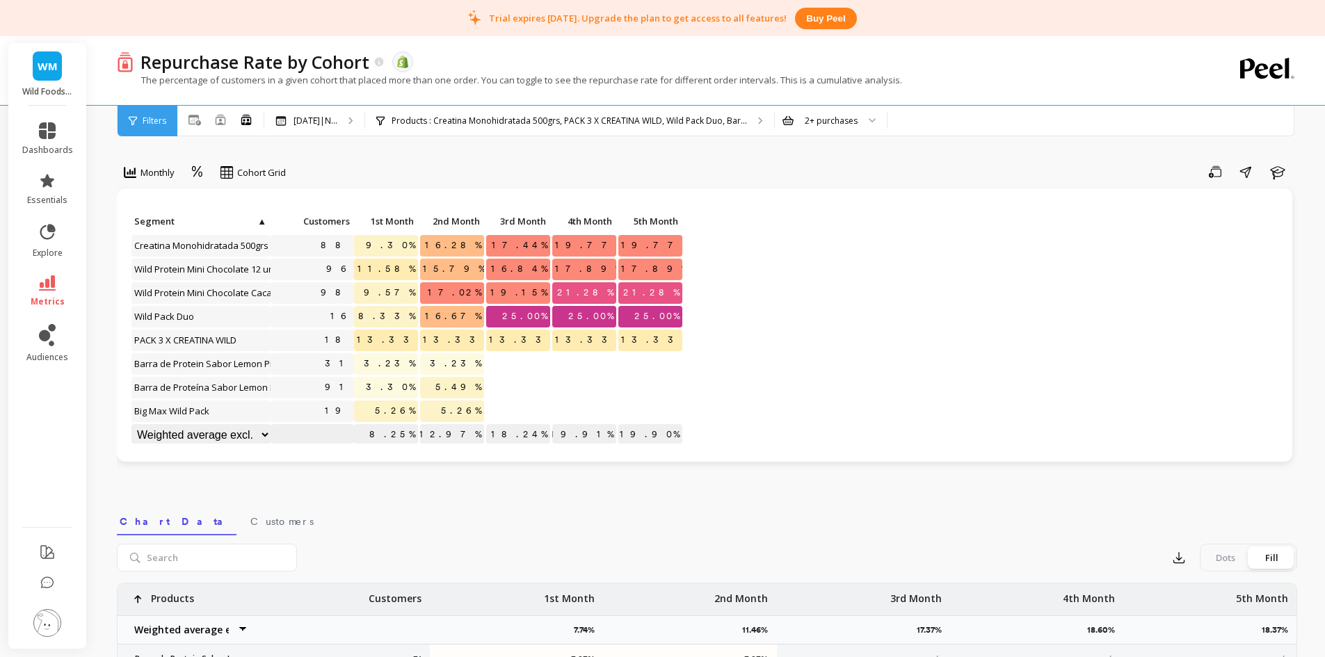
select select "weighted_average_excluding_current_month"
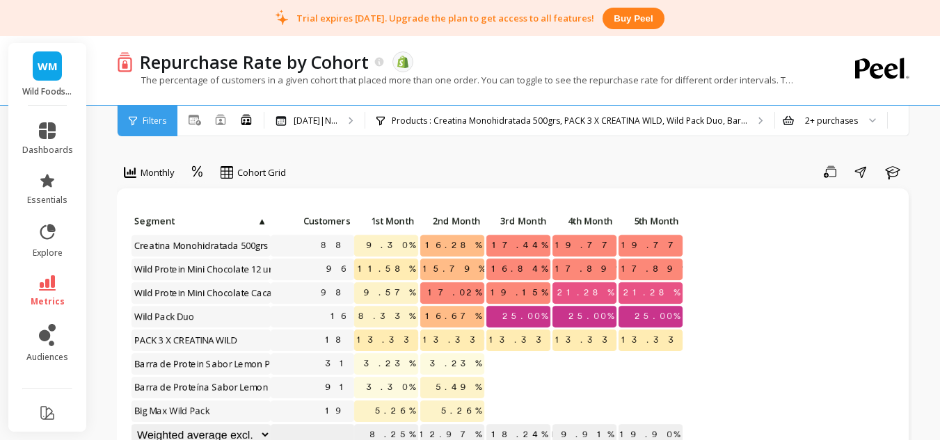
select select "weighted_average_excluding_current_month"
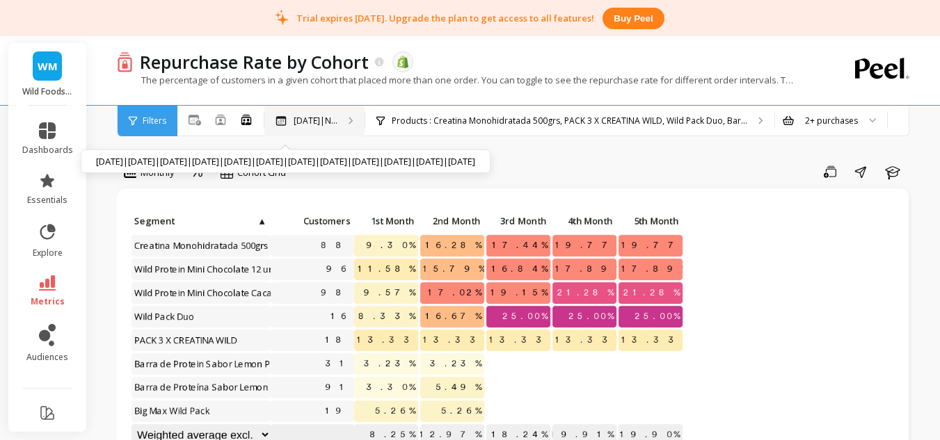
click at [330, 124] on p "[DATE]|N..." at bounding box center [315, 120] width 44 height 11
select select "weighted_average_excluding_current_month"
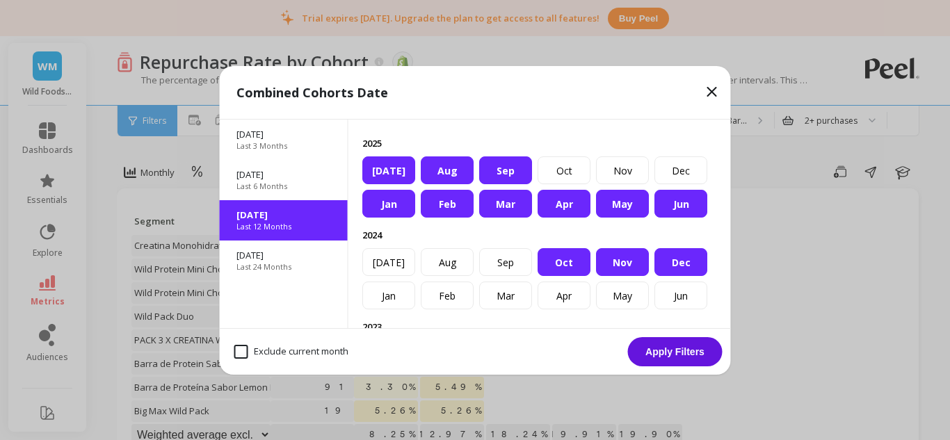
click at [387, 218] on div "Jan" at bounding box center [388, 204] width 53 height 28
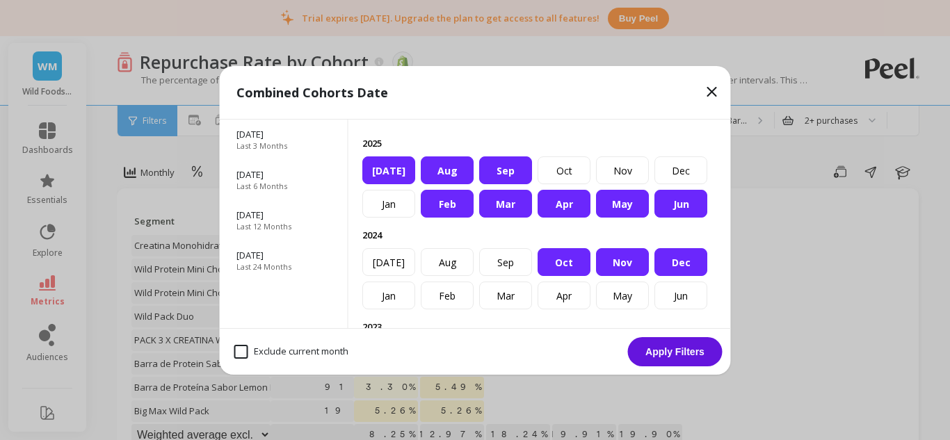
click at [428, 218] on div "Feb" at bounding box center [447, 204] width 53 height 28
click at [501, 218] on div "Mar" at bounding box center [505, 204] width 53 height 28
click at [586, 218] on div "Apr" at bounding box center [564, 204] width 53 height 28
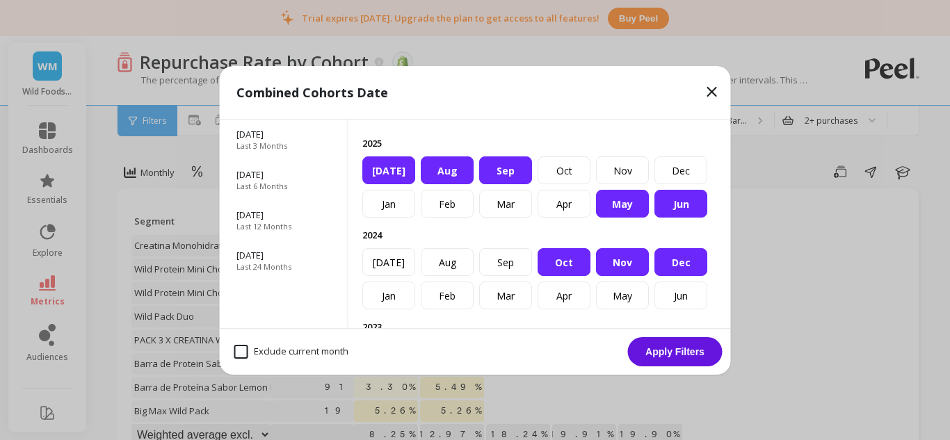
click at [596, 276] on div "Nov" at bounding box center [622, 262] width 53 height 28
click at [654, 276] on div "Dec" at bounding box center [680, 262] width 53 height 28
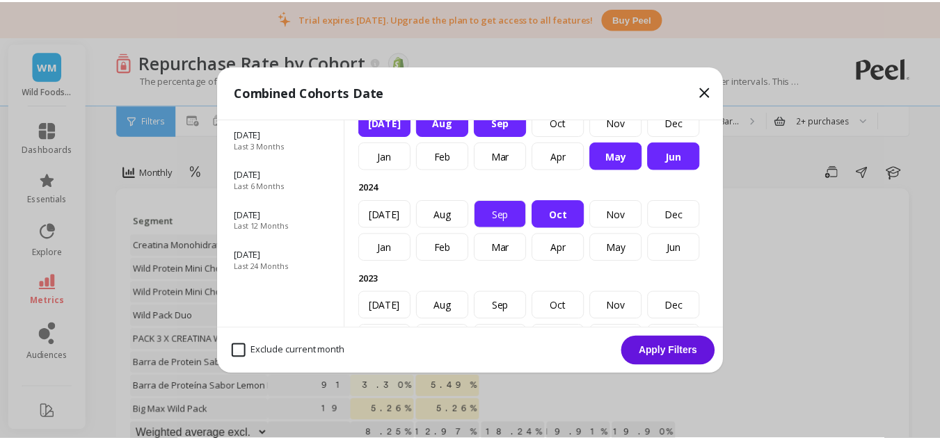
scroll to position [70, 0]
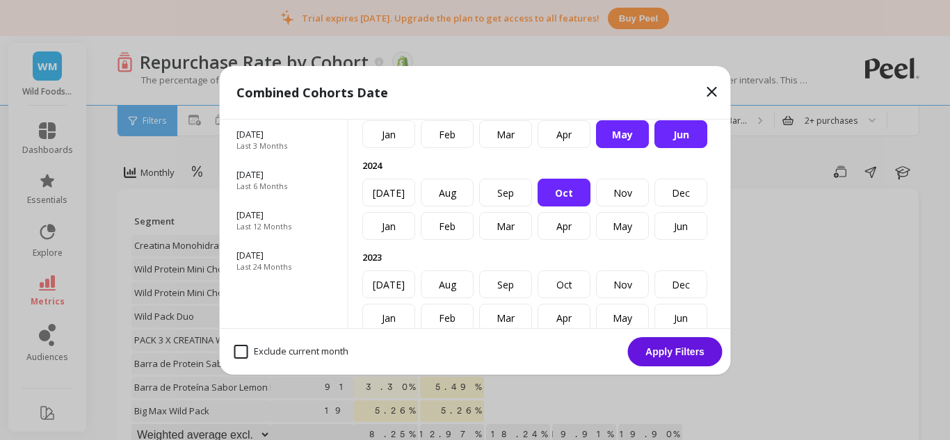
drag, startPoint x: 600, startPoint y: 259, endPoint x: 609, endPoint y: 259, distance: 9.1
click at [590, 207] on div "Oct" at bounding box center [564, 193] width 53 height 28
click at [672, 349] on button "Apply Filters" at bounding box center [675, 351] width 95 height 29
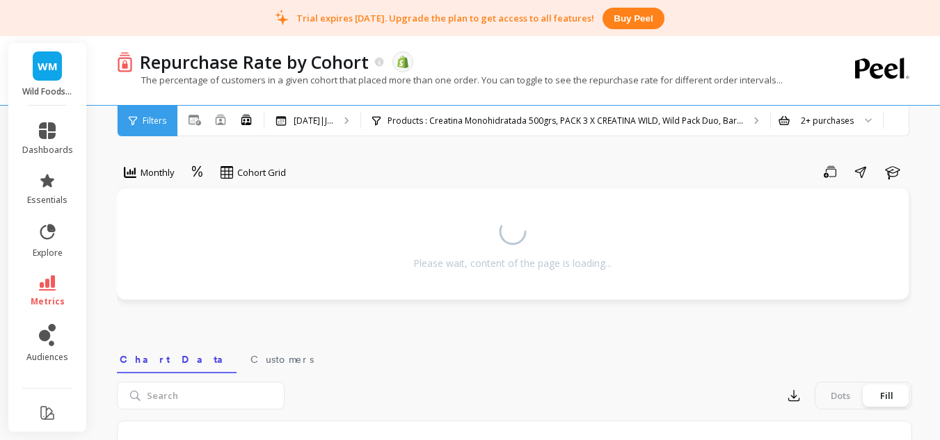
select select "weighted_average_excluding_current_month"
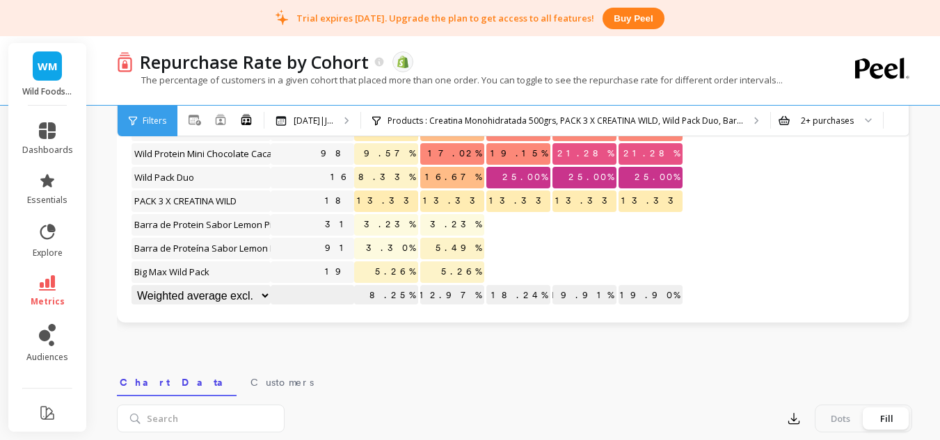
scroll to position [70, 0]
